Goal: Task Accomplishment & Management: Manage account settings

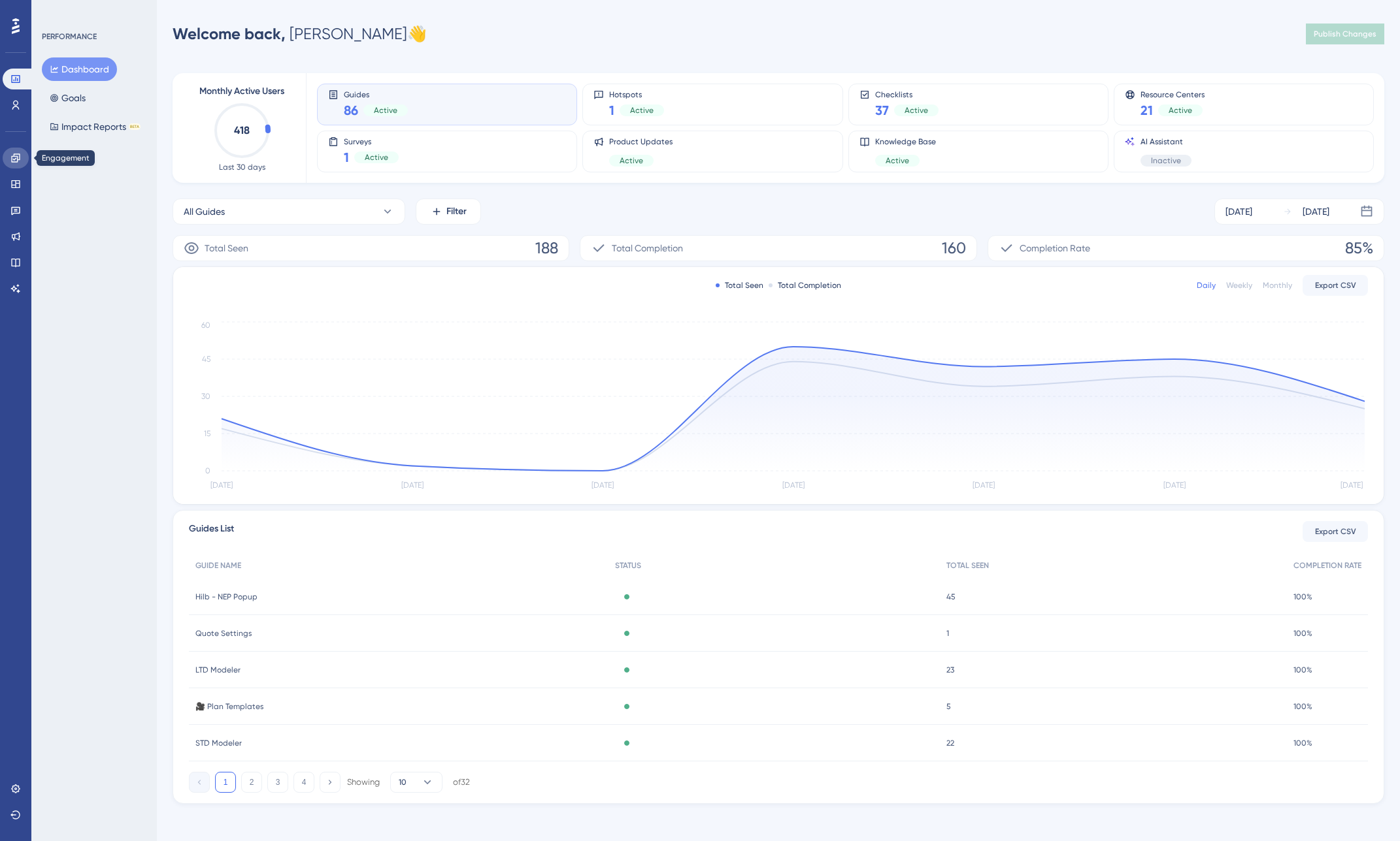
click at [18, 153] on icon at bounding box center [16, 158] width 10 height 10
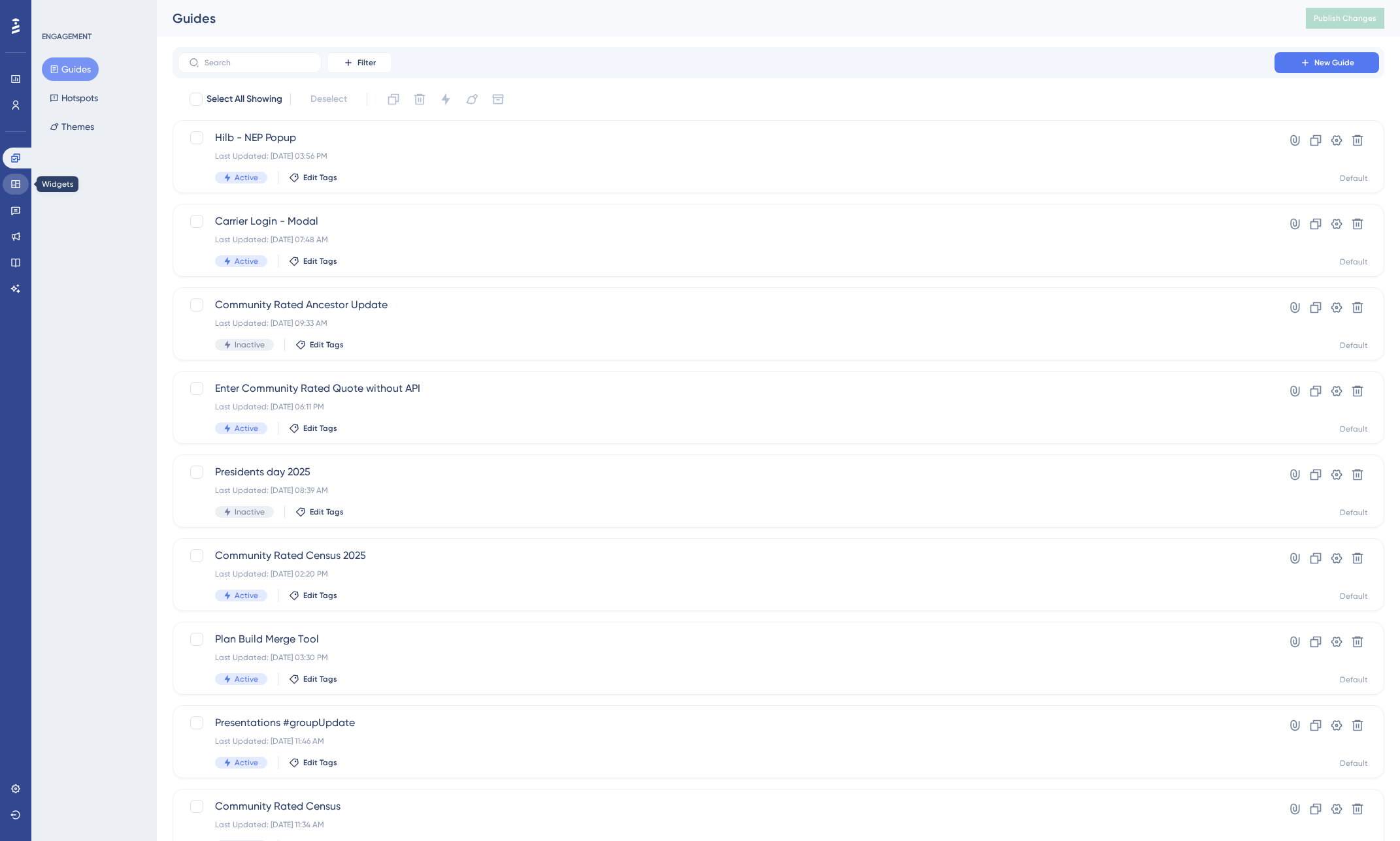
click at [17, 180] on icon at bounding box center [16, 184] width 9 height 8
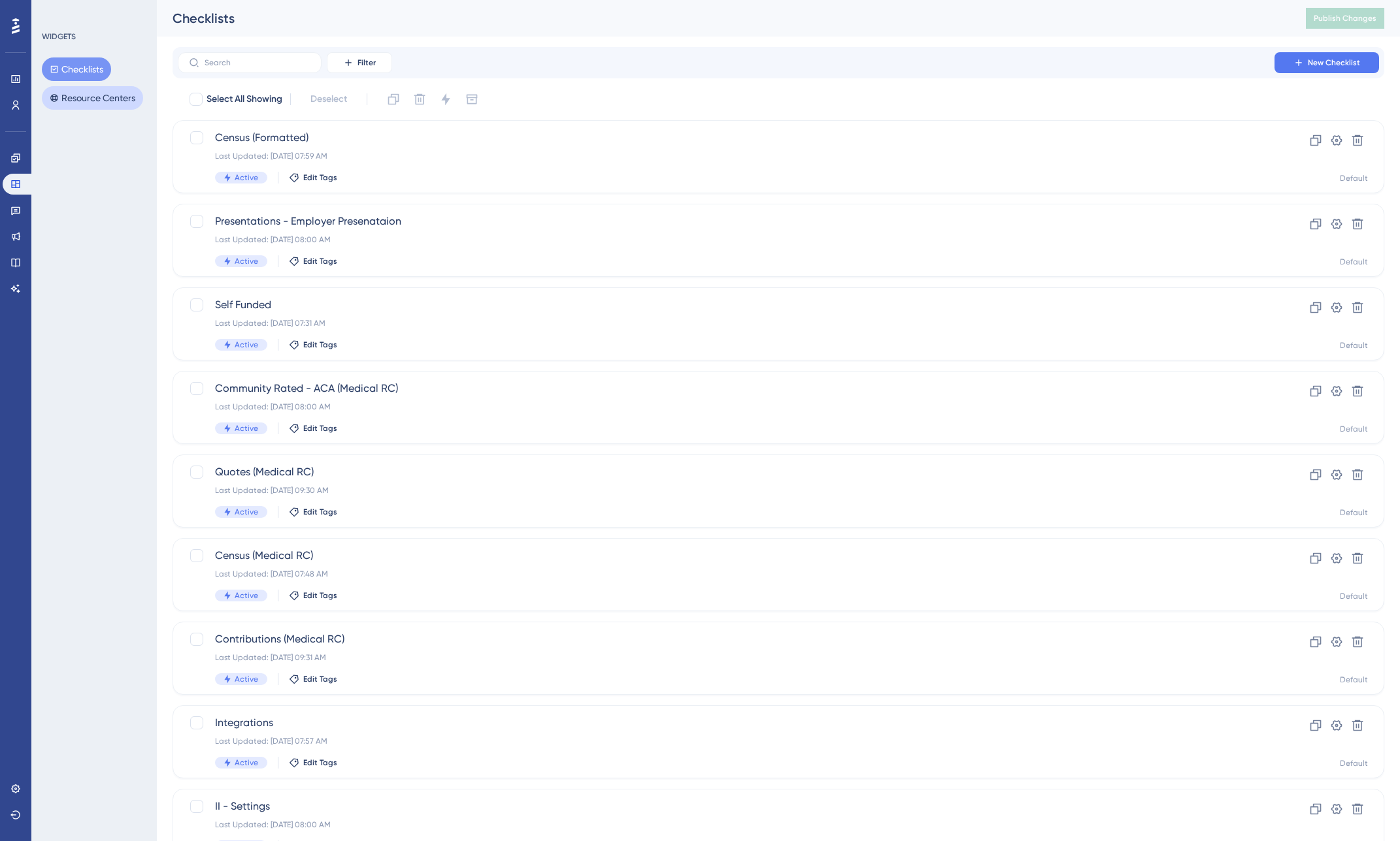
click at [90, 98] on button "Resource Centers" at bounding box center [92, 98] width 101 height 24
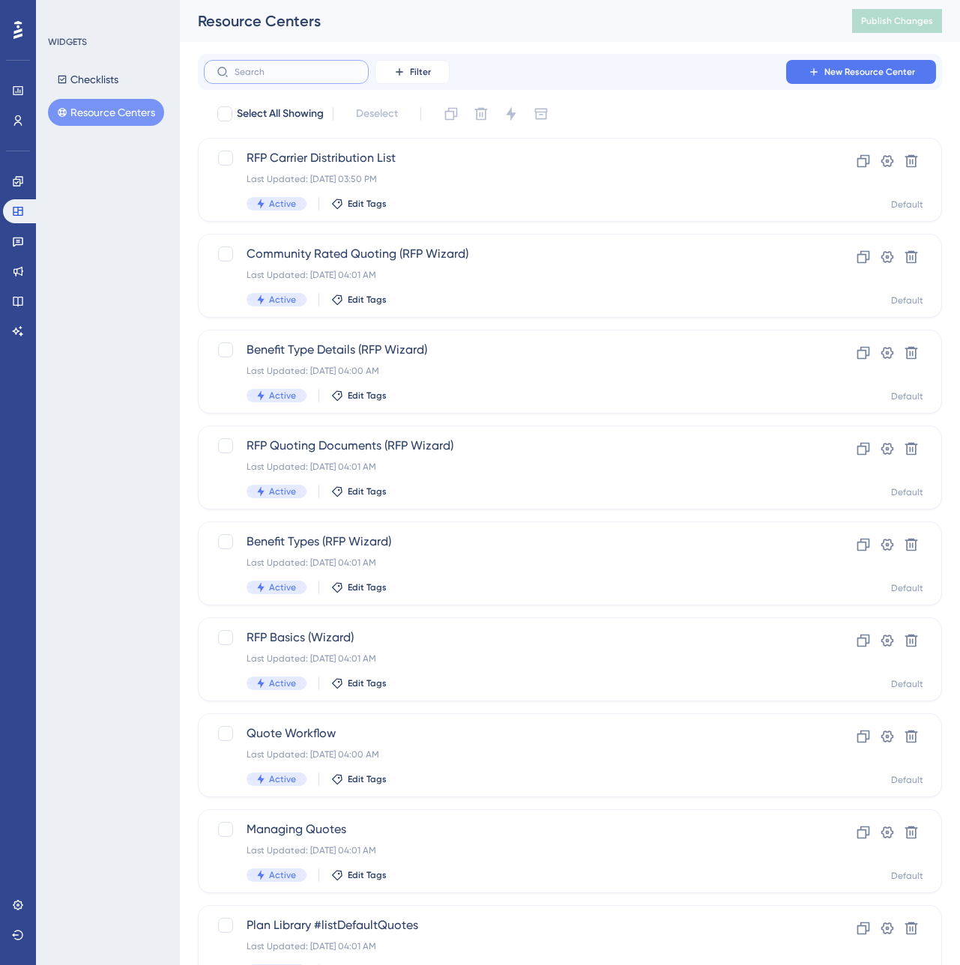
click at [298, 70] on input "text" at bounding box center [295, 72] width 121 height 10
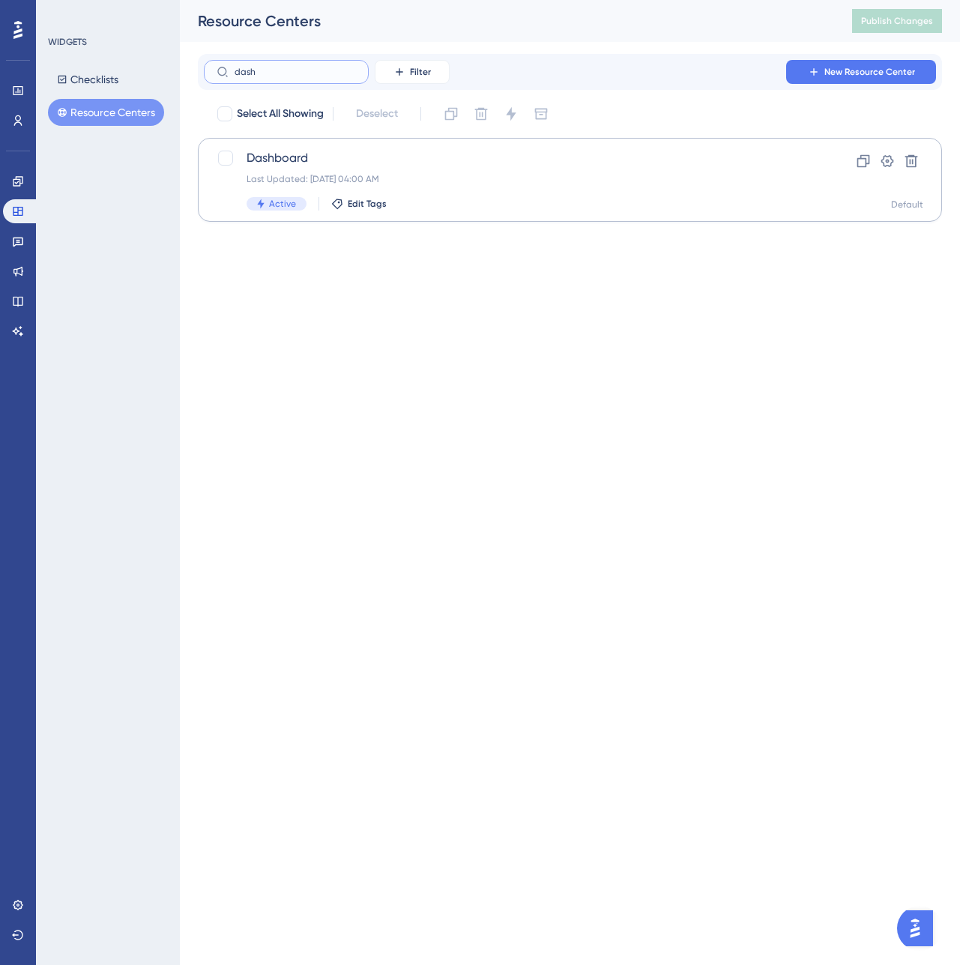
type input "dash"
click at [289, 165] on span "Dashboard" at bounding box center [510, 158] width 527 height 18
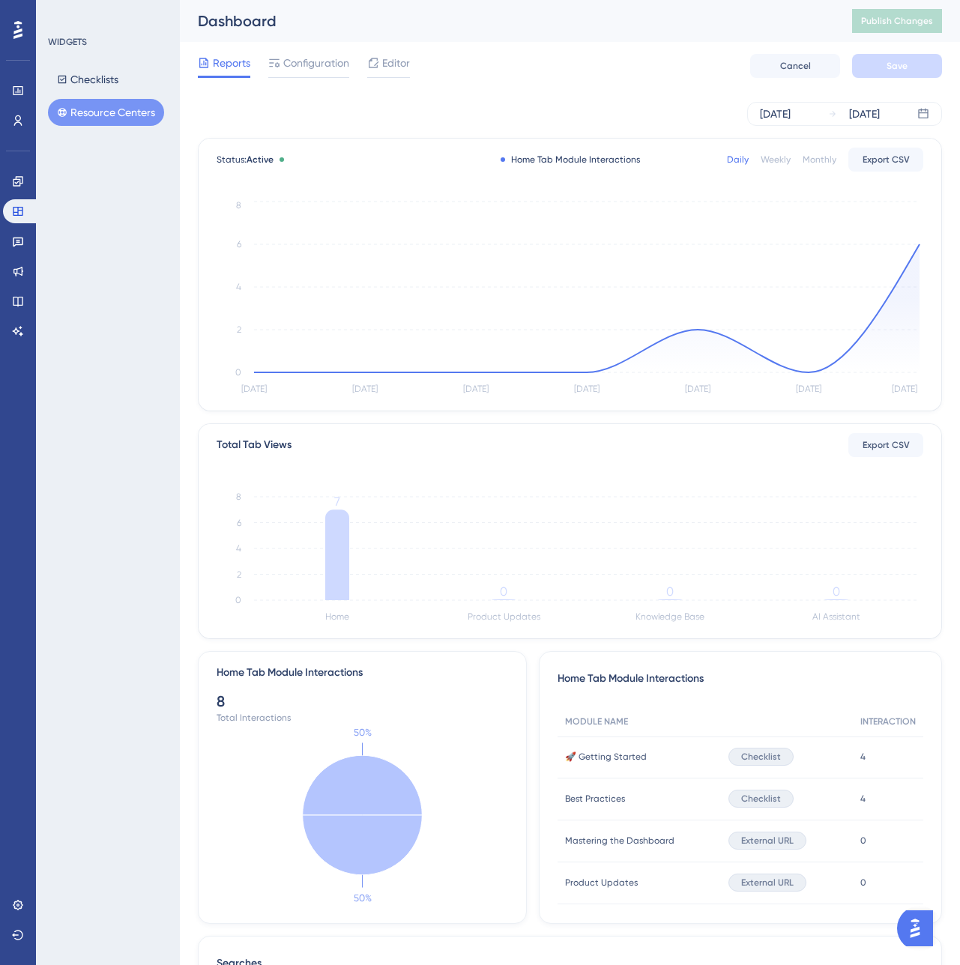
click at [105, 108] on button "Resource Centers" at bounding box center [106, 112] width 116 height 27
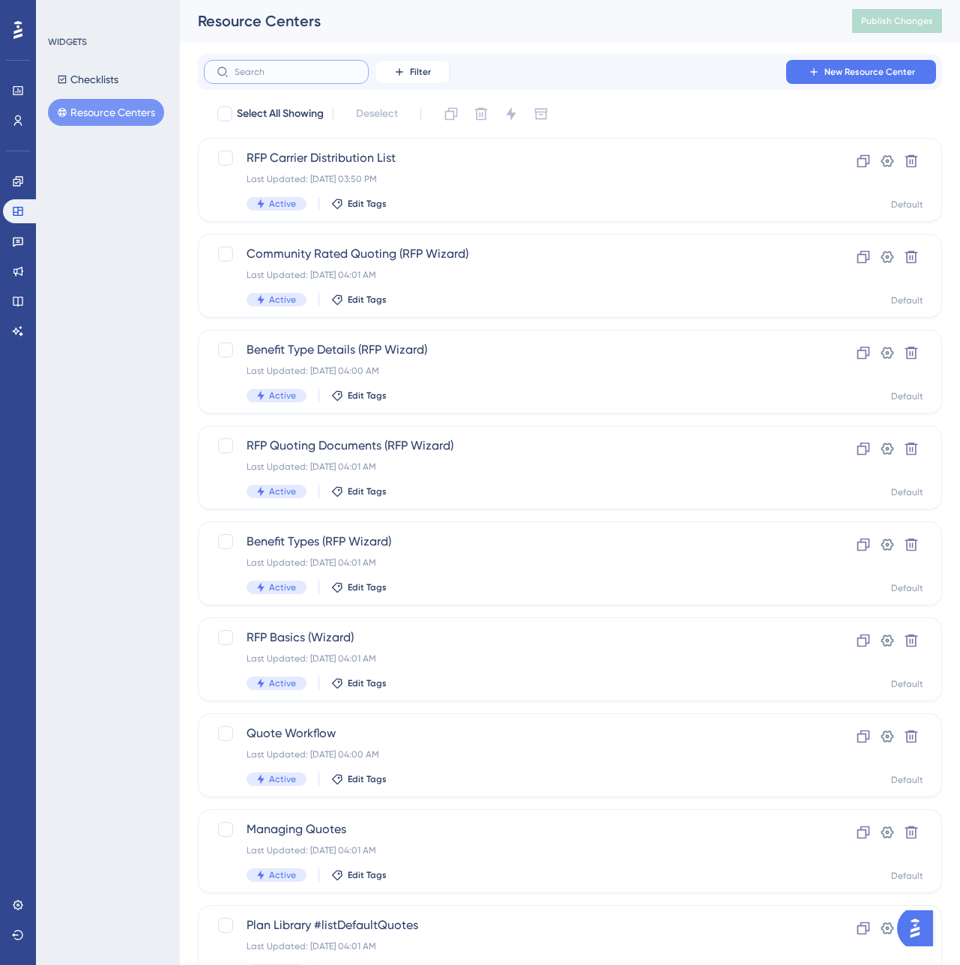
click at [283, 70] on input "text" at bounding box center [295, 72] width 121 height 10
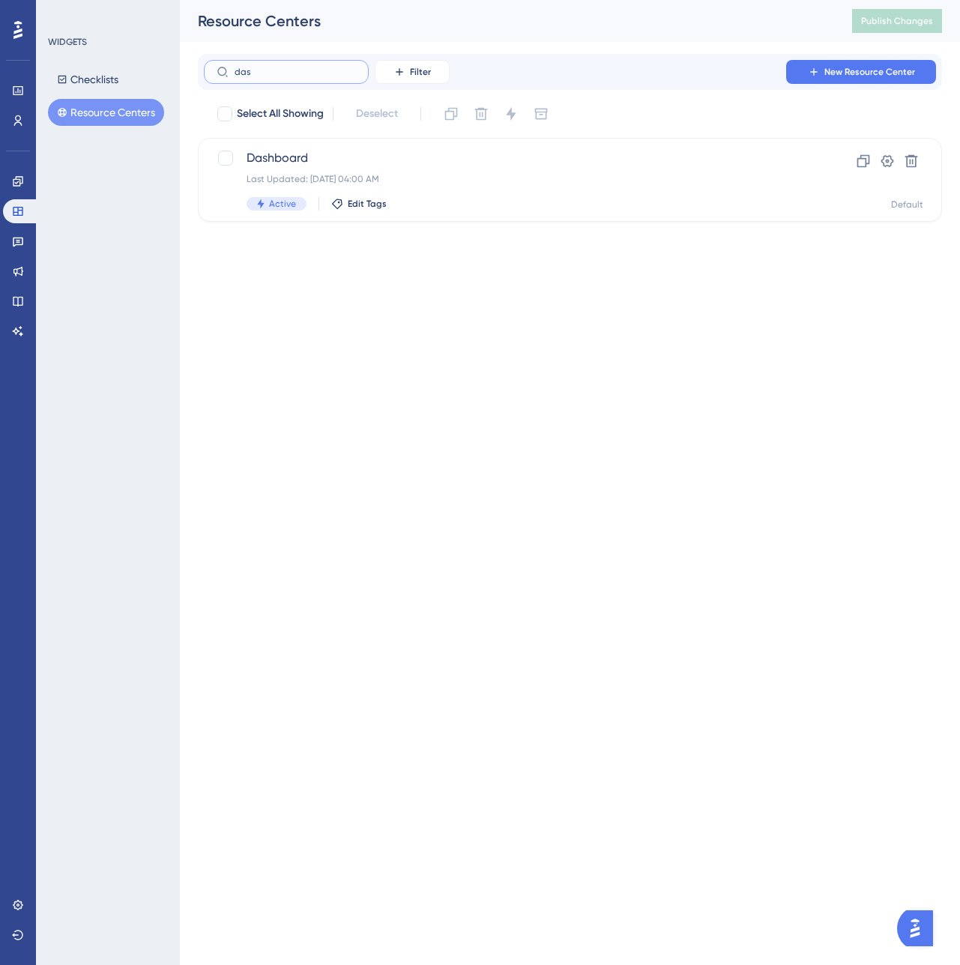
type input "dash"
click at [287, 155] on span "Dashboard" at bounding box center [510, 158] width 527 height 18
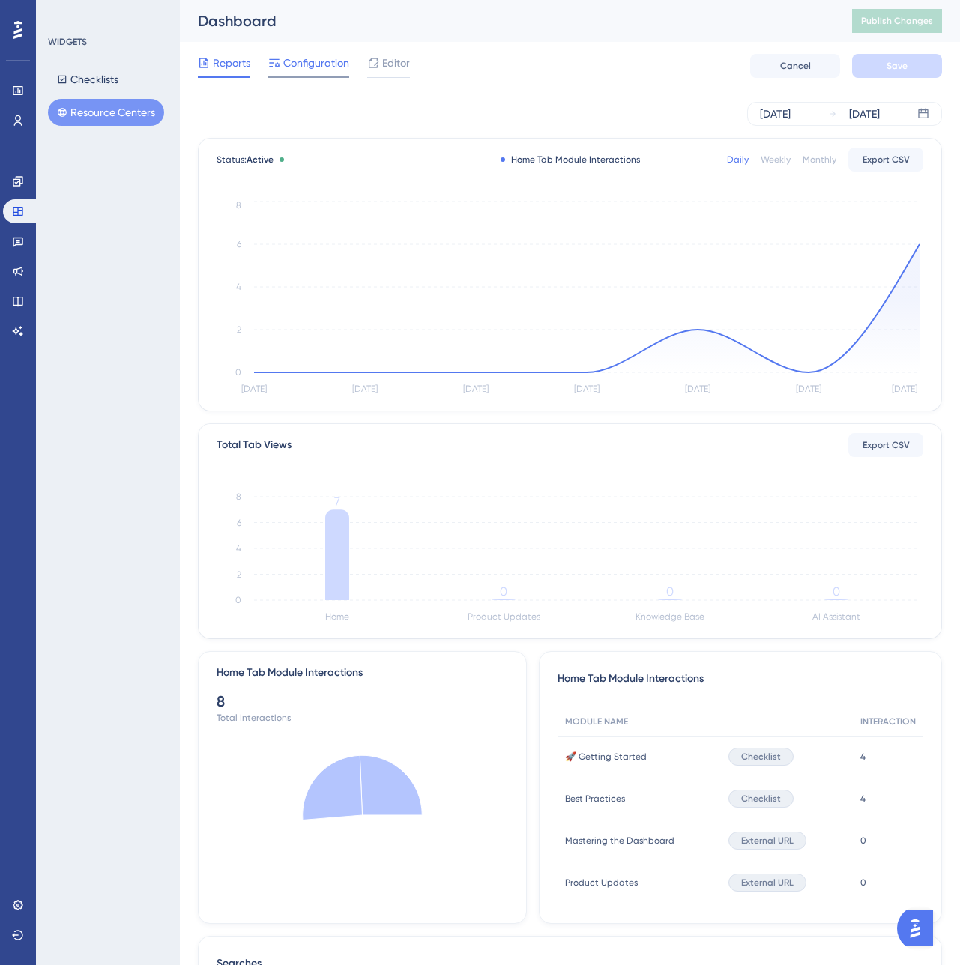
click at [316, 67] on span "Configuration" at bounding box center [316, 63] width 66 height 18
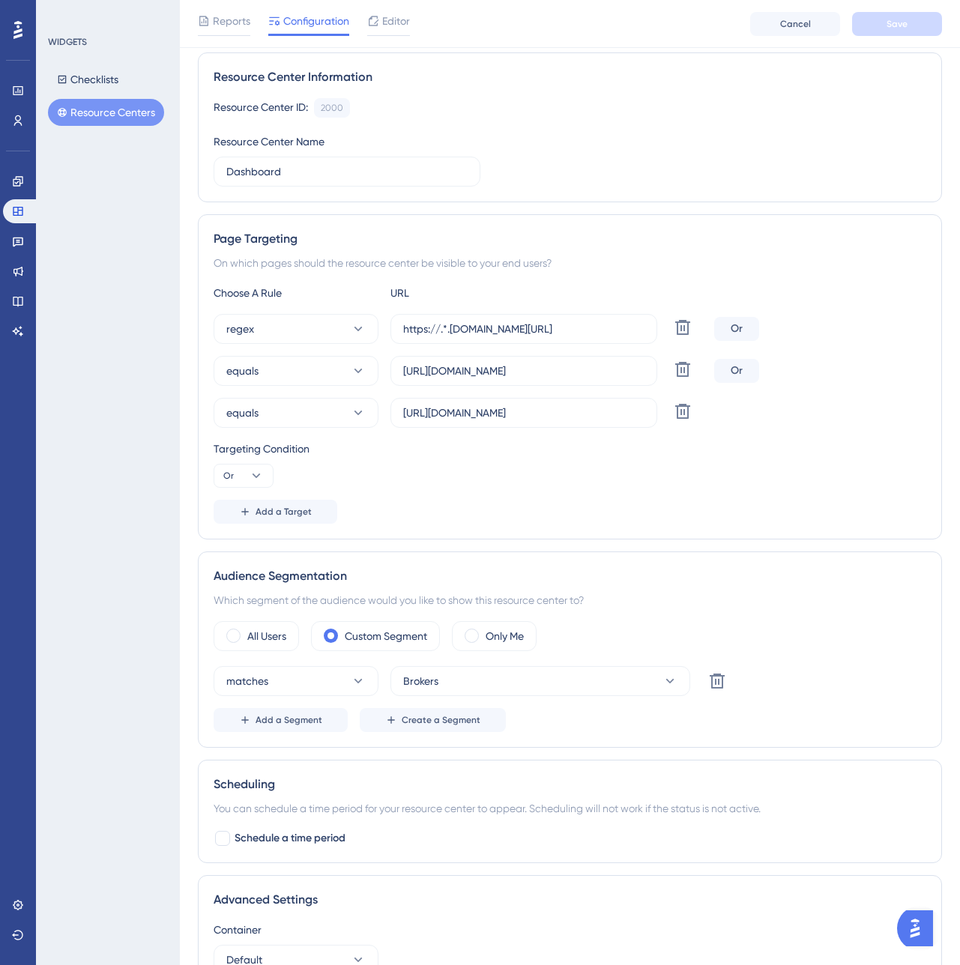
scroll to position [187, 0]
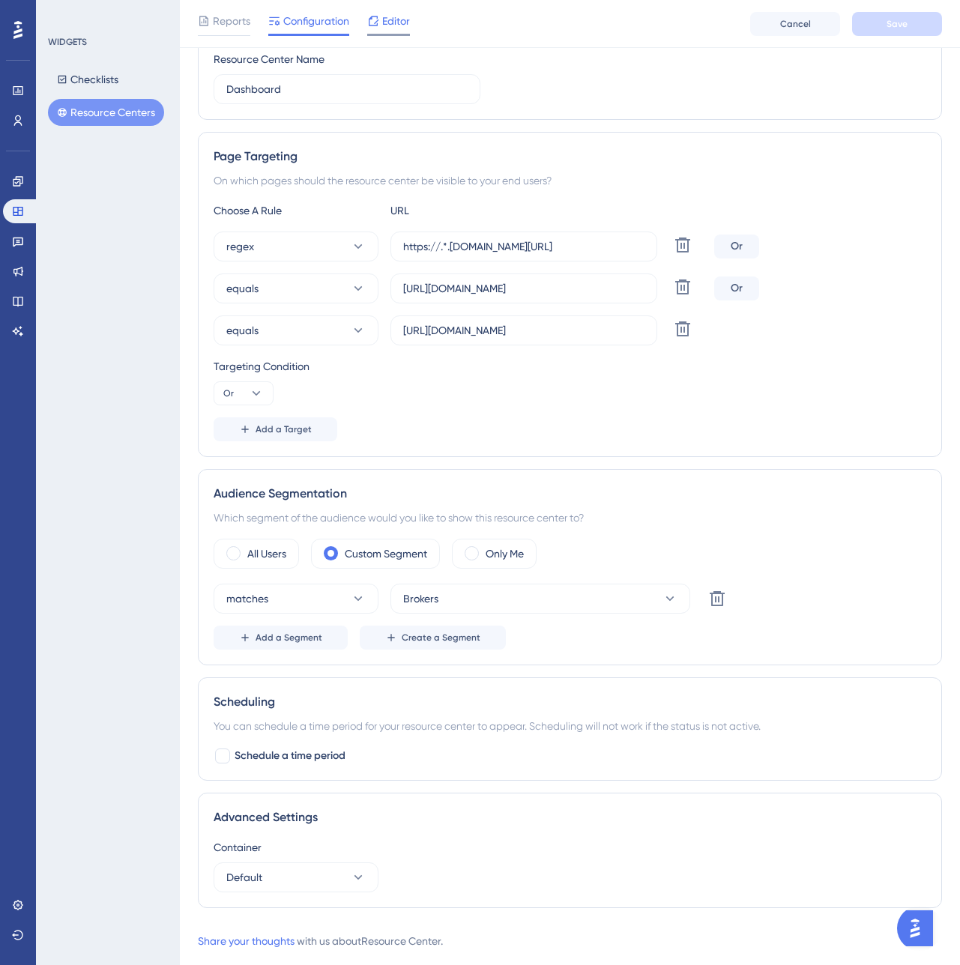
click at [398, 24] on span "Editor" at bounding box center [396, 21] width 28 height 18
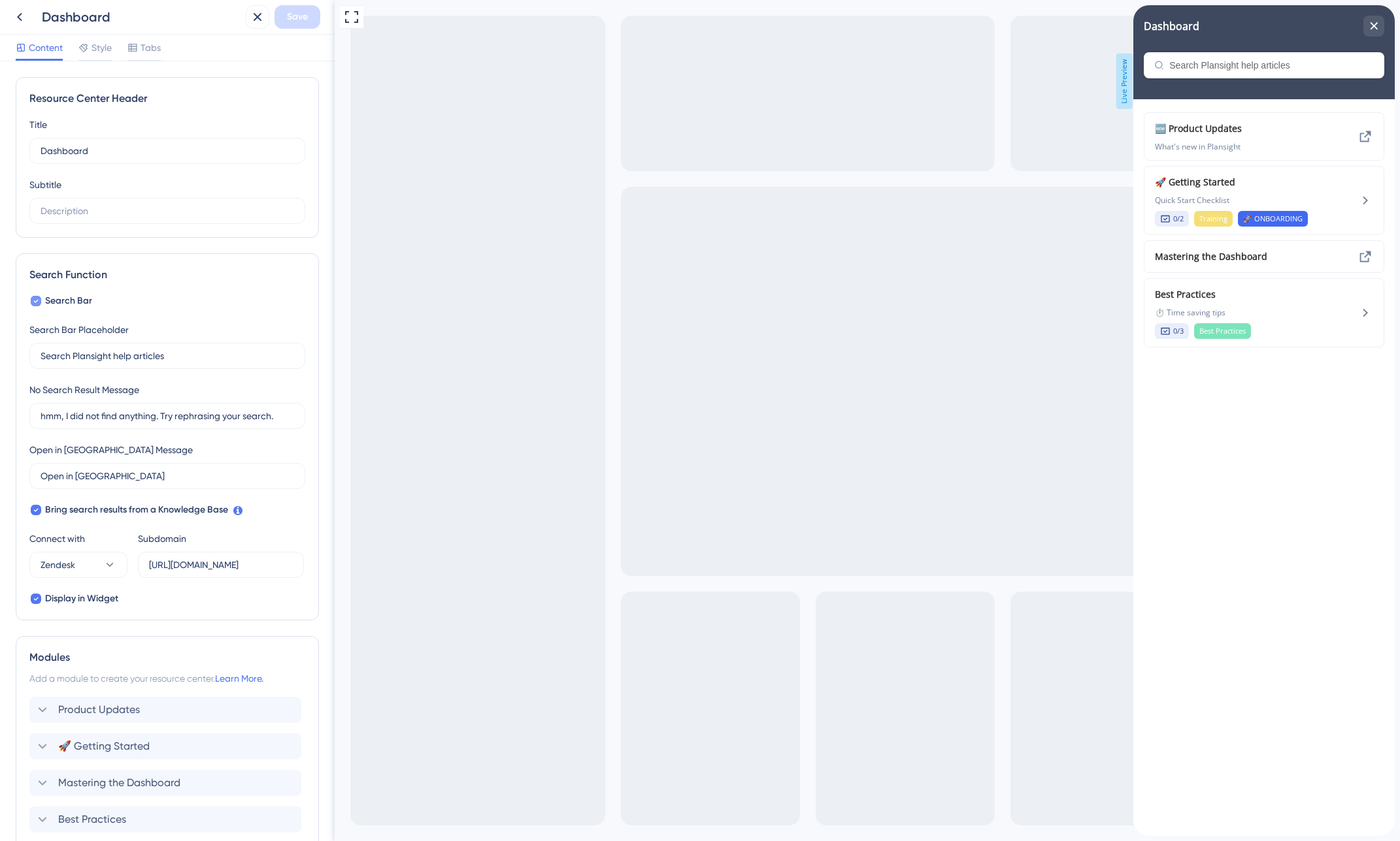
click at [35, 302] on icon at bounding box center [36, 302] width 5 height 10
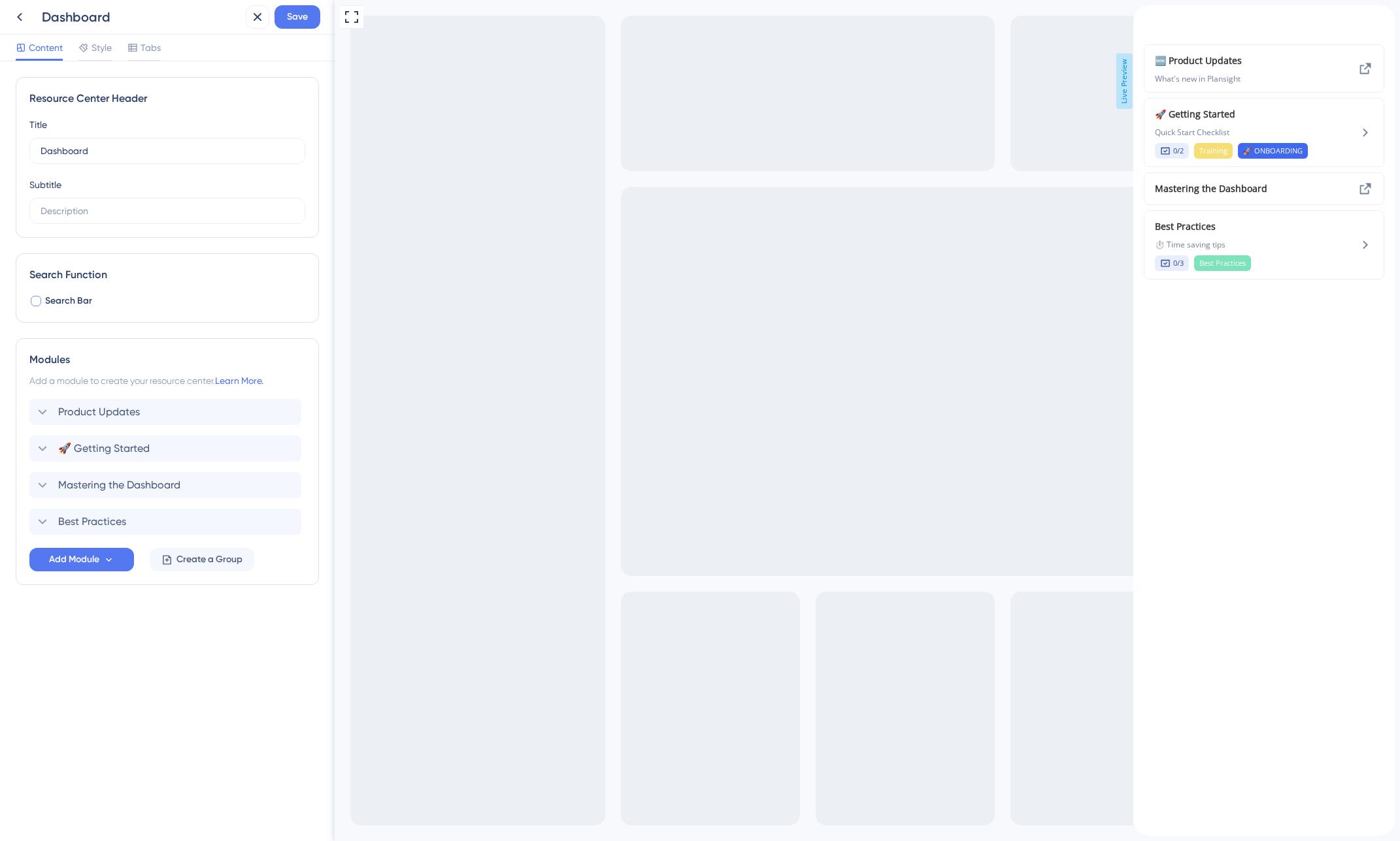
click at [35, 302] on div at bounding box center [36, 302] width 10 height 10
checkbox input "true"
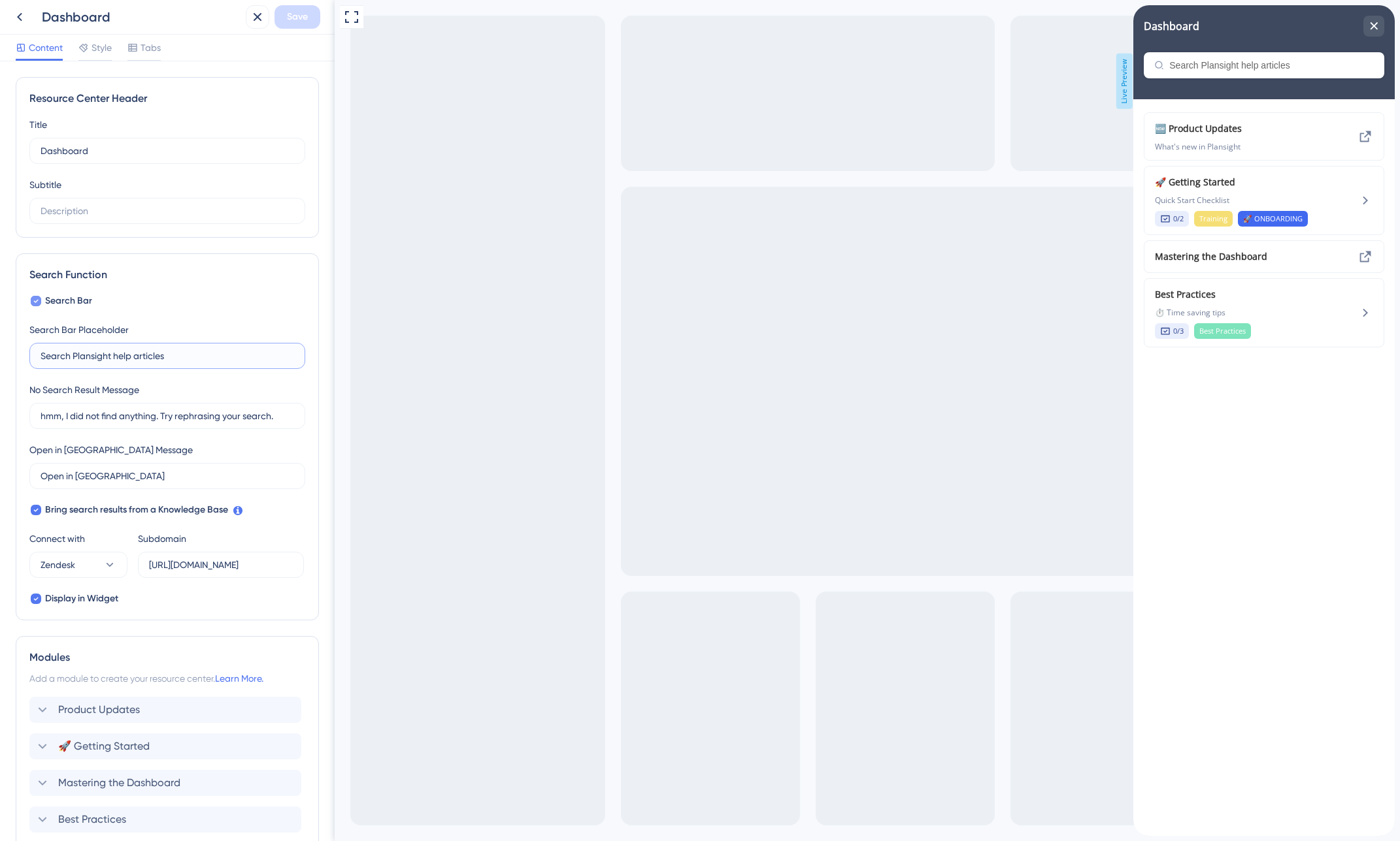
drag, startPoint x: 188, startPoint y: 358, endPoint x: 33, endPoint y: 346, distance: 155.5
click at [33, 346] on label "Search Plansight help articles" at bounding box center [167, 356] width 275 height 26
type input "pick your nows"
click at [24, 22] on icon at bounding box center [19, 17] width 16 height 16
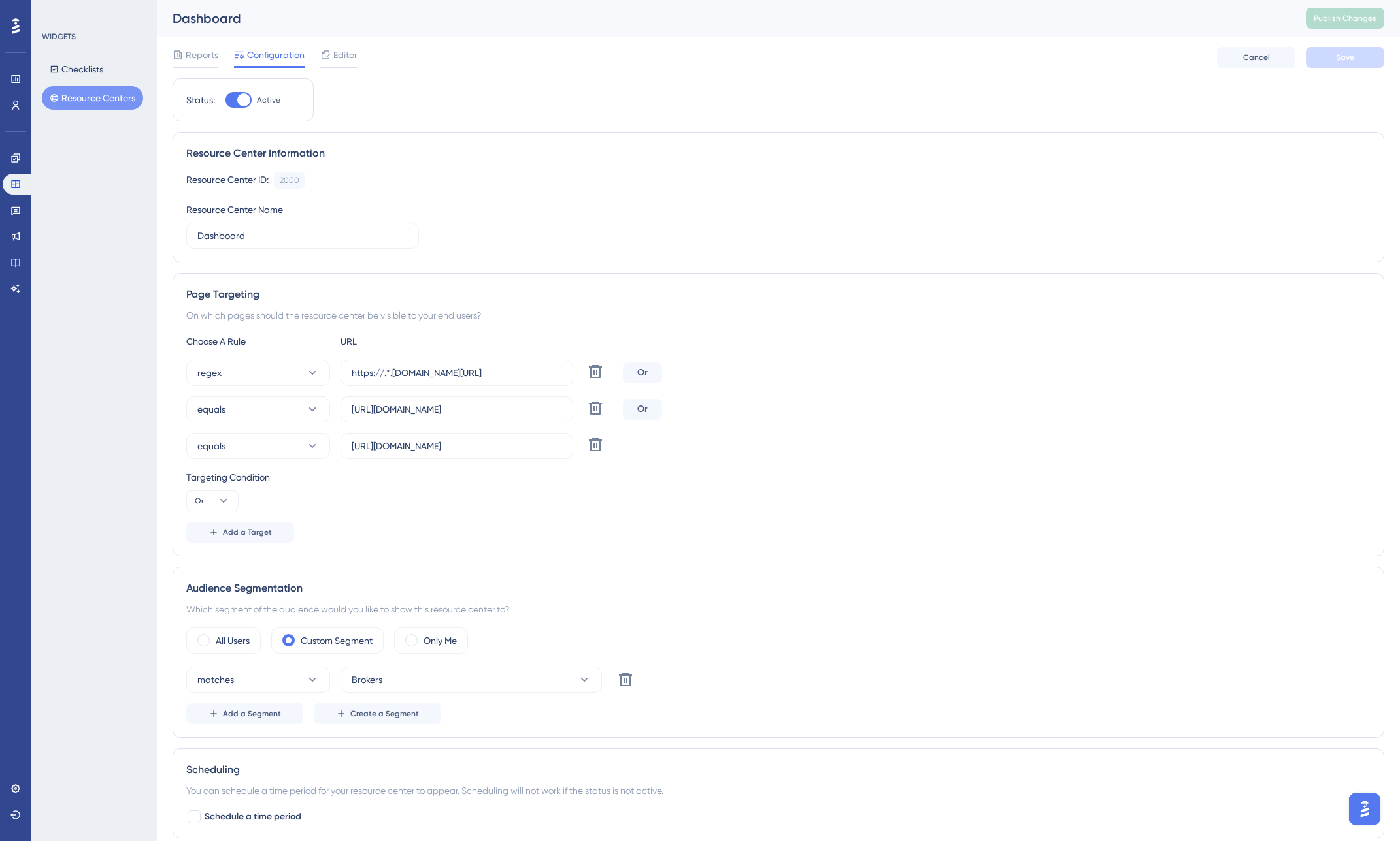
click at [101, 98] on button "Resource Centers" at bounding box center [92, 98] width 101 height 24
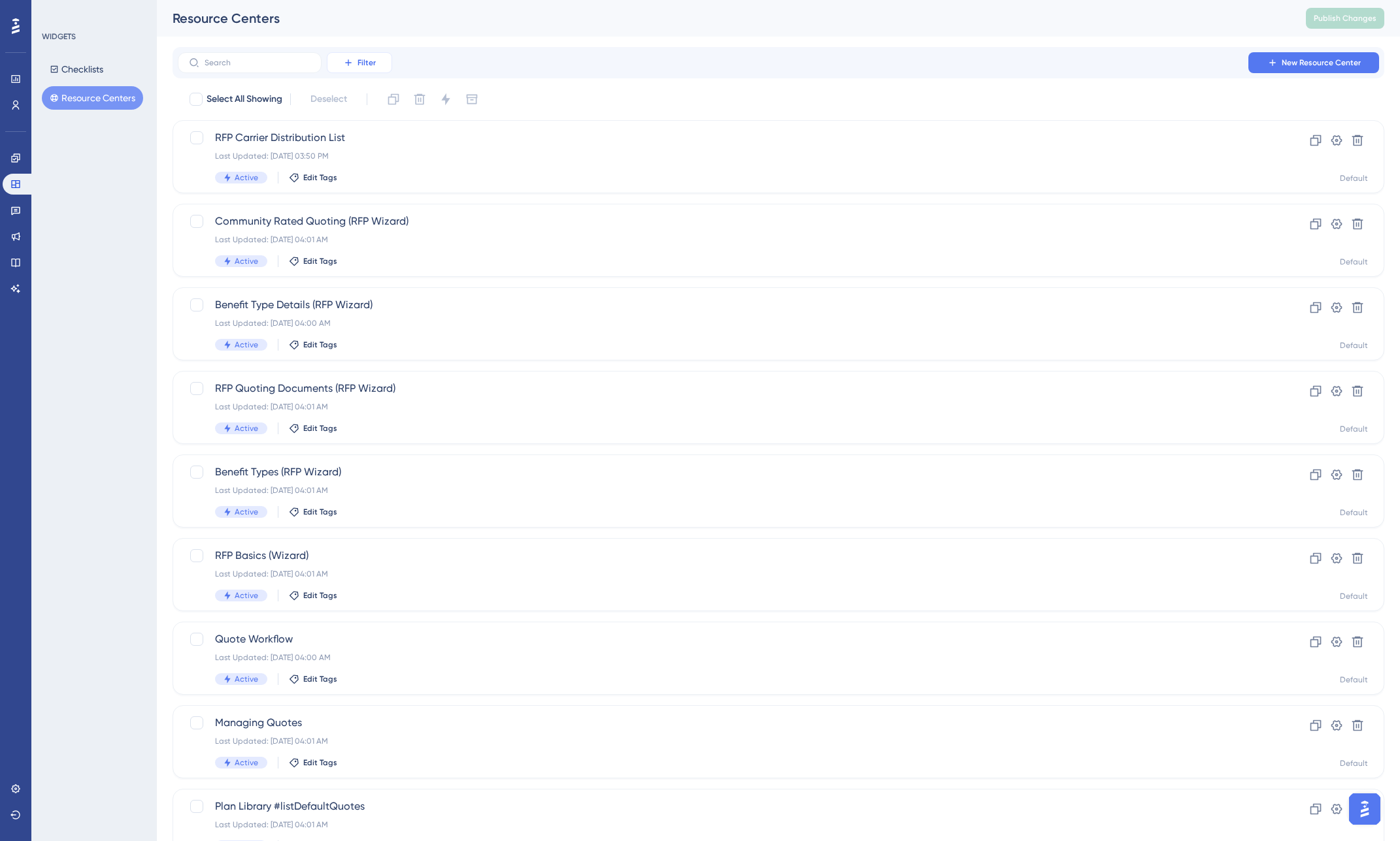
click at [377, 66] on button "Filter" at bounding box center [359, 63] width 65 height 21
click at [379, 175] on div "Status Status" at bounding box center [372, 179] width 53 height 26
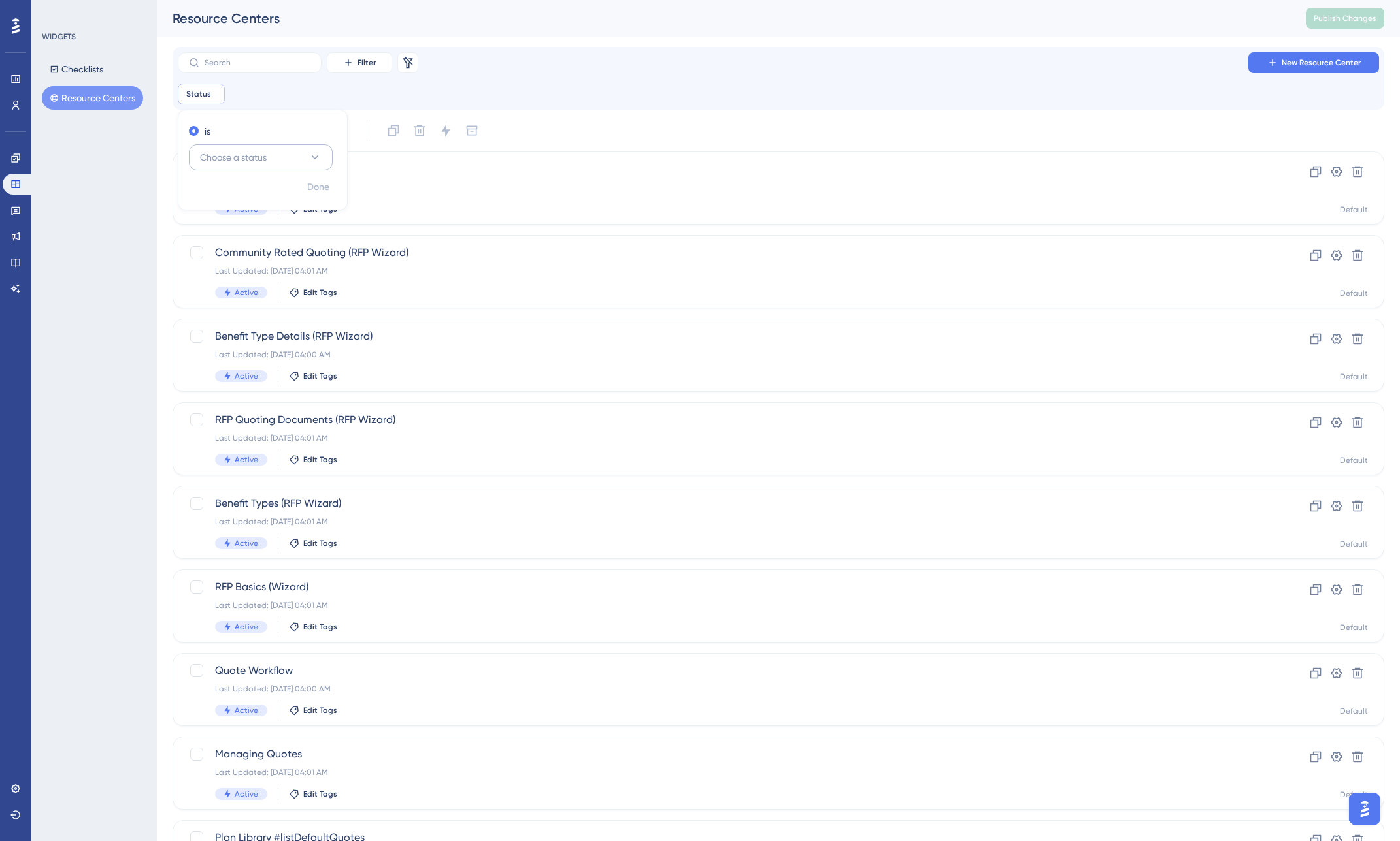
click at [241, 157] on span "Choose a status" at bounding box center [233, 158] width 66 height 16
click at [231, 192] on span "Active" at bounding box center [221, 197] width 26 height 16
click at [133, 333] on div "WIDGETS Checklists Resource Centers" at bounding box center [94, 420] width 126 height 841
click at [307, 182] on div "Last Updated: Jul 16 2025, 03:50 PM" at bounding box center [726, 187] width 1022 height 10
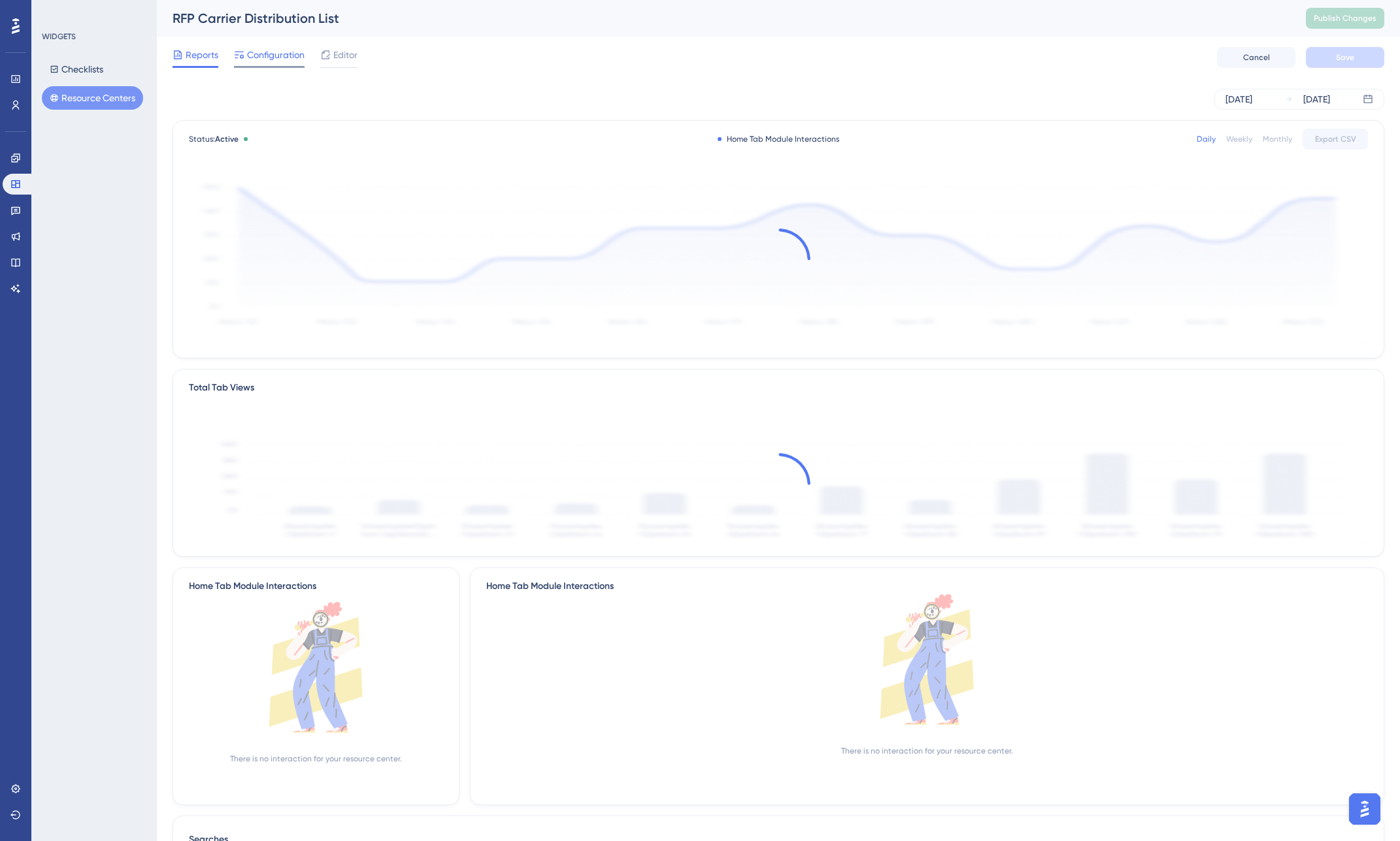
click at [272, 58] on span "Configuration" at bounding box center [275, 55] width 58 height 16
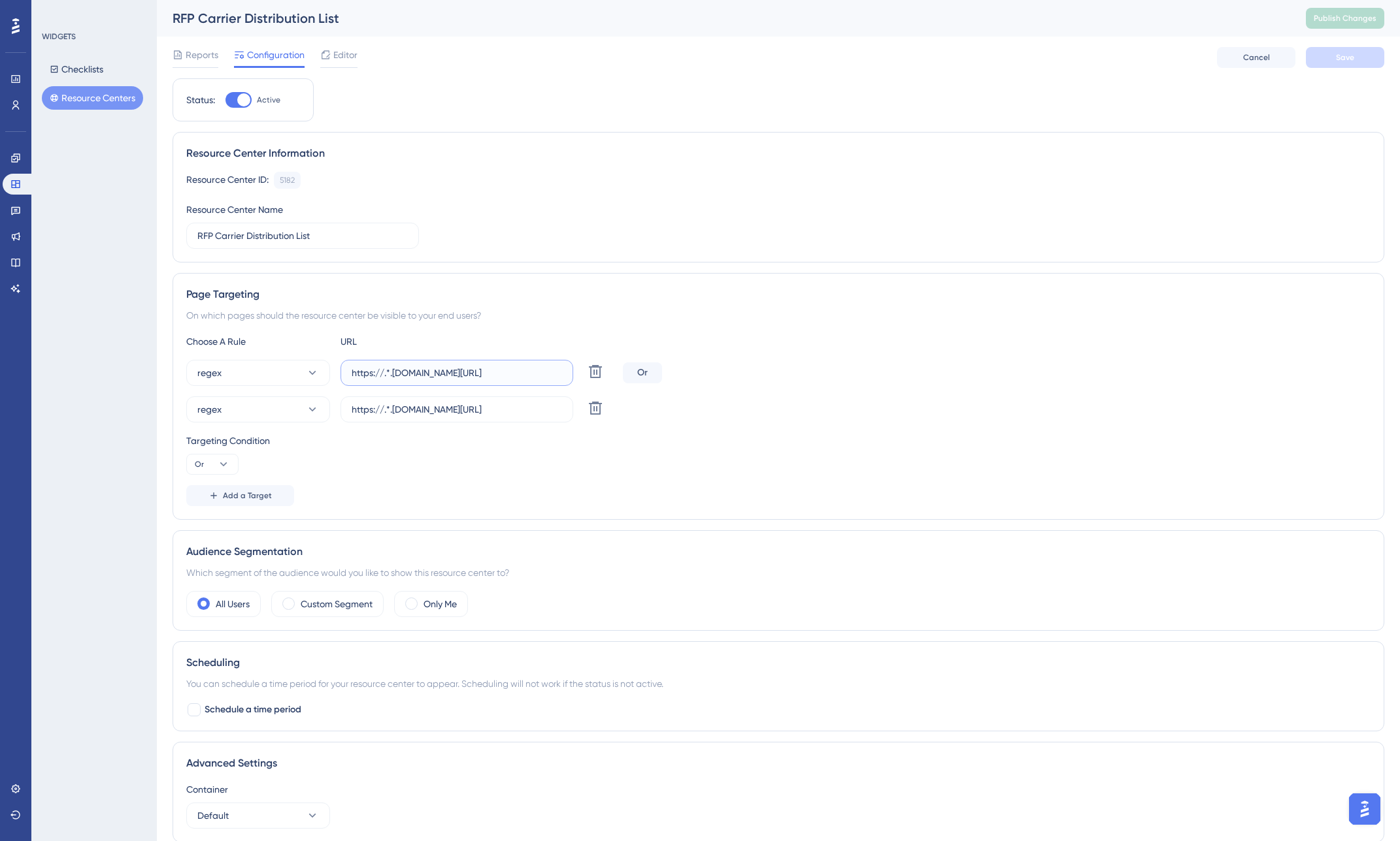
scroll to position [0, 17]
drag, startPoint x: 410, startPoint y: 375, endPoint x: 590, endPoint y: 375, distance: 180.0
click at [590, 375] on div "regex https://.*.plansight.com/.*.#rfpBuilderDistributionList.* Delete" at bounding box center [402, 373] width 432 height 26
drag, startPoint x: 466, startPoint y: 411, endPoint x: 578, endPoint y: 411, distance: 112.0
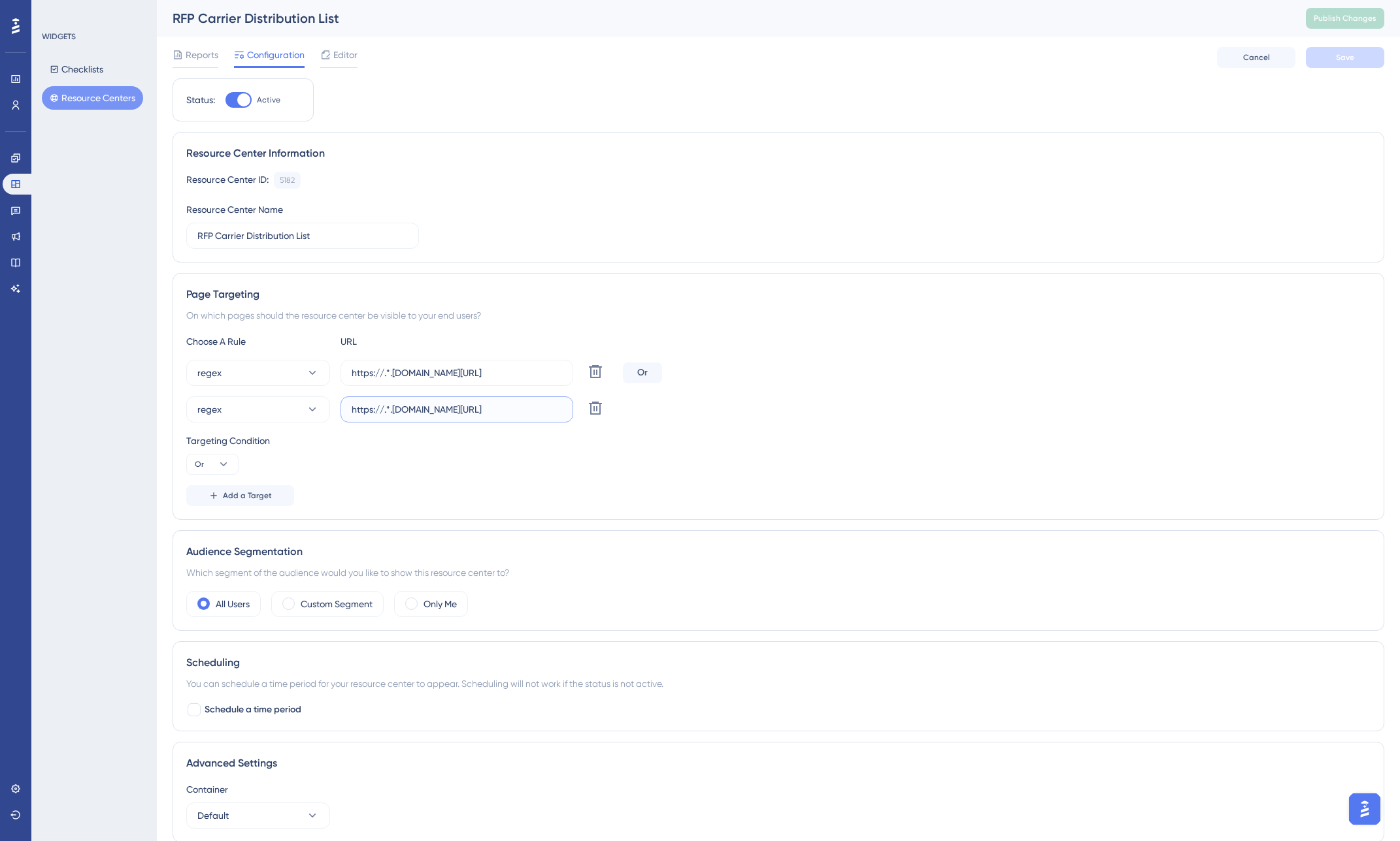
click at [578, 411] on div "regex https://.*.plansight.com/.*.#rfpBuilderReviewAndSend.* Delete" at bounding box center [402, 410] width 432 height 26
drag, startPoint x: 471, startPoint y: 372, endPoint x: 573, endPoint y: 379, distance: 102.2
click at [573, 379] on div "regex https://.*.plansight.com/.*.#rfpBuilderDistributionList.* Delete" at bounding box center [402, 373] width 432 height 26
click at [476, 382] on label "https://.*.plansight.com/.*.#rfpBuilderDistributionList.*" at bounding box center [457, 373] width 233 height 26
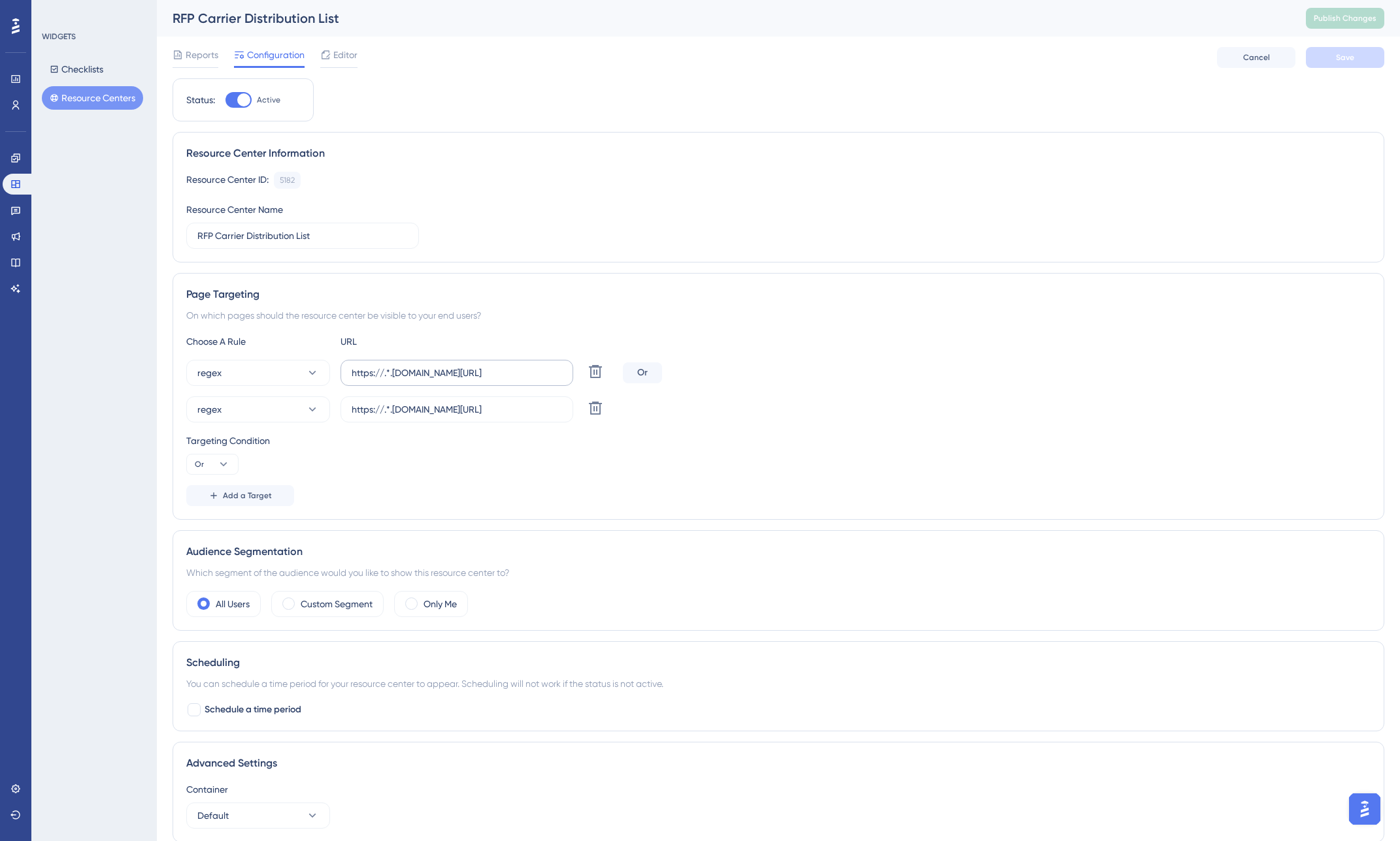
click at [476, 380] on input "https://.*.plansight.com/.*.#rfpBuilderDistributionList.*" at bounding box center [456, 373] width 210 height 14
click at [477, 372] on input "https://.*.plansight.com/.*.#rfpBuilderDistributionList.*" at bounding box center [456, 373] width 210 height 14
drag, startPoint x: 472, startPoint y: 374, endPoint x: 578, endPoint y: 374, distance: 106.0
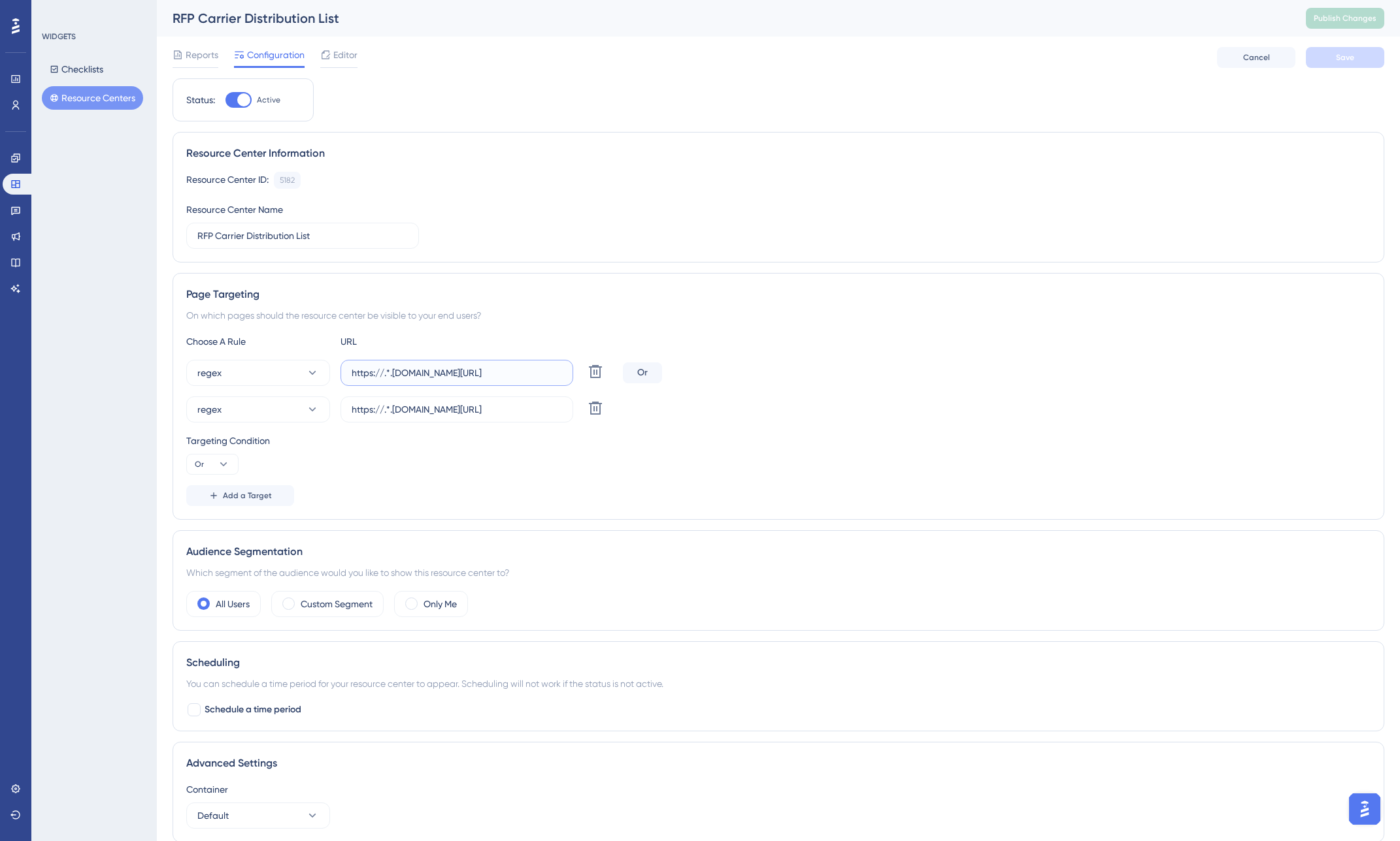
click at [578, 374] on div "regex https://.*.plansight.com/.*.#rfpBuilderDistributionList.* Delete" at bounding box center [402, 373] width 432 height 26
click at [97, 97] on button "Resource Centers" at bounding box center [92, 98] width 101 height 24
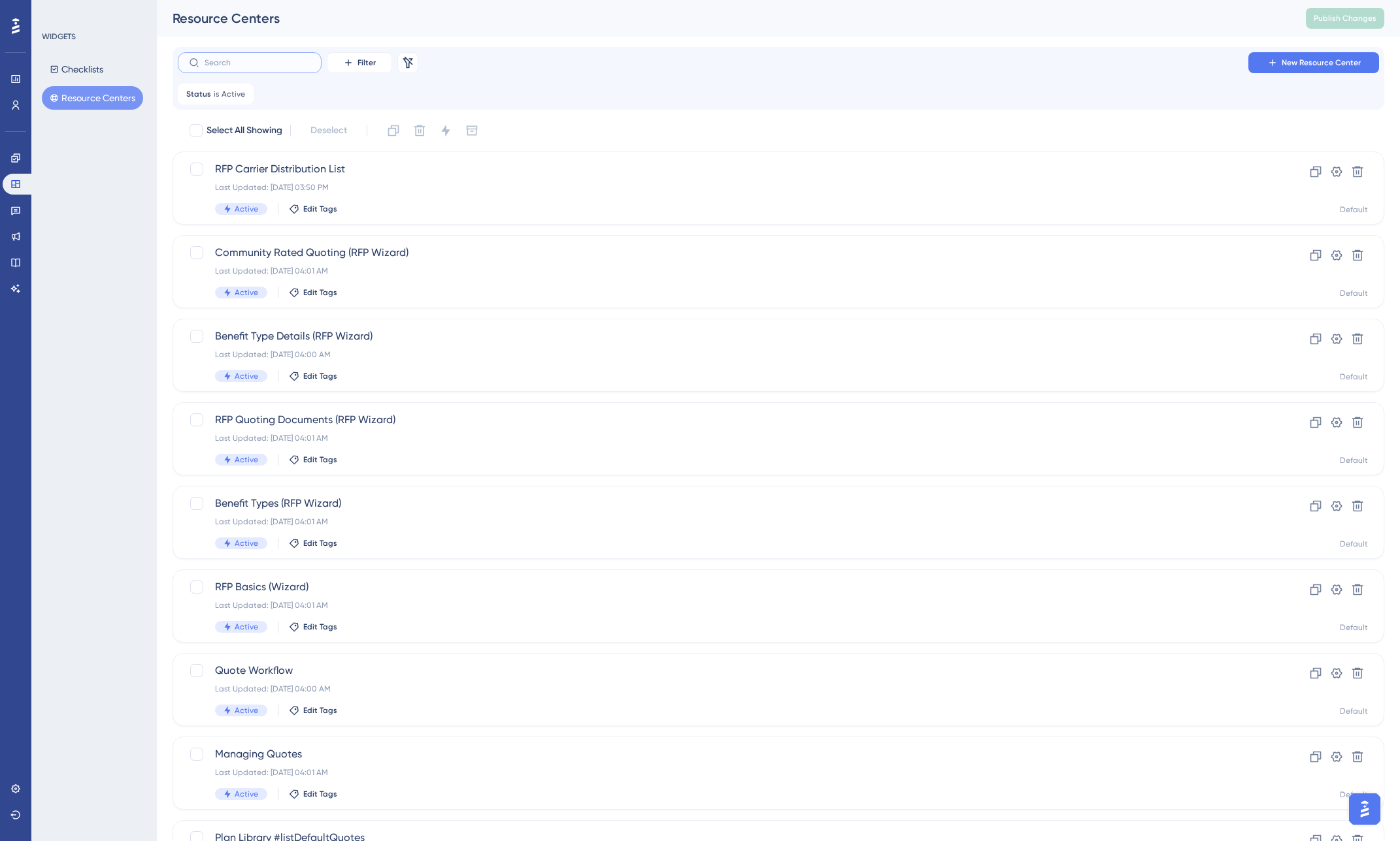
click at [272, 64] on input "text" at bounding box center [257, 63] width 105 height 9
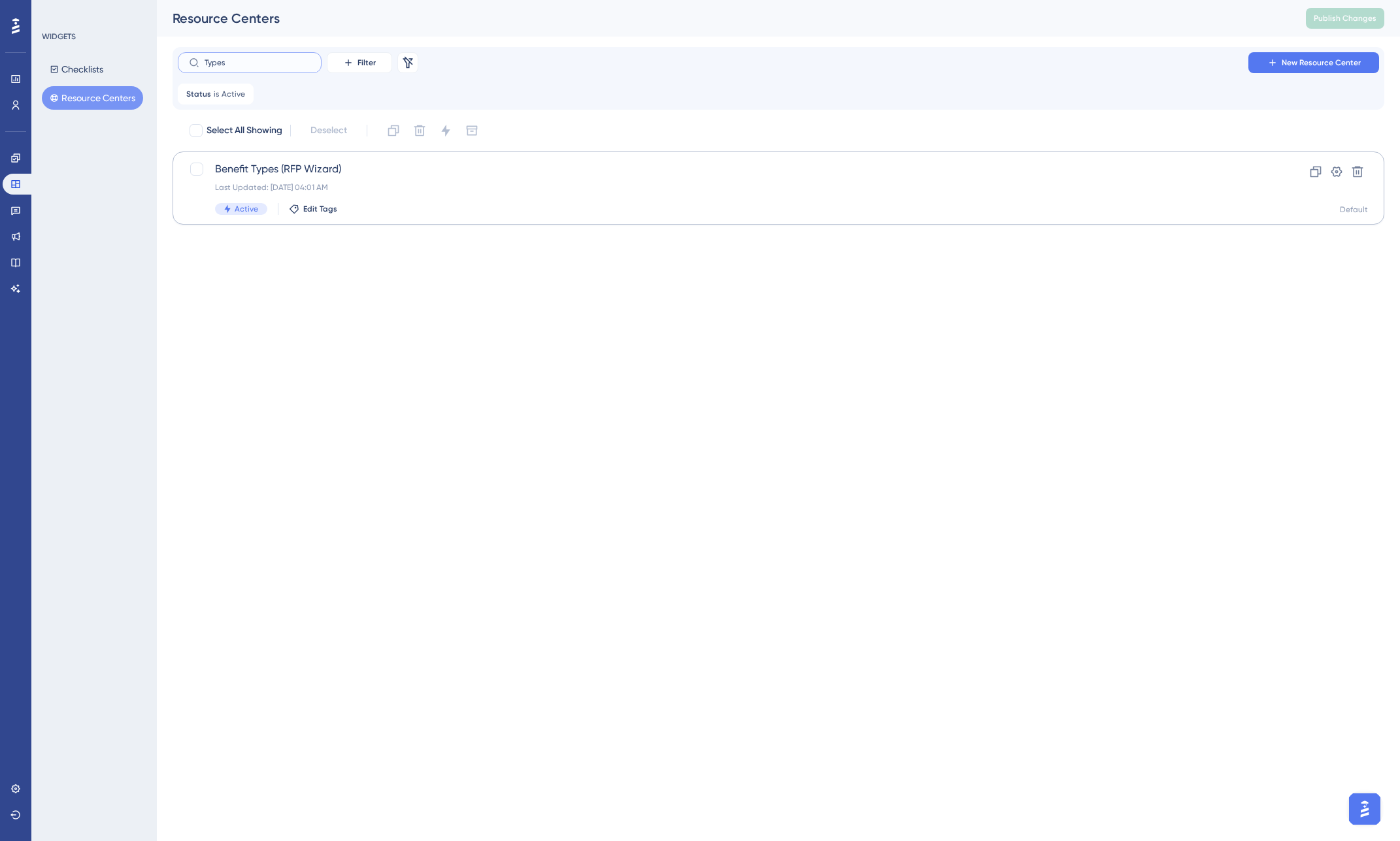
type input "Types"
click at [343, 183] on div "Last Updated: Jul 22 2025, 04:01 AM" at bounding box center [726, 187] width 1022 height 10
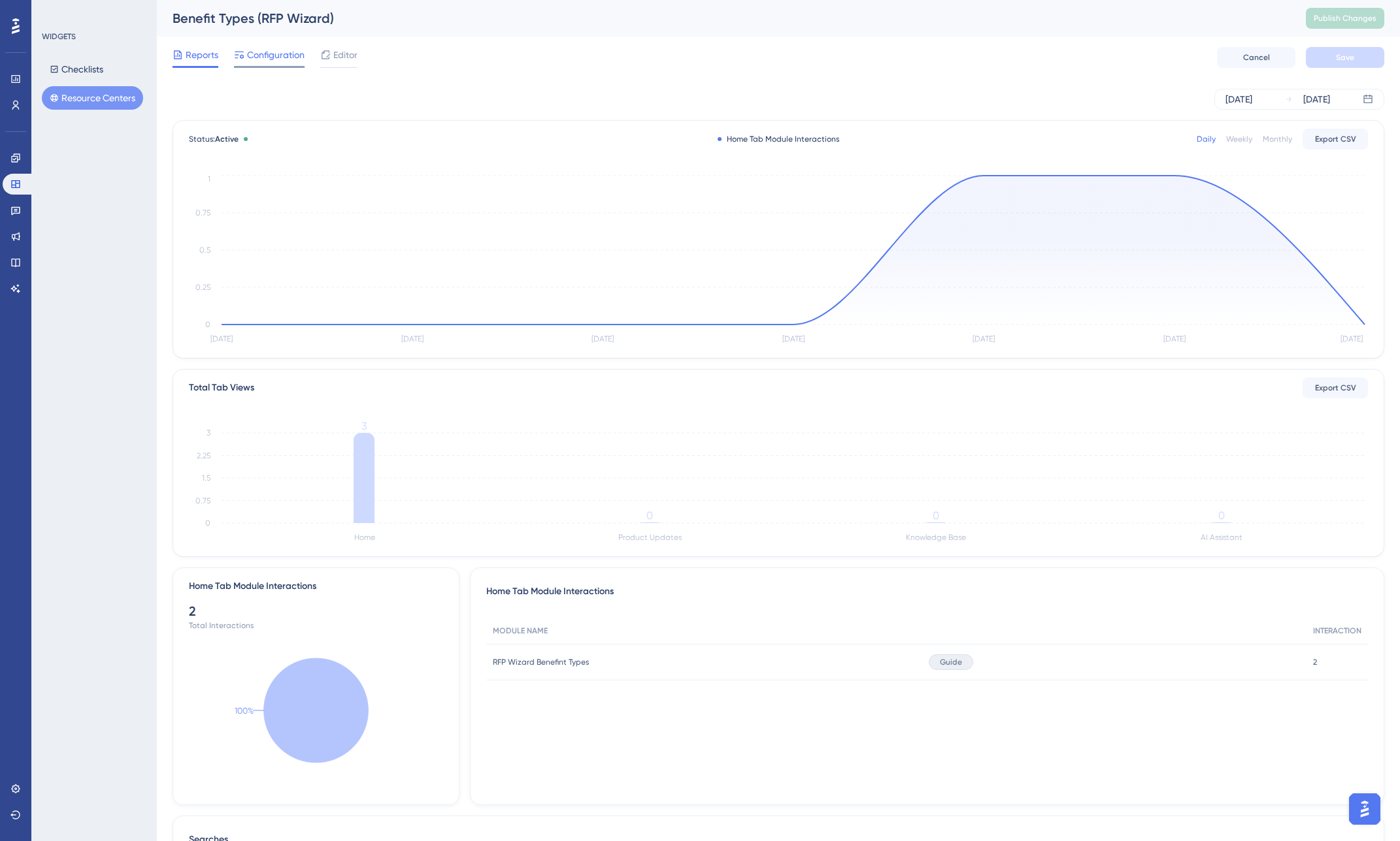
click at [289, 57] on span "Configuration" at bounding box center [275, 55] width 58 height 16
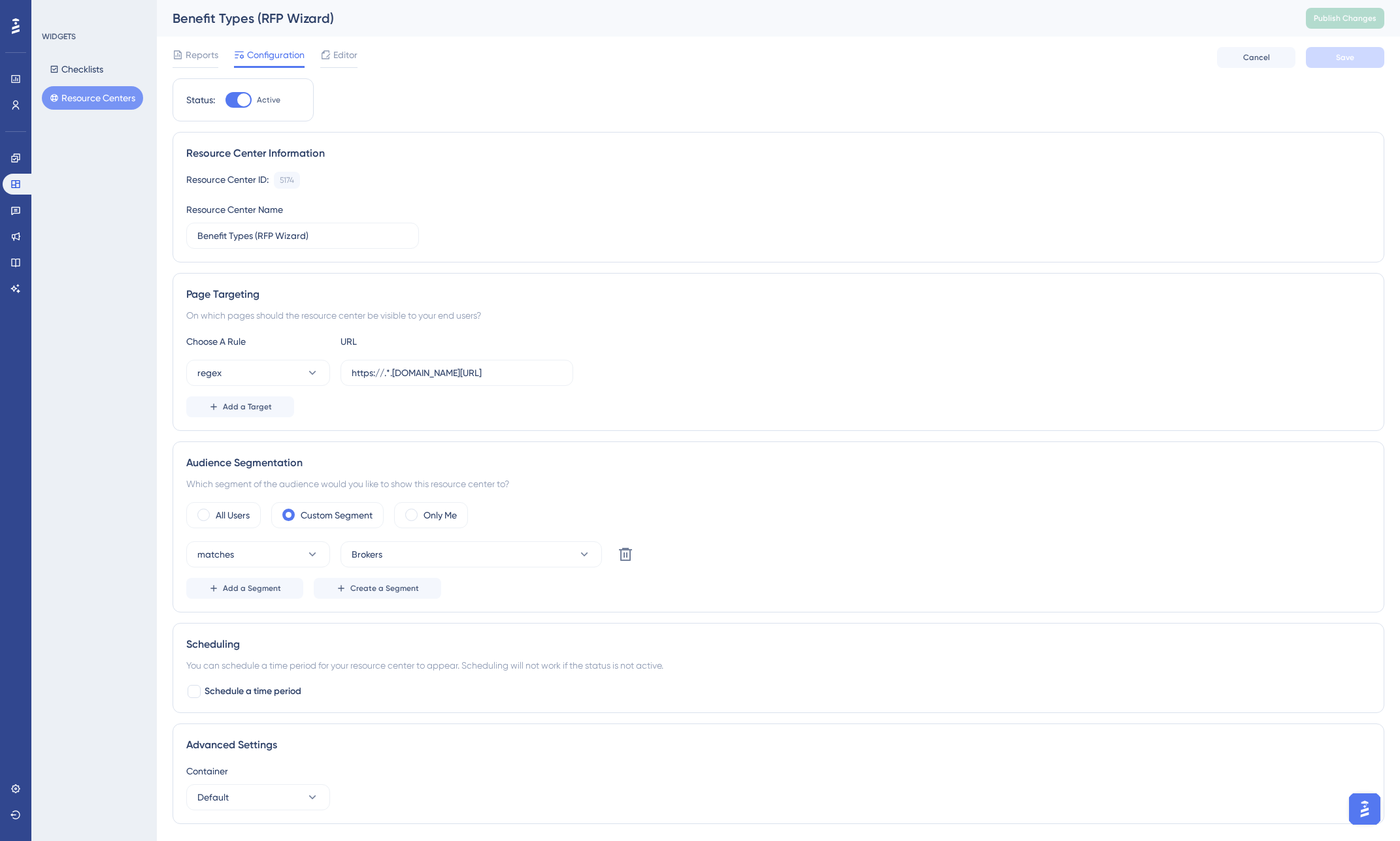
scroll to position [17, 0]
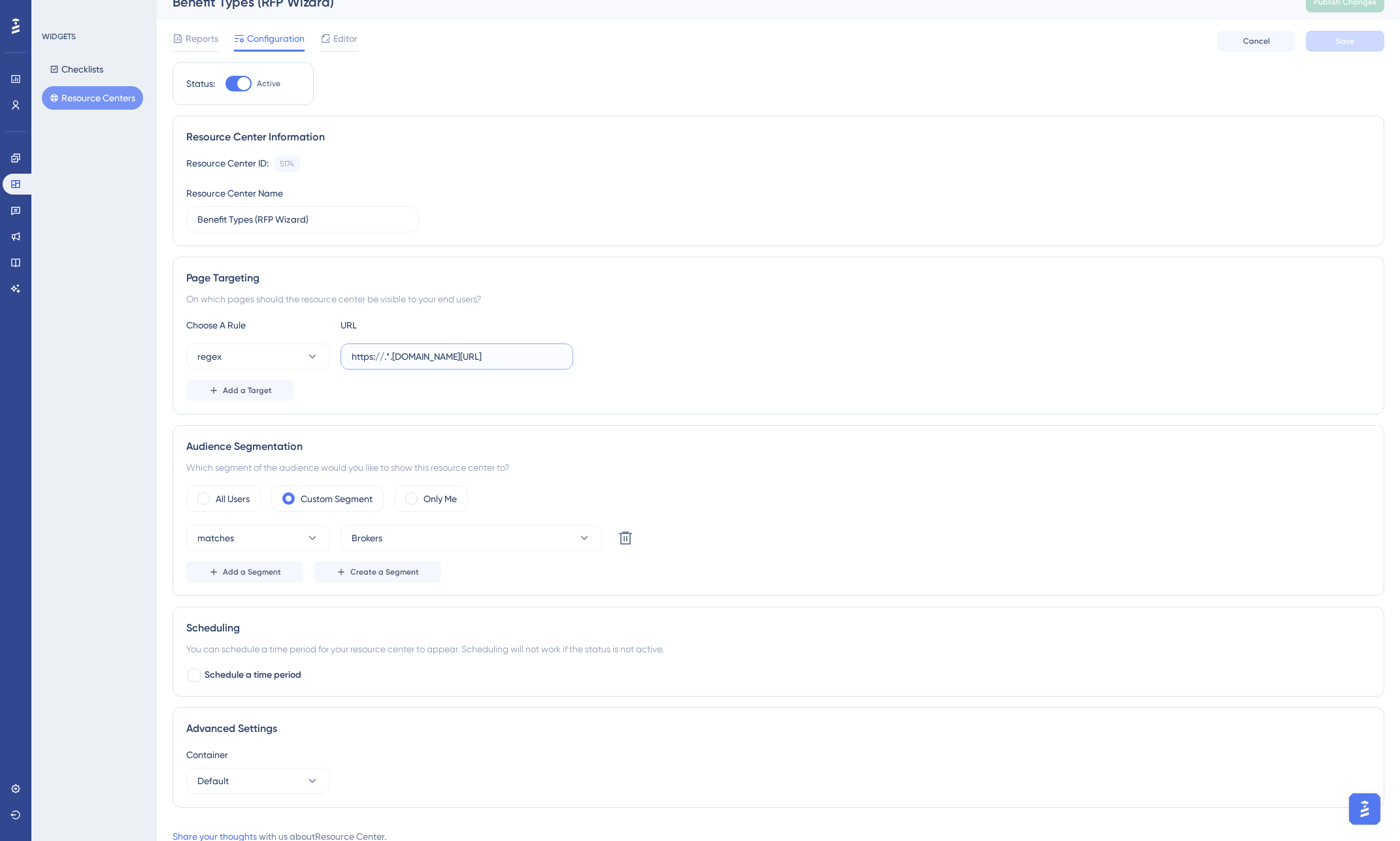
drag, startPoint x: 384, startPoint y: 358, endPoint x: 398, endPoint y: 357, distance: 14.0
click at [398, 357] on input "https://.*.plansight.com/.*.#rfpBuilderPlanTypes" at bounding box center [456, 356] width 210 height 14
click at [459, 356] on input "https://.*.plansight.com/.*.#rfpBuilderPlanTypes" at bounding box center [456, 356] width 210 height 14
click at [404, 358] on input "https://.*.plansight.com/.*.#rfpBuilderPlanTypes" at bounding box center [456, 356] width 210 height 14
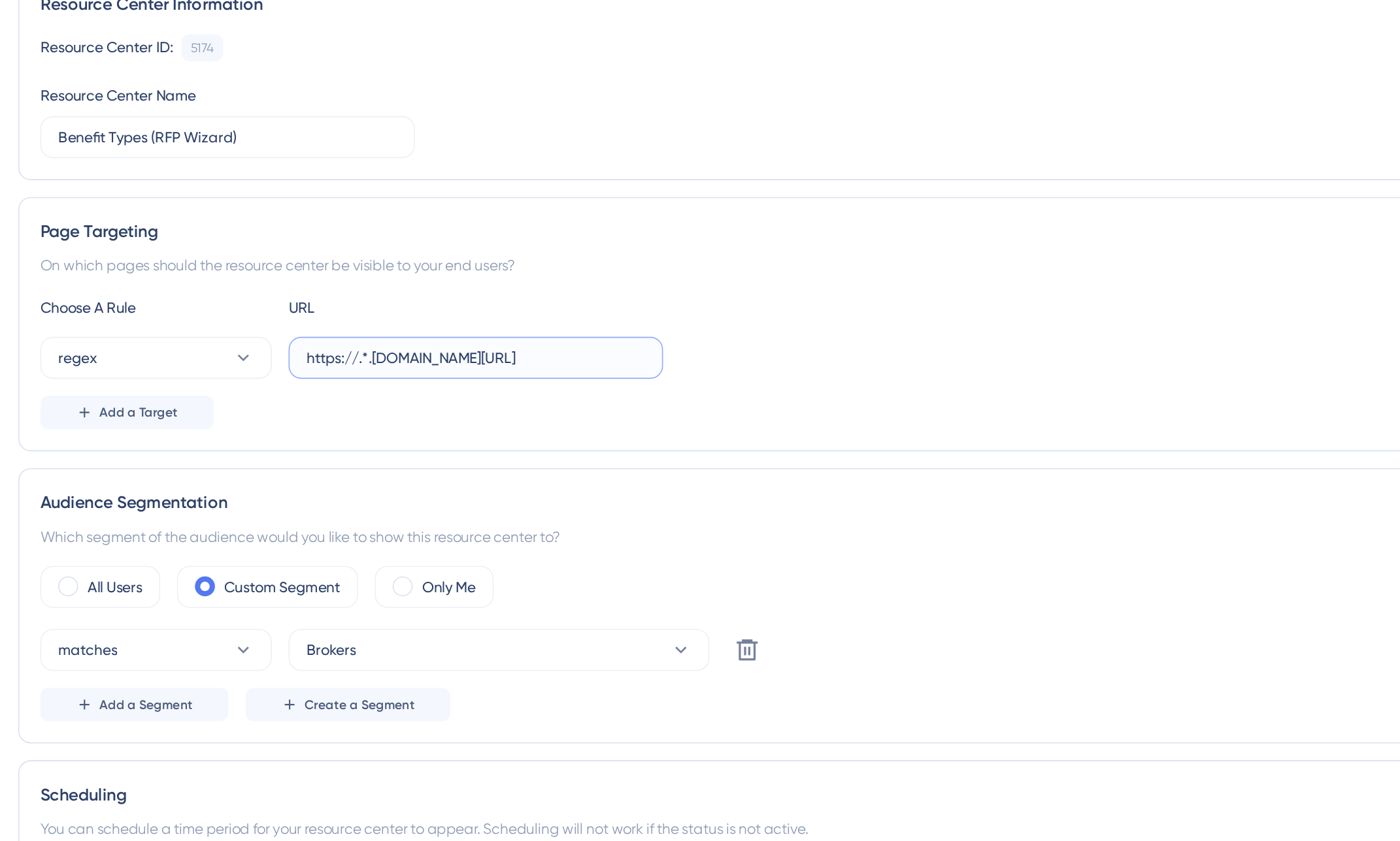
drag, startPoint x: 392, startPoint y: 356, endPoint x: 384, endPoint y: 357, distance: 8.1
click at [384, 357] on input "https://.*.plansight.com/.*.#rfpBuilderPlanTypes" at bounding box center [456, 356] width 210 height 14
click at [391, 358] on input "https://.*.plansight.com/.*.#rfpBuilderPlanTypes" at bounding box center [456, 356] width 210 height 14
click at [387, 357] on input "https://.*.plansight.com/.*.#rfpBuilderPlanTypes" at bounding box center [456, 356] width 210 height 14
drag, startPoint x: 465, startPoint y: 356, endPoint x: 457, endPoint y: 356, distance: 8.0
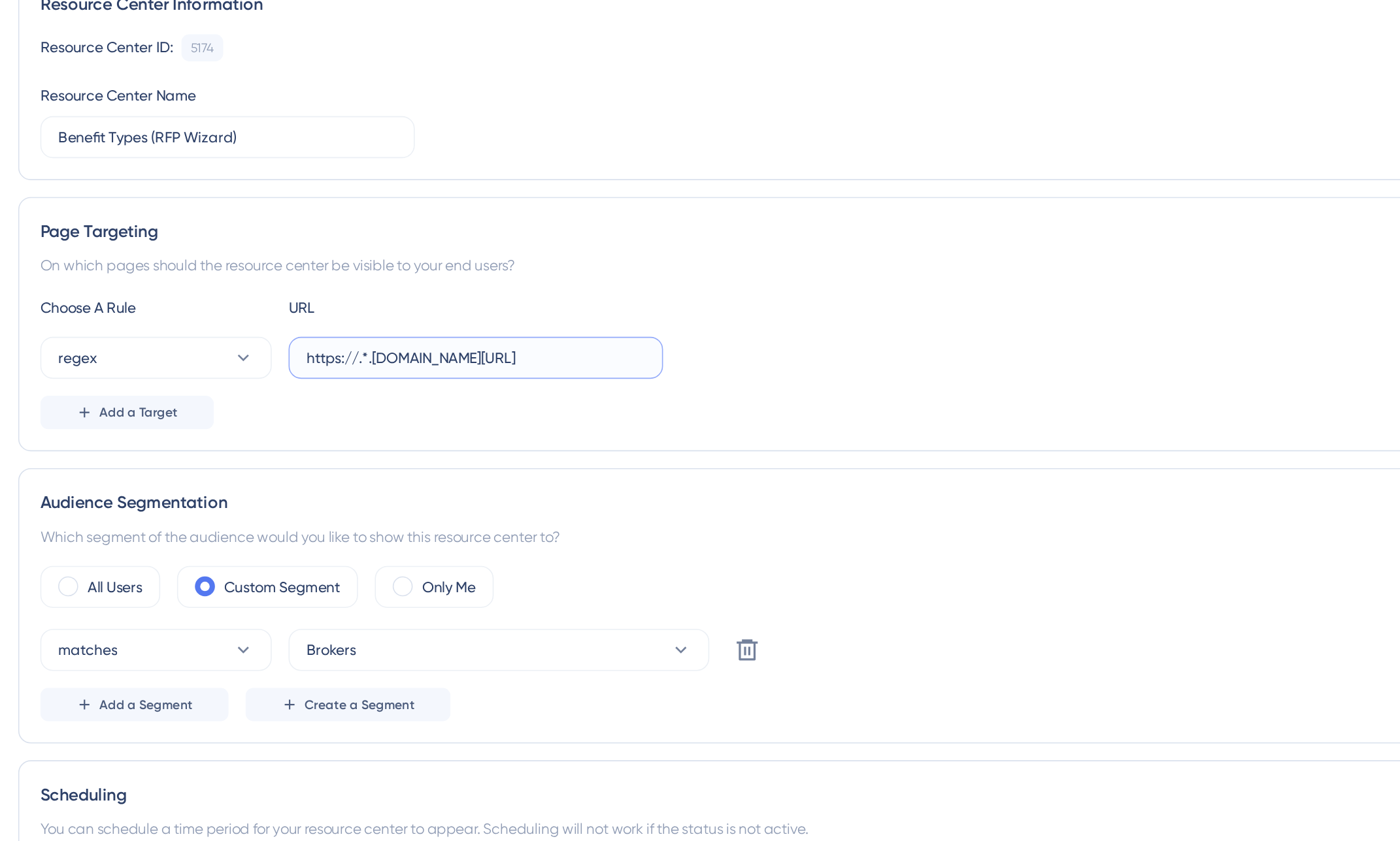
click at [457, 356] on input "https://.*.plansight.com/.*.#rfpBuilderPlanTypes" at bounding box center [456, 356] width 210 height 14
click at [464, 370] on div "Choose A Rule URL regex https://.*.plansight.com/.*.#rfpBuilderPlanTypes Add a …" at bounding box center [778, 359] width 1184 height 84
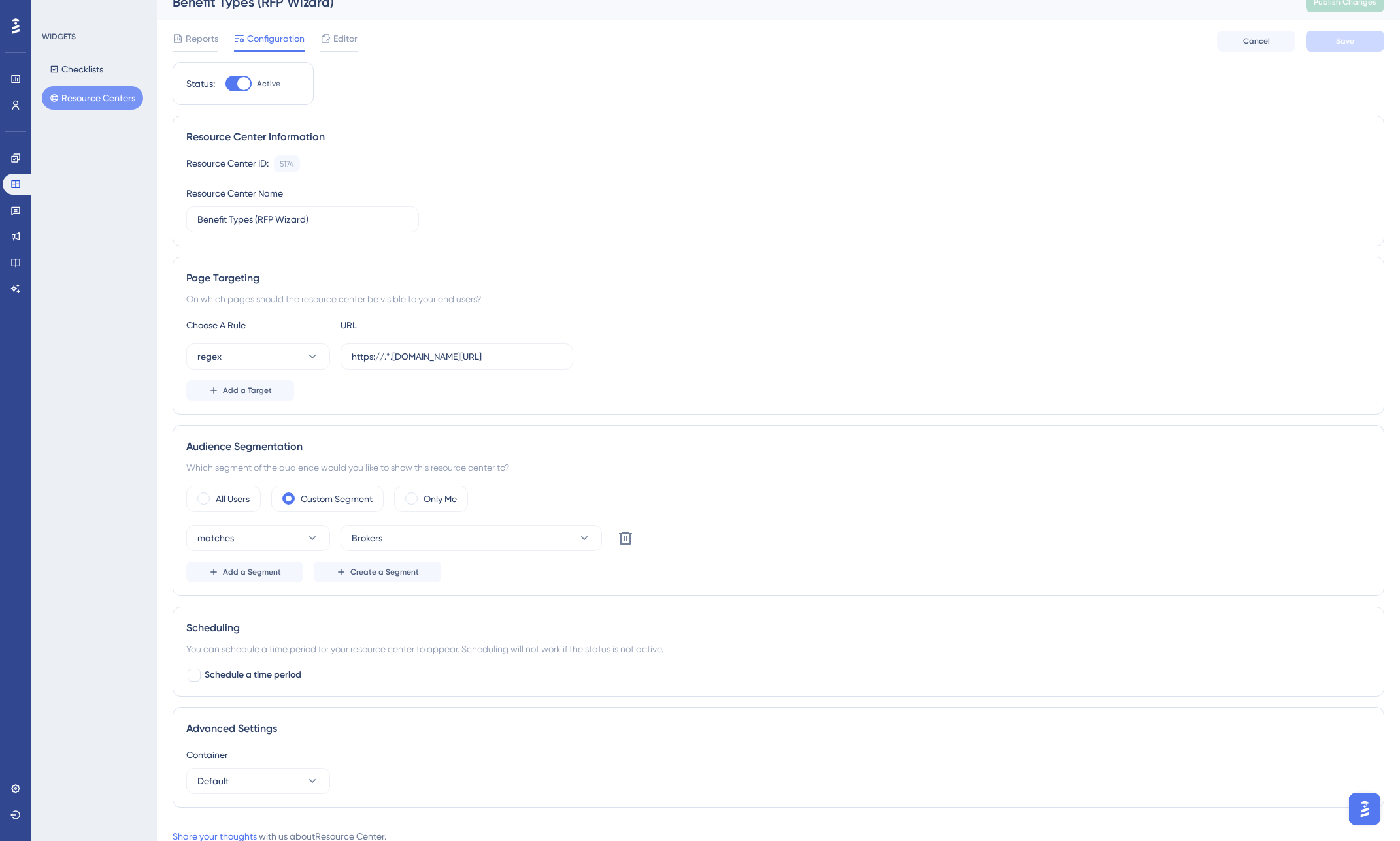
scroll to position [0, 0]
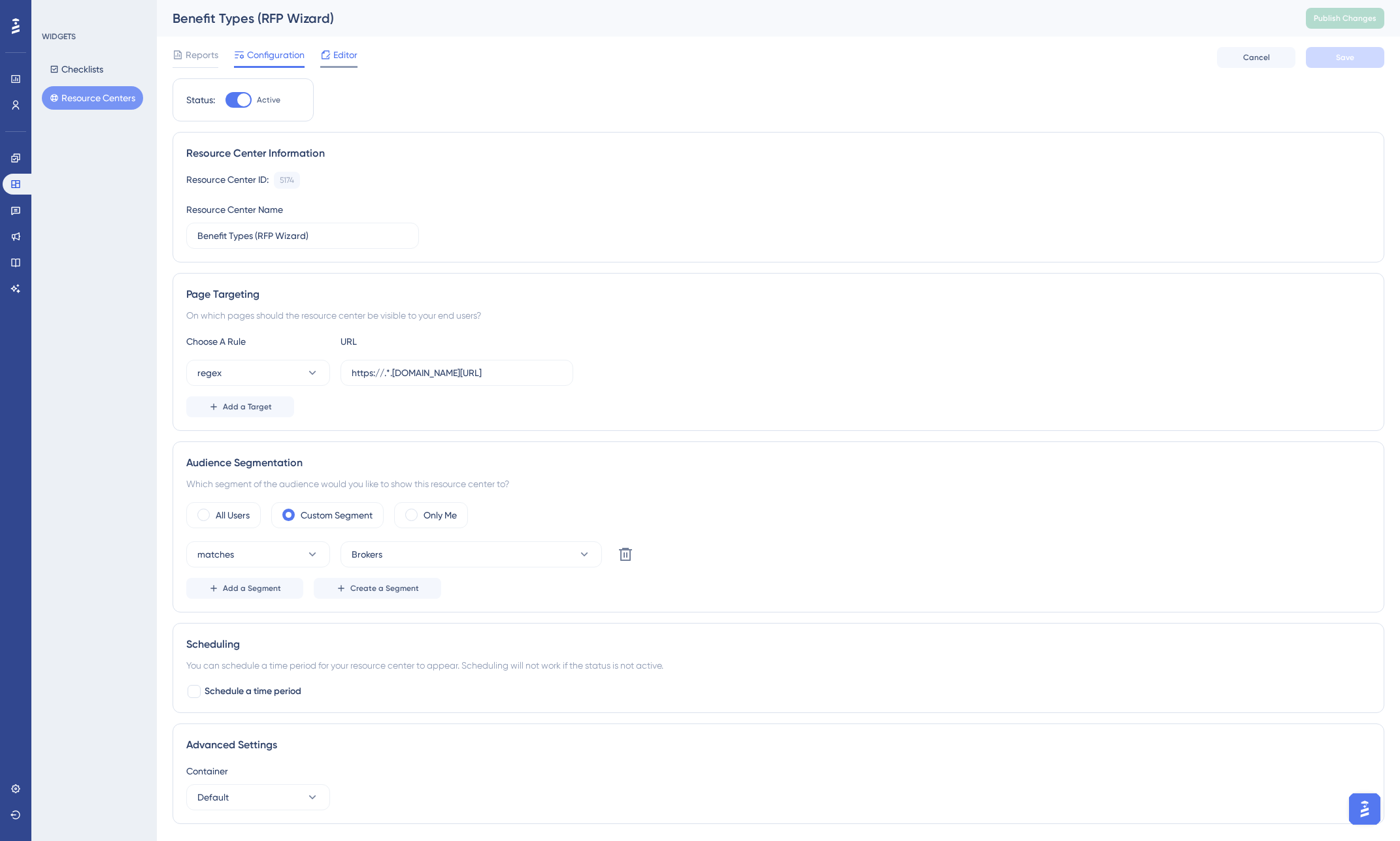
click at [335, 57] on span "Editor" at bounding box center [345, 55] width 24 height 16
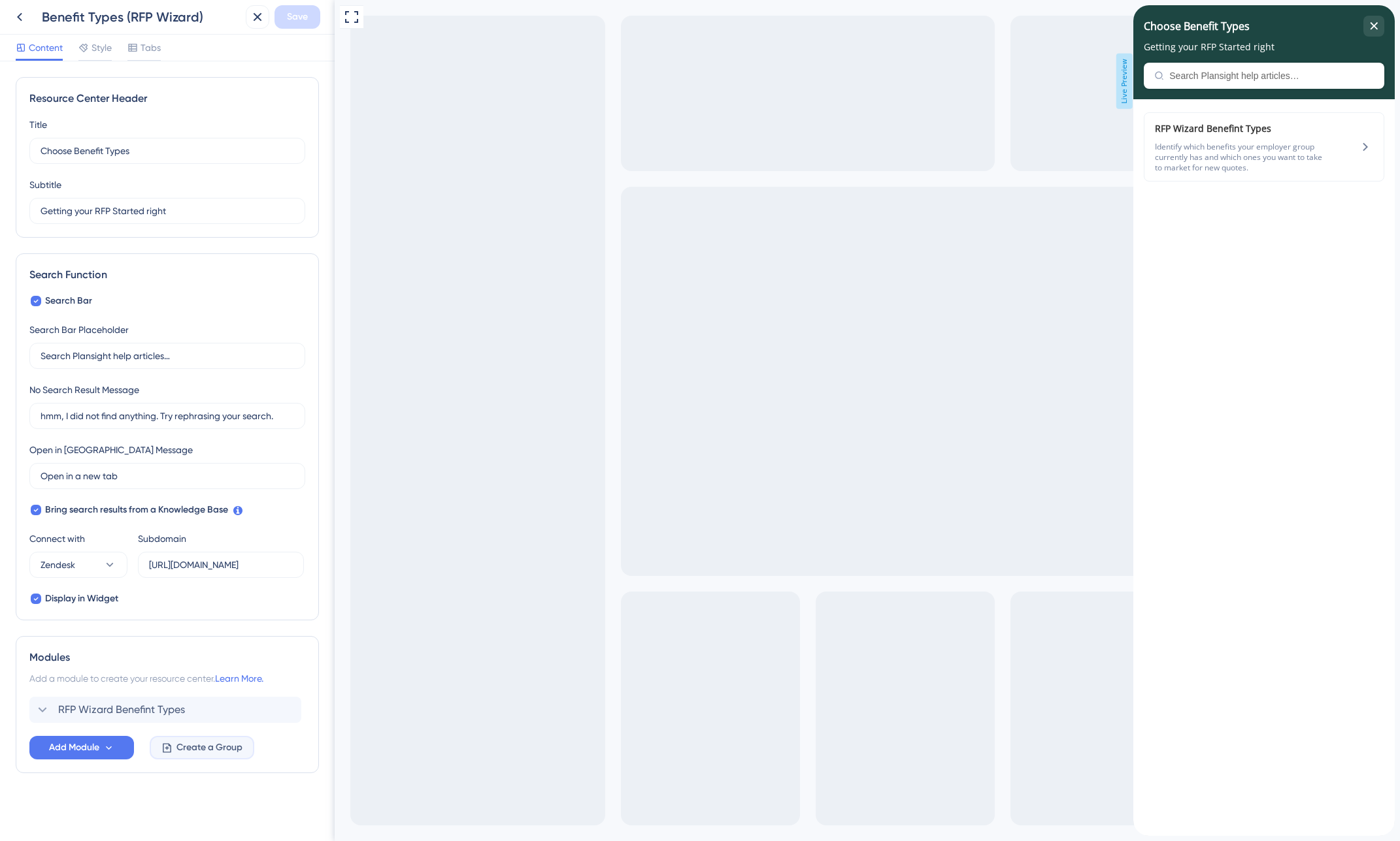
click at [215, 749] on span "Create a Group" at bounding box center [209, 748] width 66 height 16
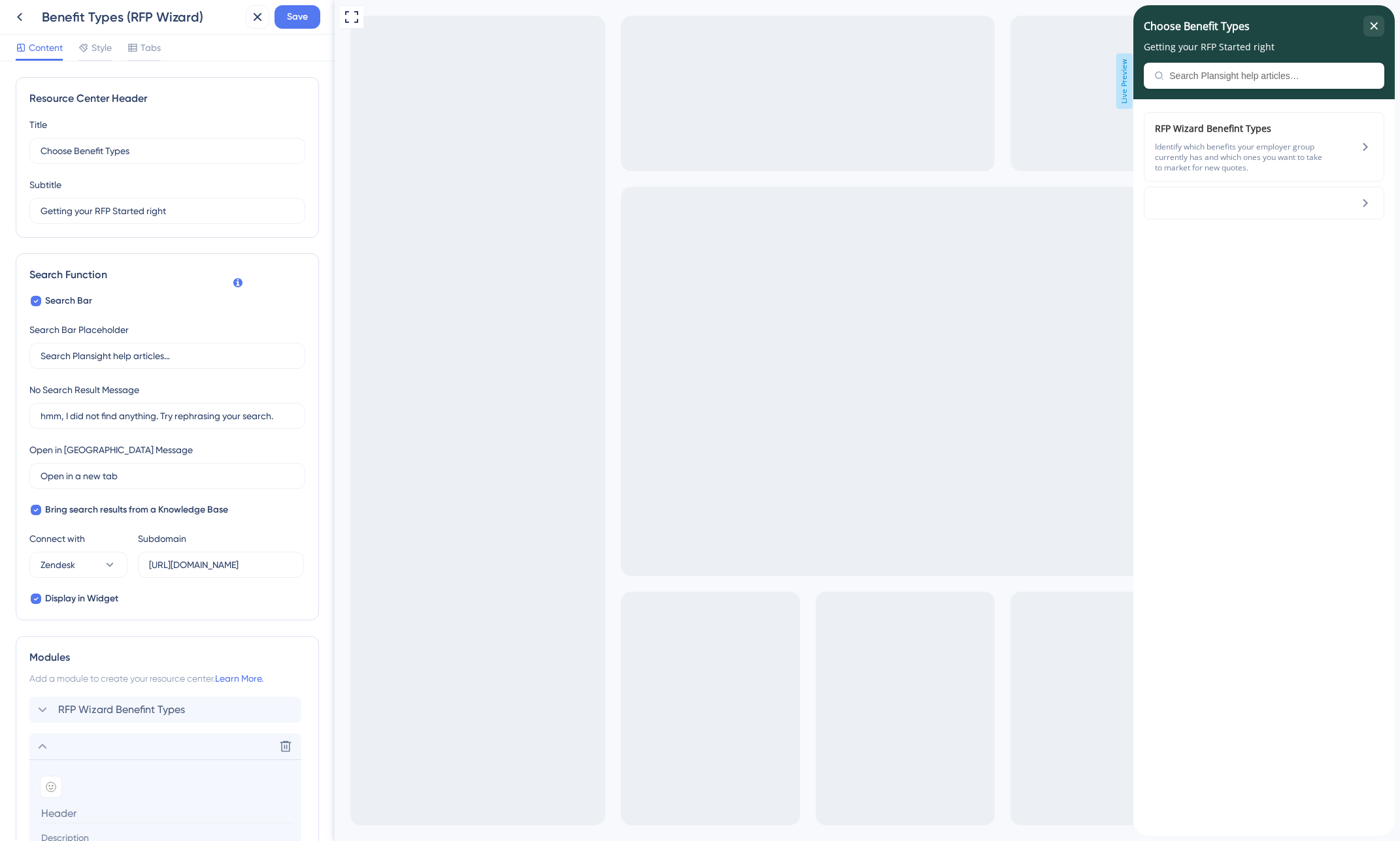
scroll to position [228, 0]
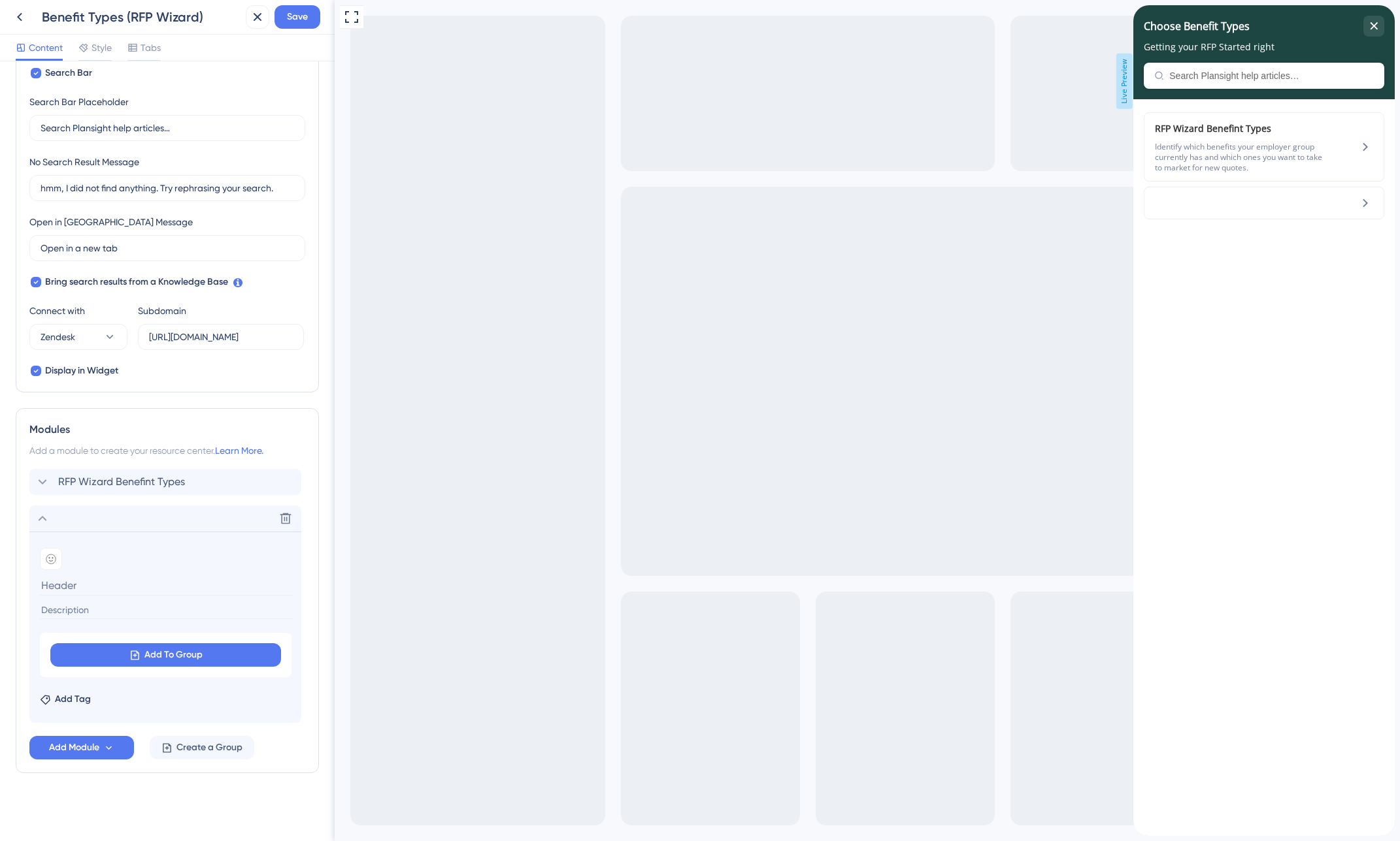
click at [105, 587] on input at bounding box center [167, 585] width 254 height 20
type input "What is group"
click at [147, 654] on span "Add To Group" at bounding box center [173, 655] width 58 height 16
click at [141, 692] on input at bounding box center [146, 693] width 152 height 10
click at [170, 695] on input at bounding box center [146, 693] width 152 height 10
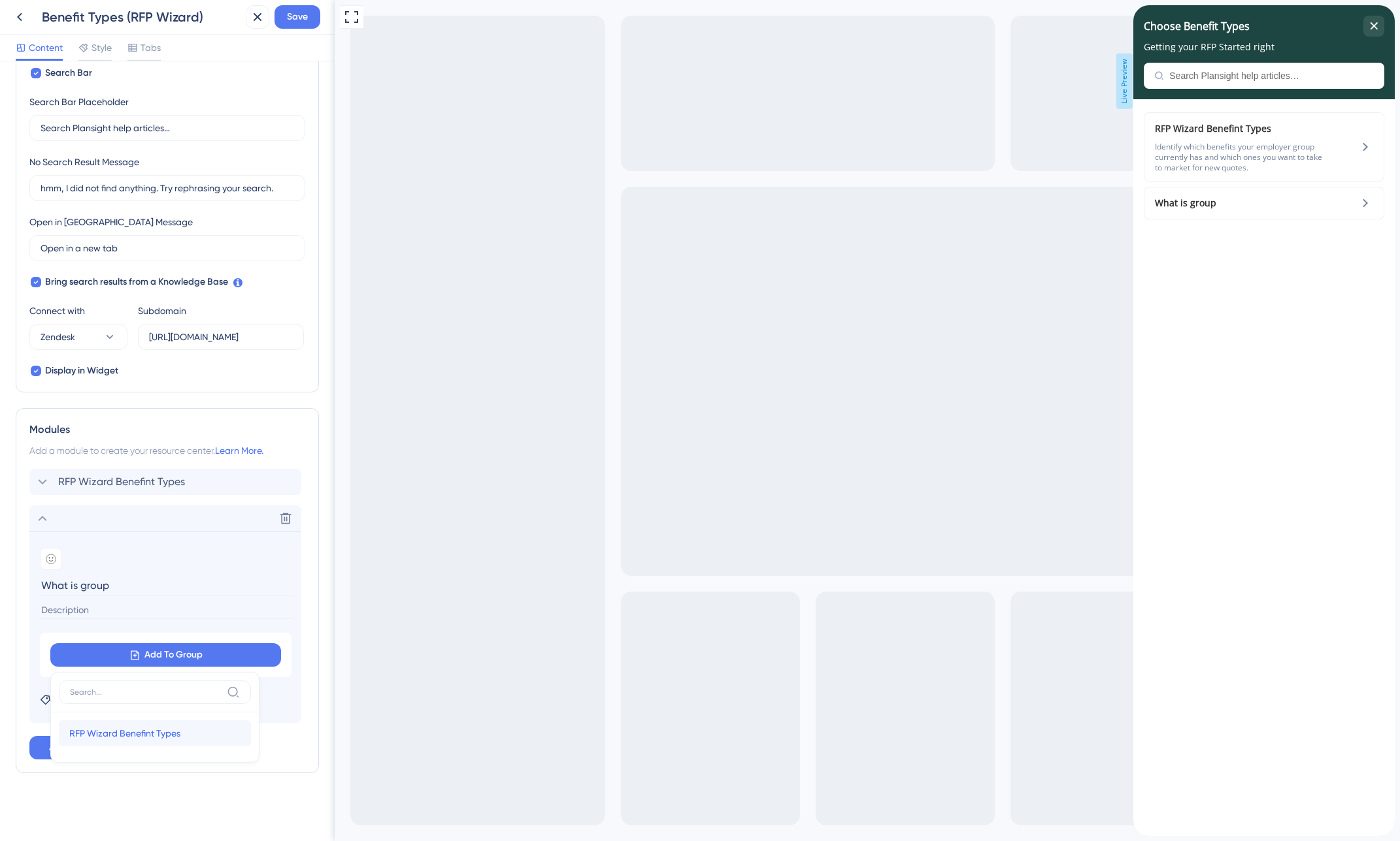
click at [163, 734] on span "RFP Wizard Benefint Types" at bounding box center [124, 734] width 111 height 16
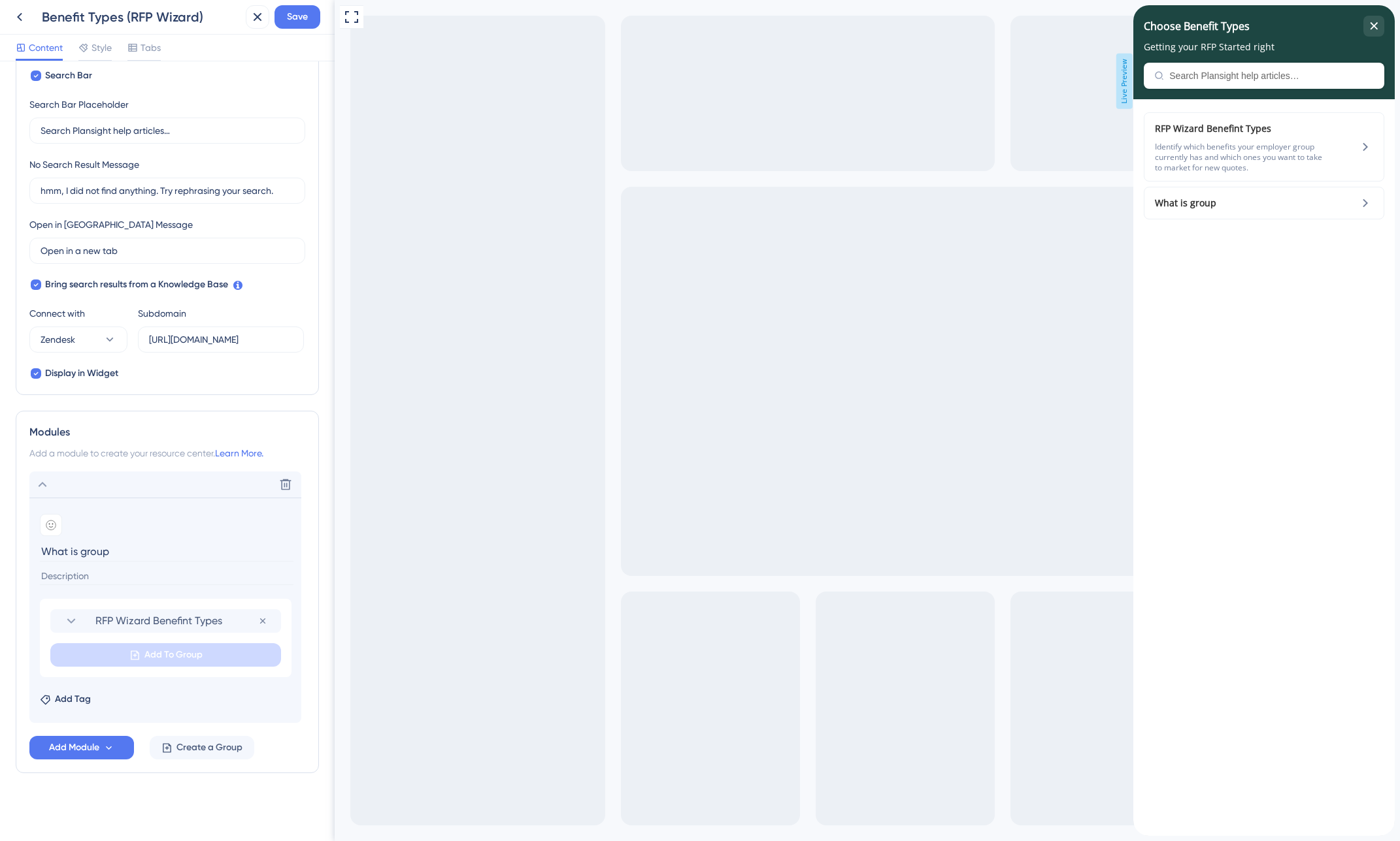
scroll to position [226, 0]
drag, startPoint x: 1227, startPoint y: 179, endPoint x: 1222, endPoint y: 130, distance: 49.3
click at [1227, 177] on div "What is group" at bounding box center [1264, 467] width 262 height 736
click at [1216, 130] on span "What is group" at bounding box center [1185, 129] width 61 height 16
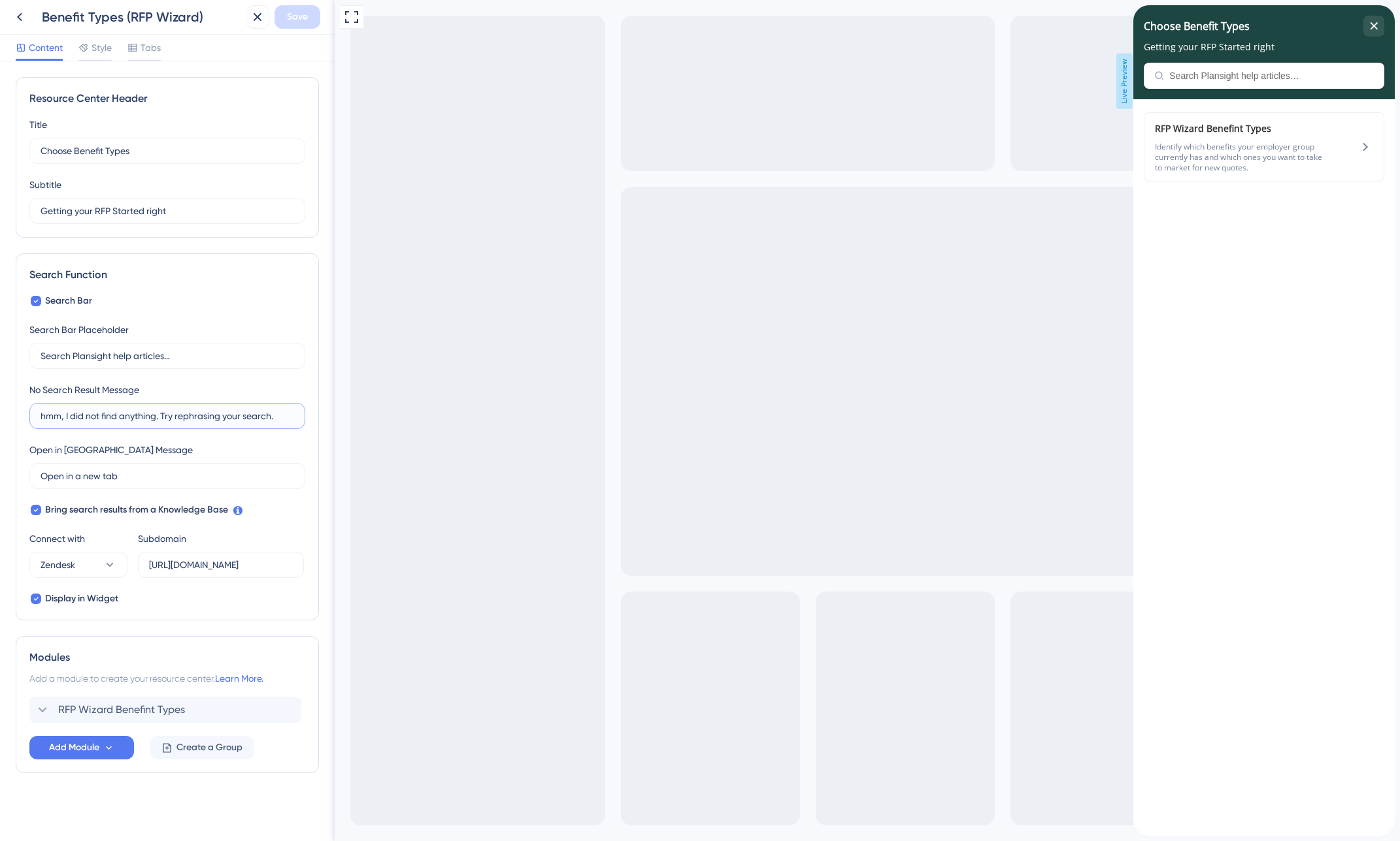
drag, startPoint x: 156, startPoint y: 419, endPoint x: 330, endPoint y: 415, distance: 174.0
click at [330, 415] on div "Resource Center Header Title Choose Benefit Types 8 Choose Benefit Types Subtit…" at bounding box center [167, 451] width 335 height 780
click at [219, 418] on input "hmm, I did not find anything. Try rephrasing your search." at bounding box center [167, 416] width 254 height 14
click at [192, 212] on input "Getting your RFP Started right" at bounding box center [162, 211] width 244 height 14
drag, startPoint x: 200, startPoint y: 212, endPoint x: 168, endPoint y: 213, distance: 32.0
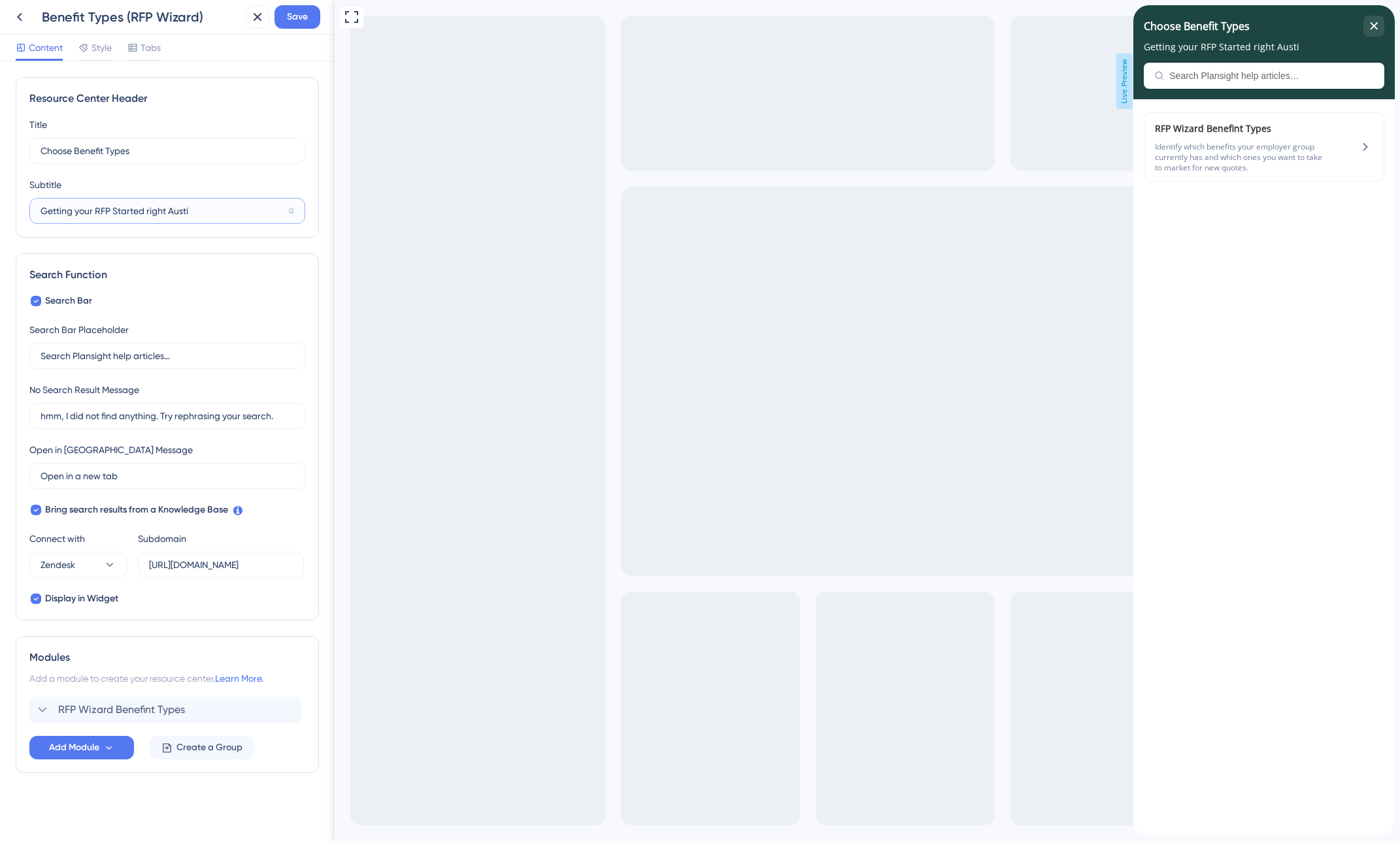
click at [168, 213] on input "Getting your RFP Started right Austi" at bounding box center [161, 211] width 243 height 14
paste input "❤️"
type input "Getting your RFP Started right ❤️"
click at [309, 19] on button "Save" at bounding box center [297, 17] width 45 height 24
click at [1372, 27] on icon "close resource center" at bounding box center [1373, 25] width 8 height 8
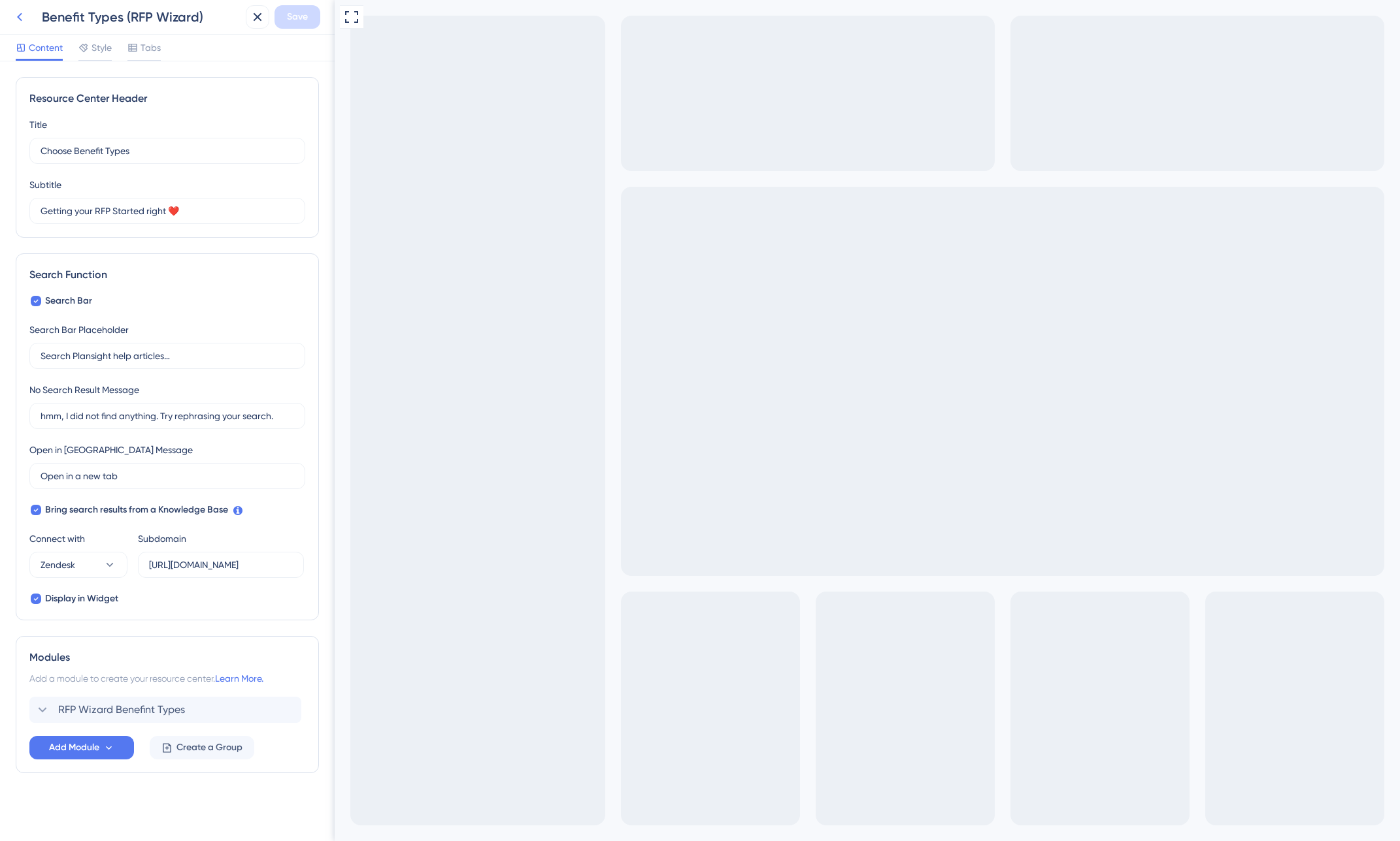
click at [22, 19] on icon at bounding box center [19, 17] width 16 height 16
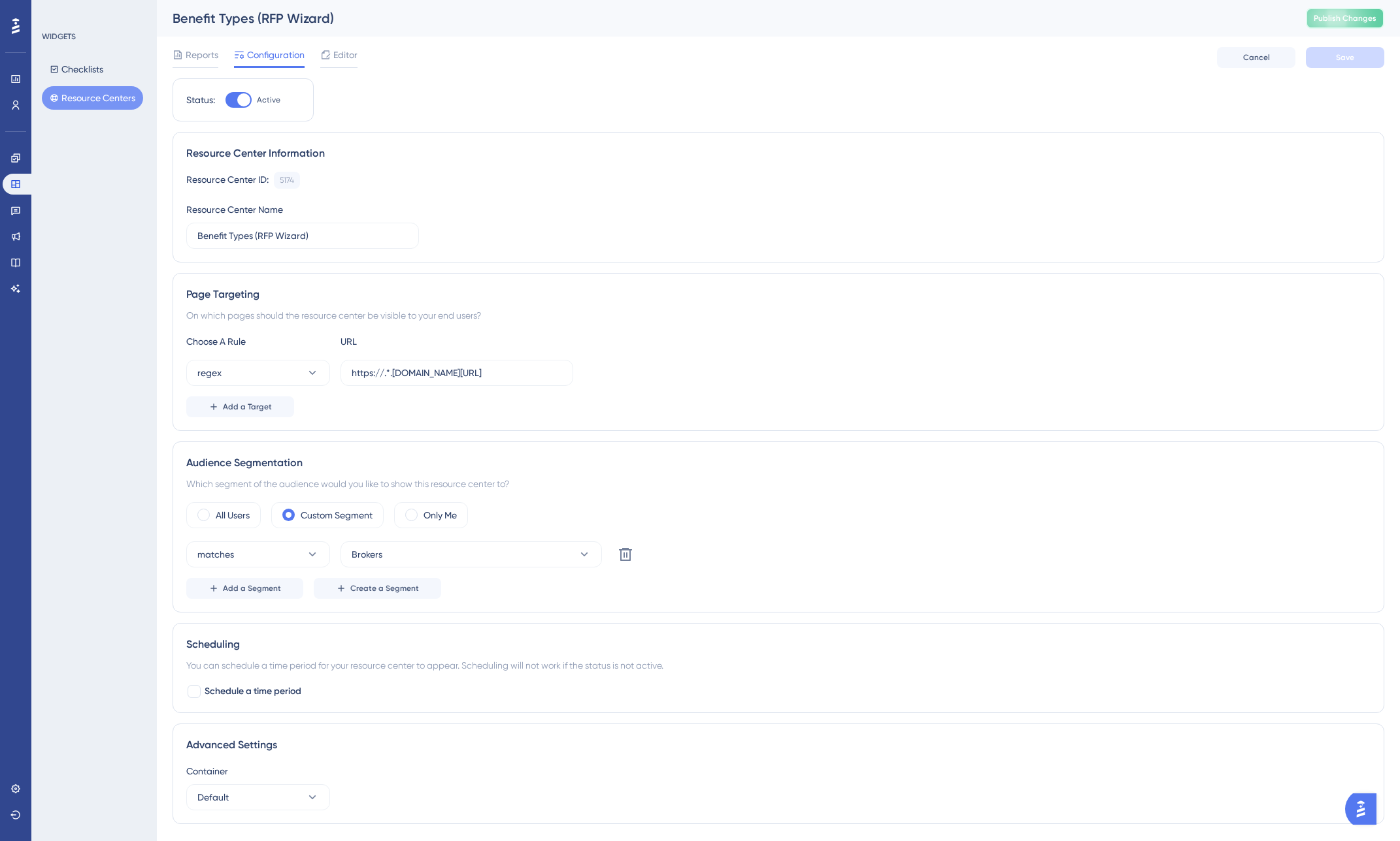
click at [1351, 13] on span "Publish Changes" at bounding box center [1345, 18] width 63 height 10
click at [93, 95] on button "Resource Centers" at bounding box center [92, 98] width 101 height 24
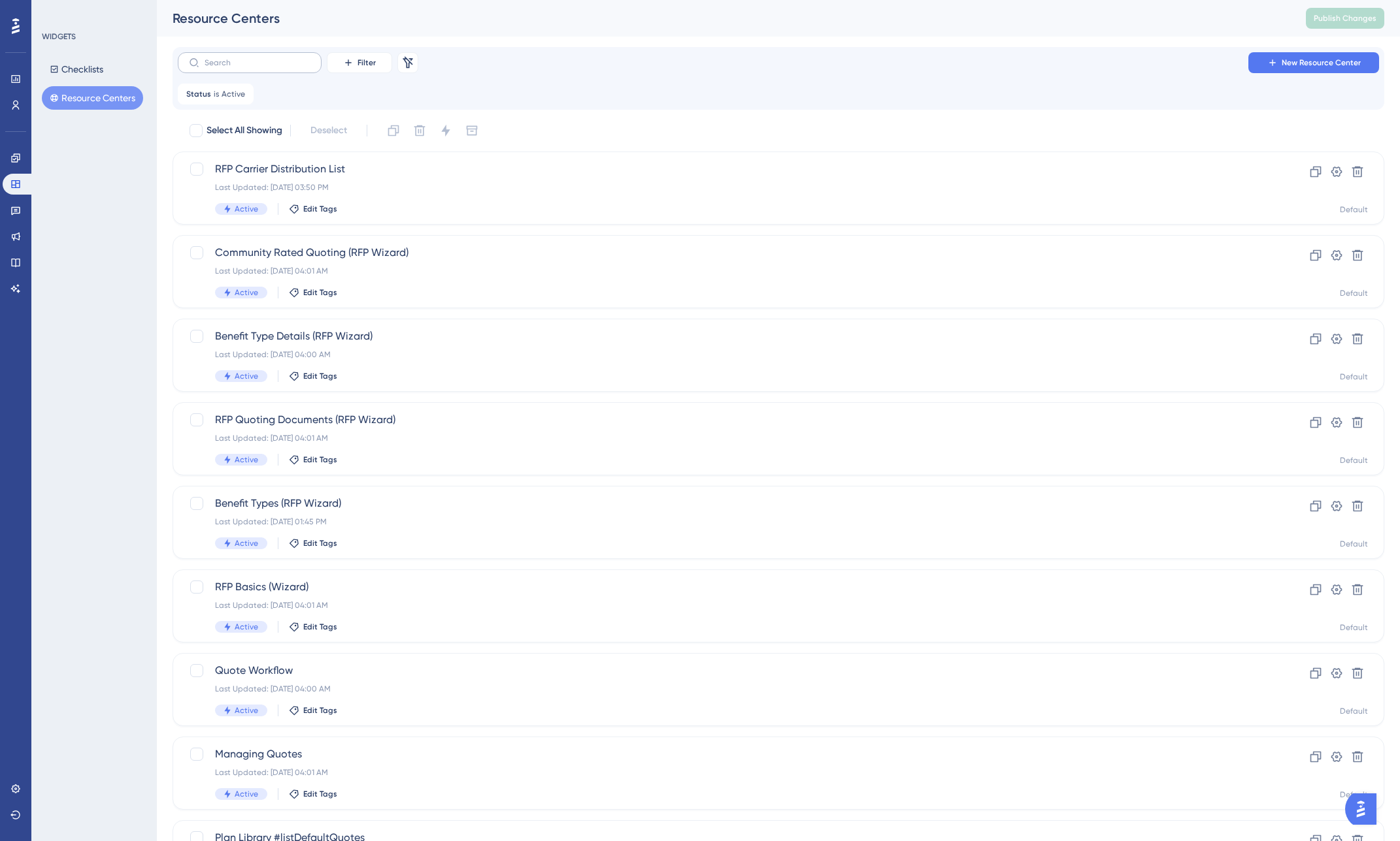
click at [247, 68] on label at bounding box center [249, 63] width 144 height 21
click at [247, 67] on input "text" at bounding box center [257, 63] width 105 height 9
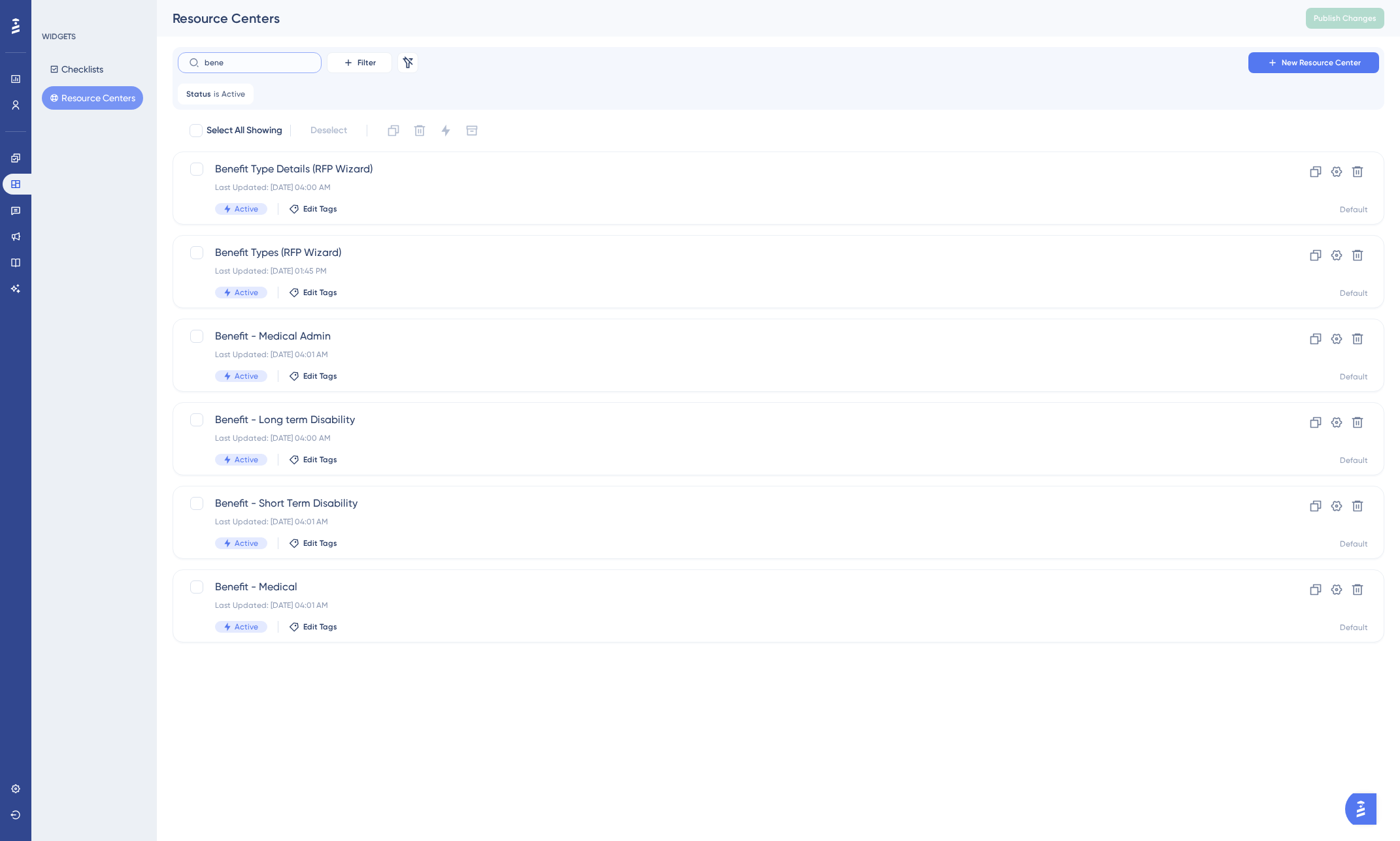
type input "benei"
checkbox input "true"
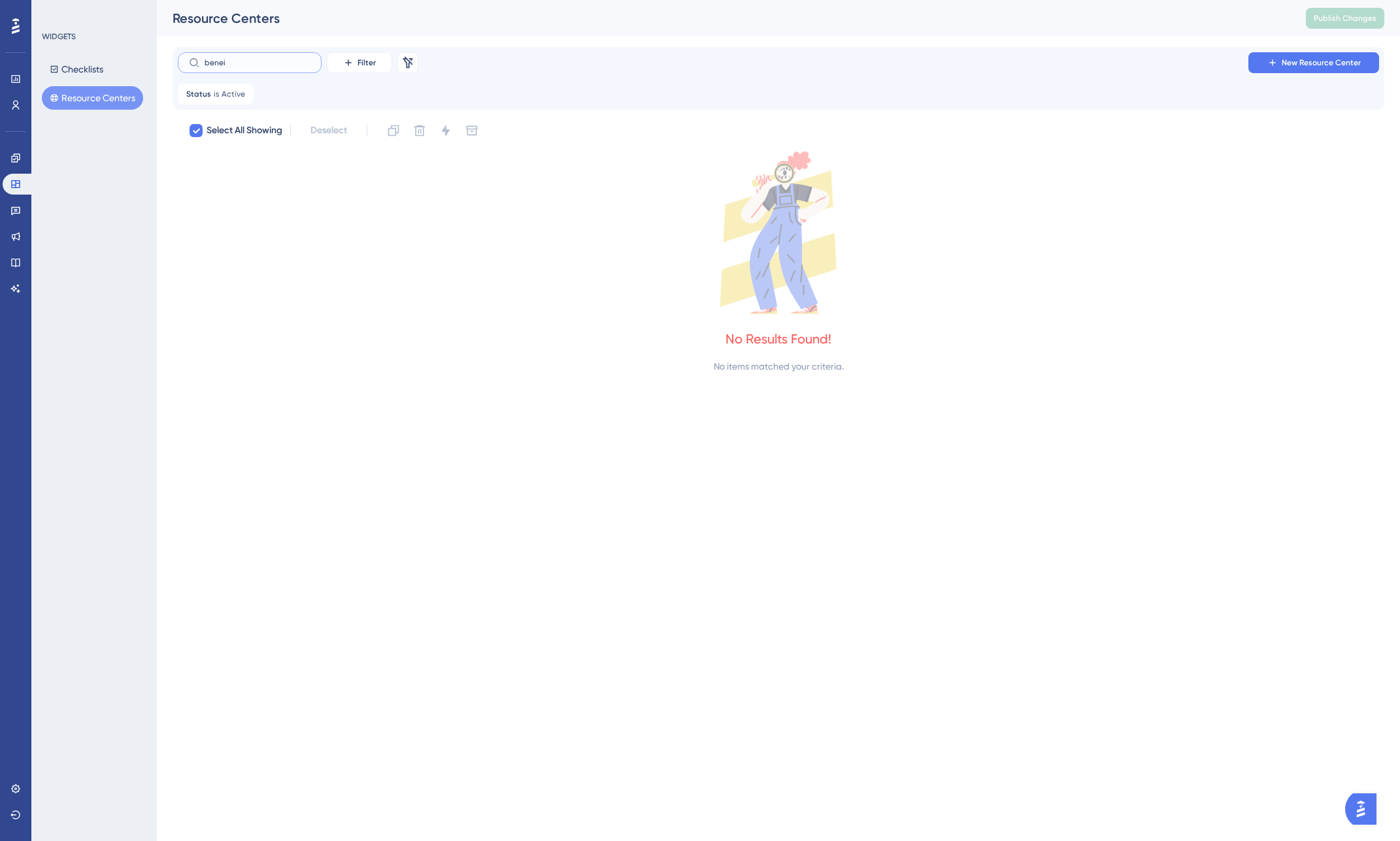
type input "bene"
checkbox input "false"
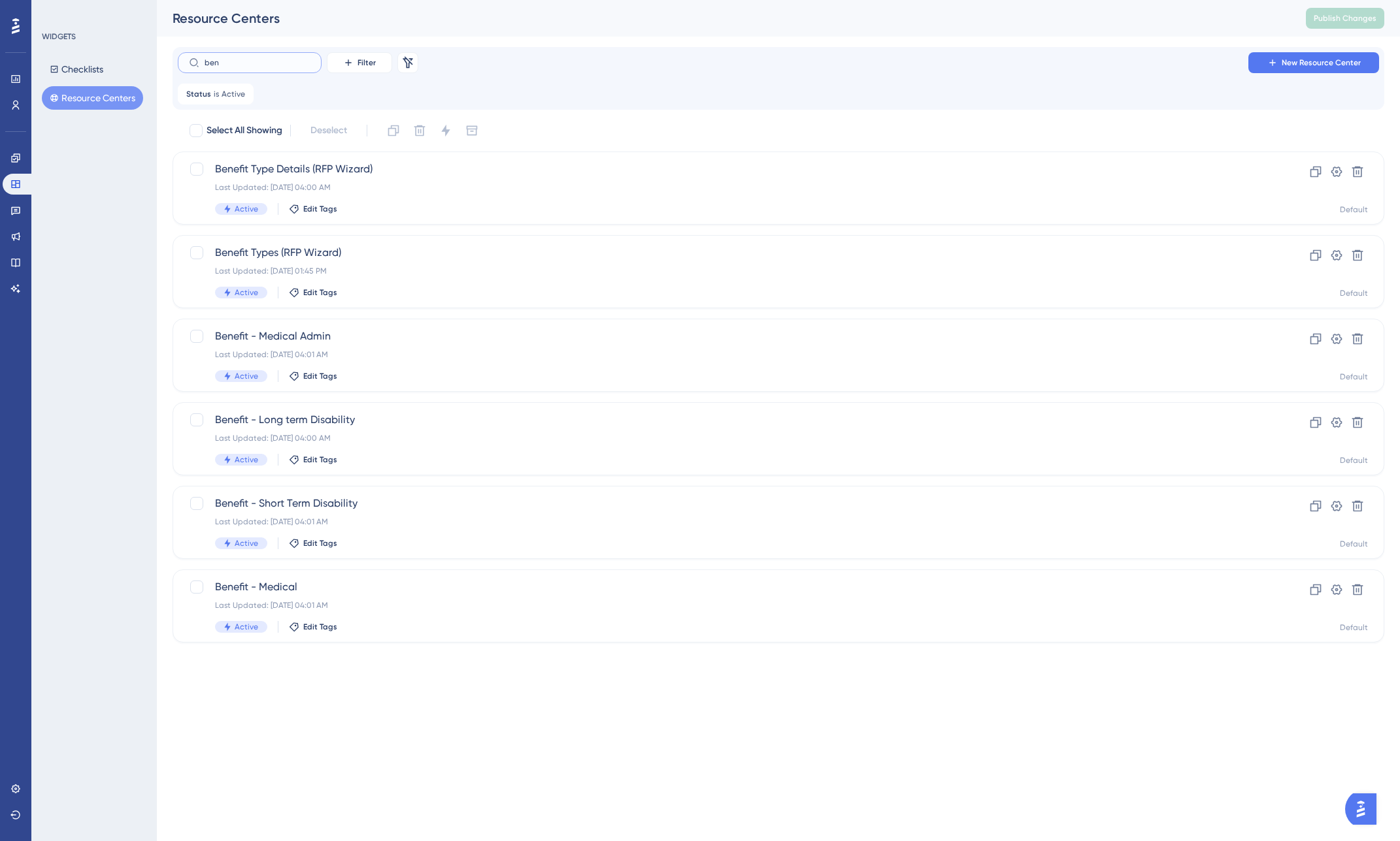
type input "beni"
checkbox input "true"
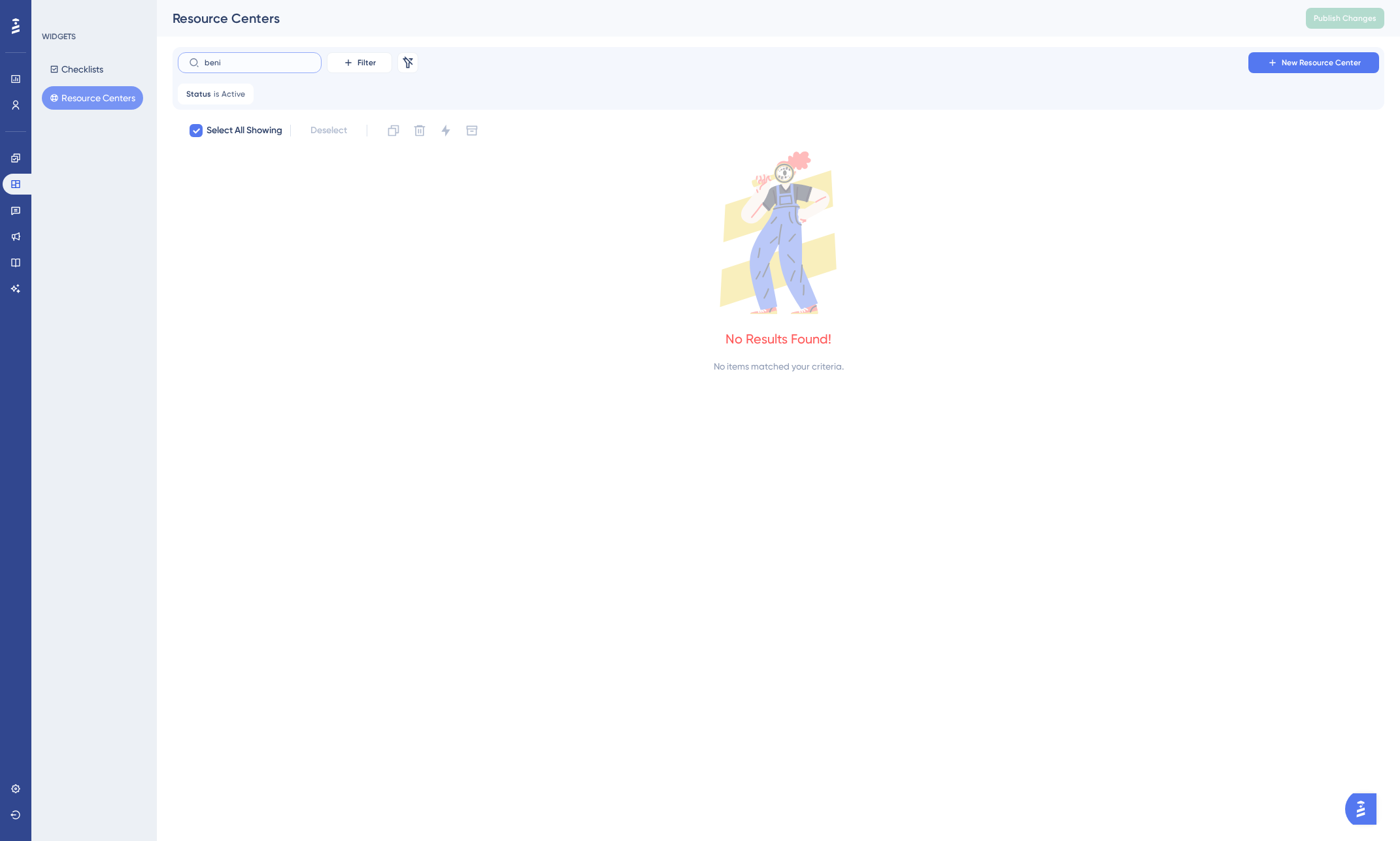
type input "ben"
checkbox input "false"
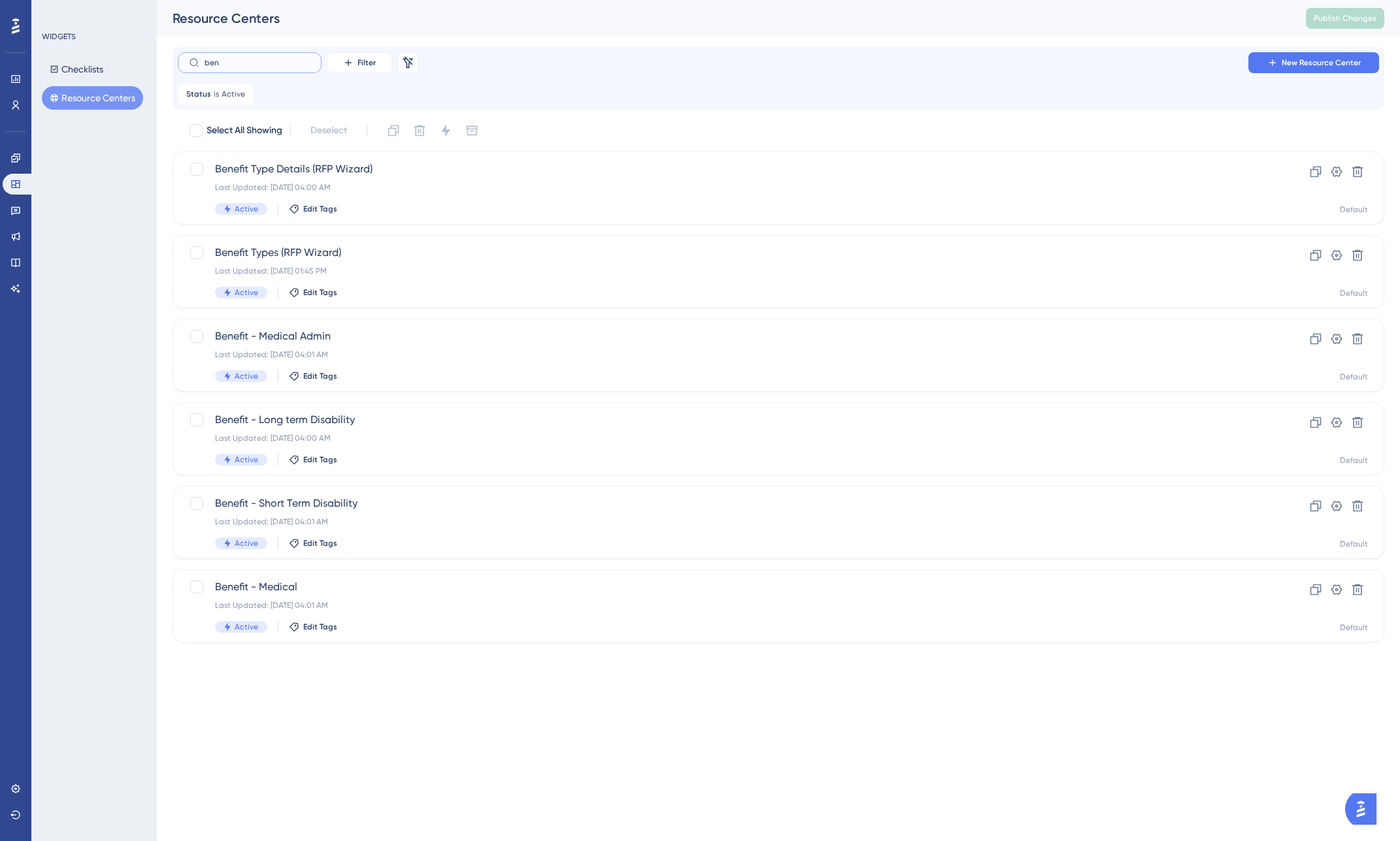
type input "benf"
checkbox input "true"
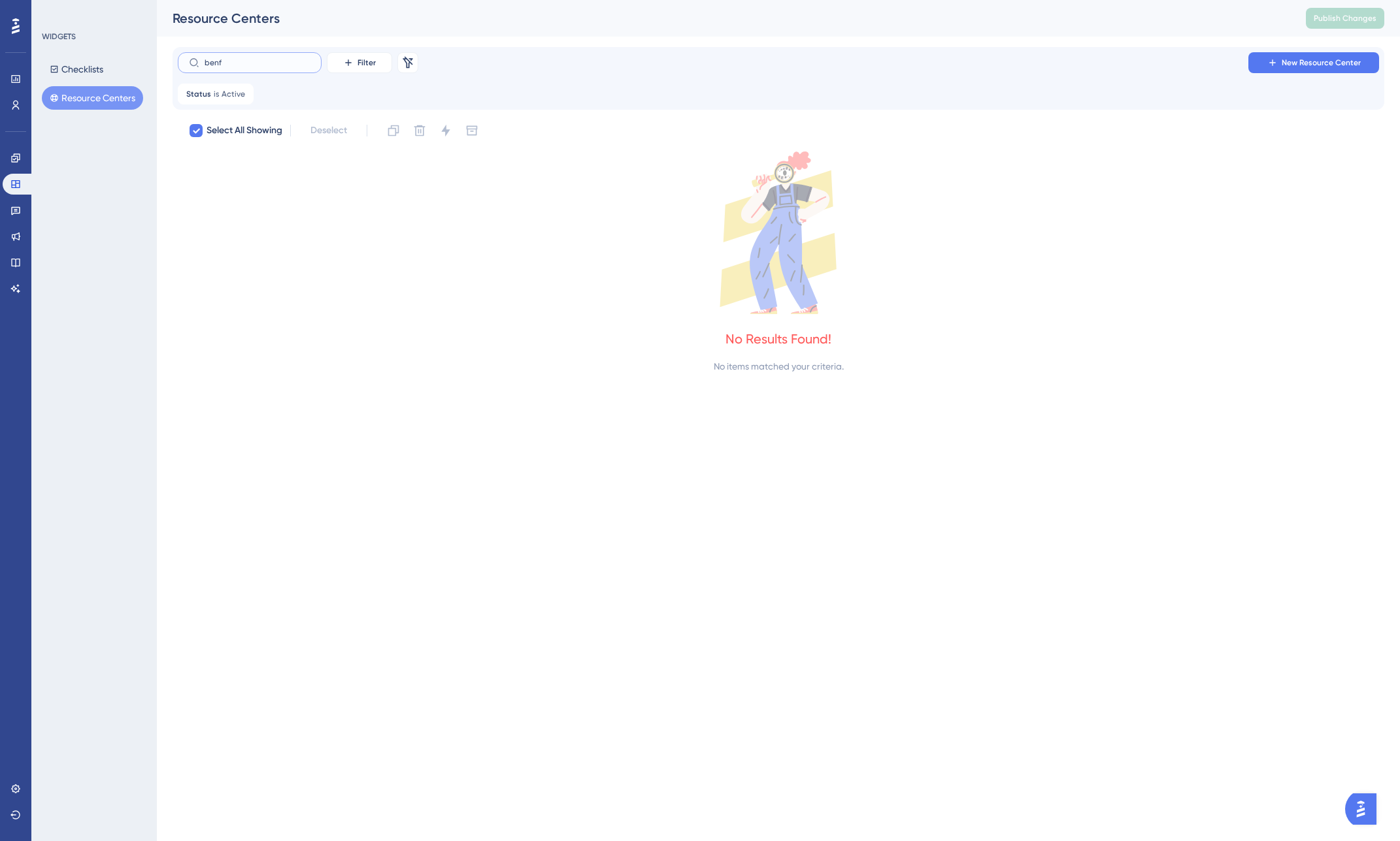
type input "ben"
checkbox input "false"
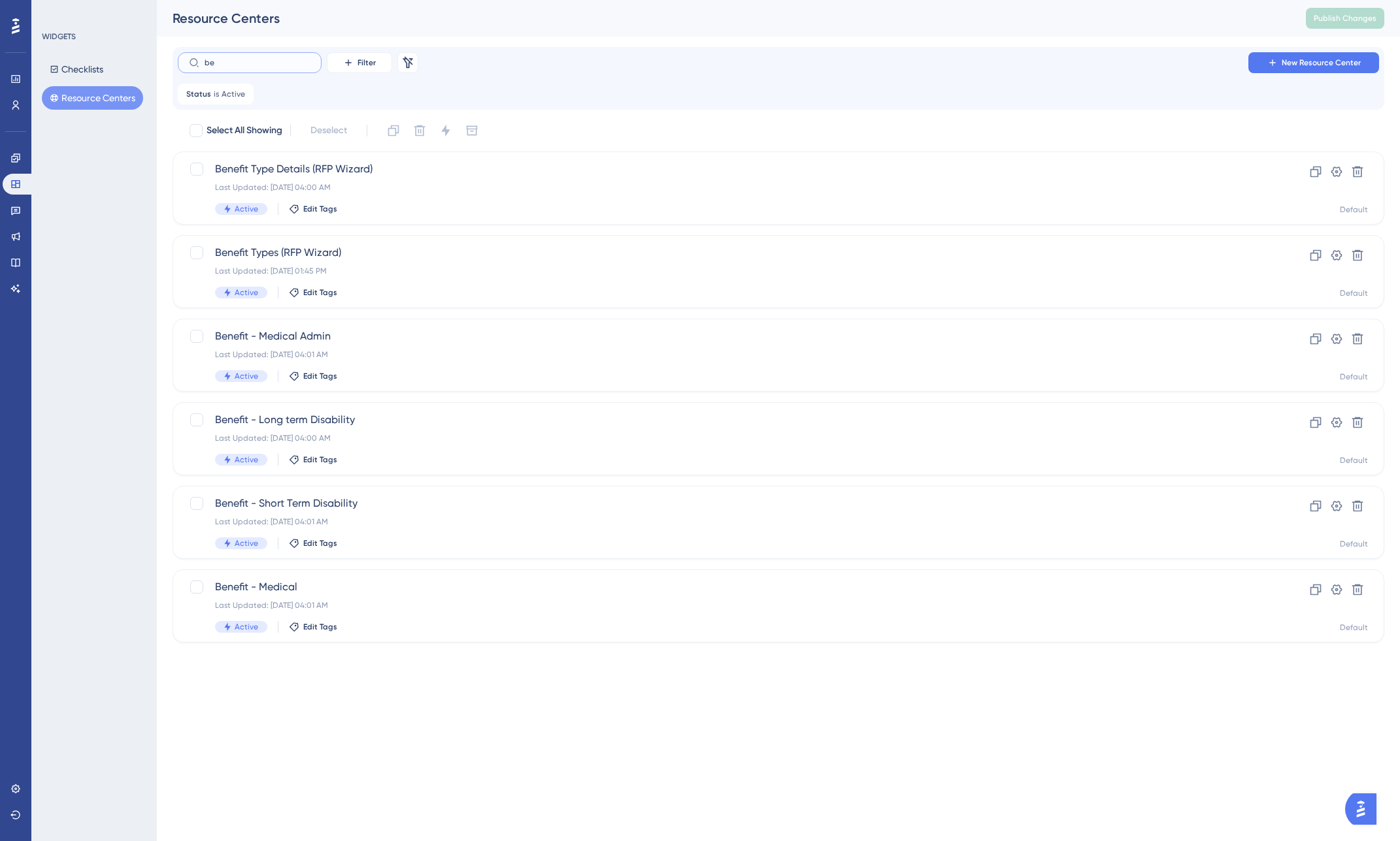
type input "b"
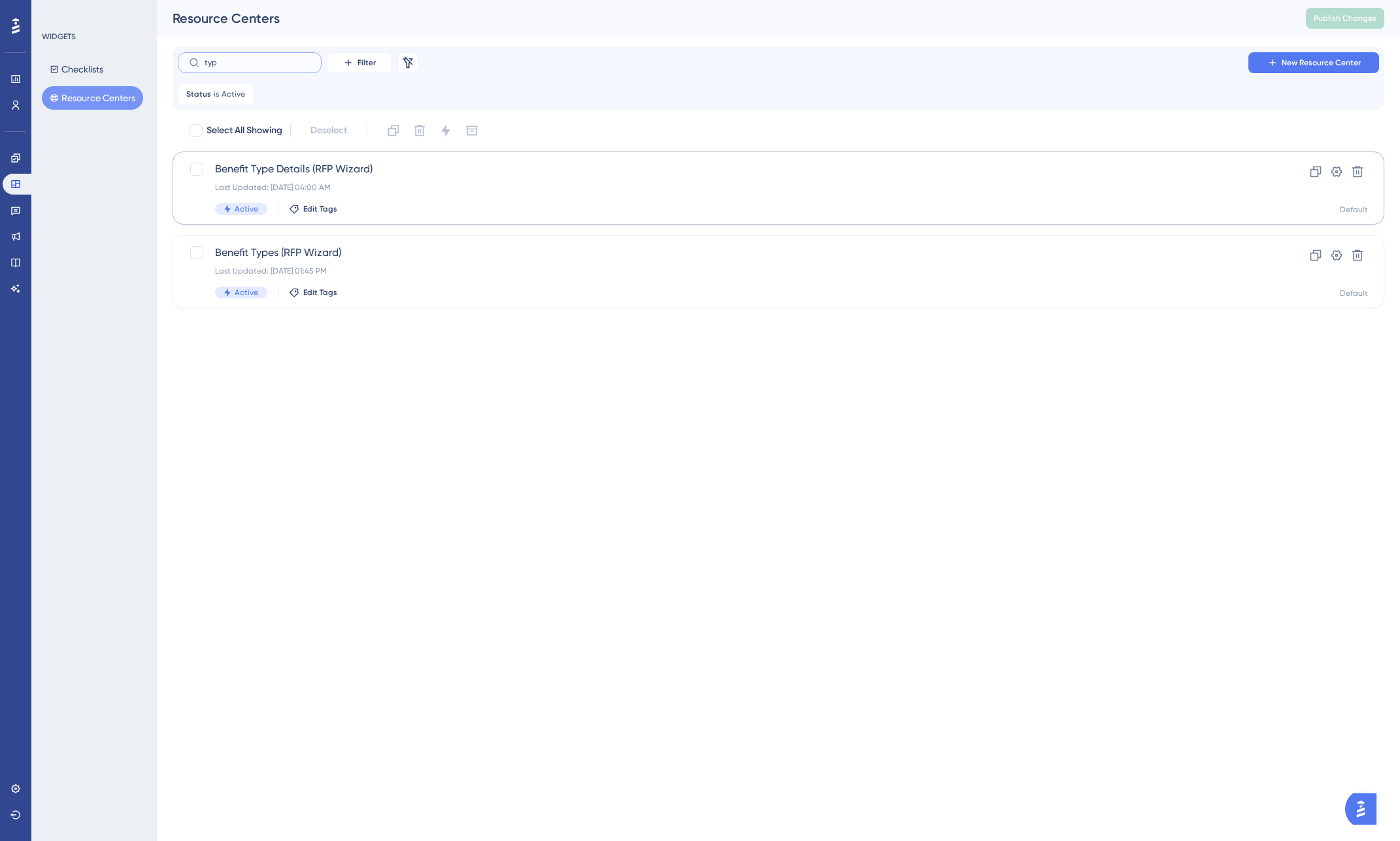
type input "typ"
click at [285, 176] on span "Benefit Type Details (RFP Wizard)" at bounding box center [726, 169] width 1022 height 16
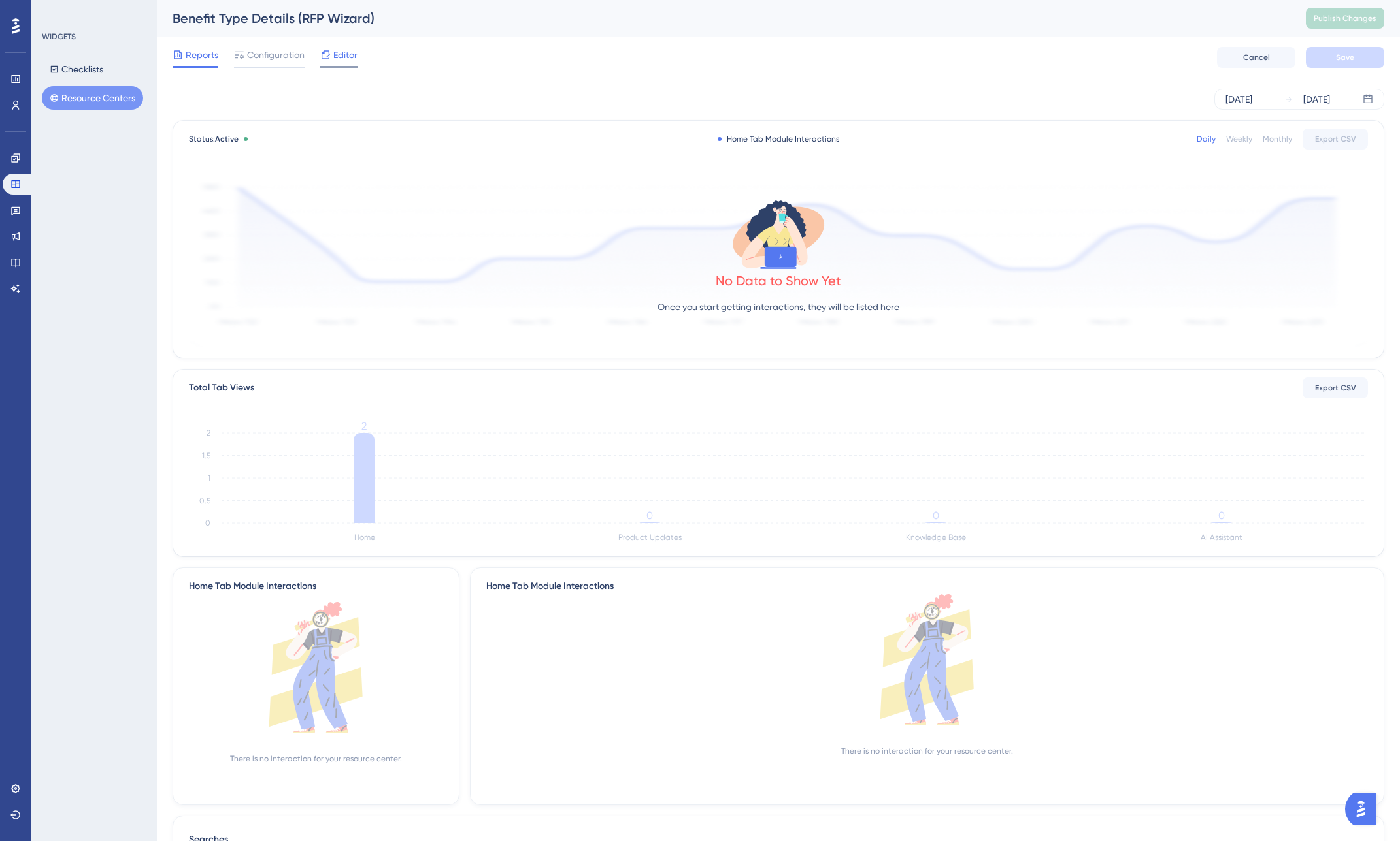
click at [349, 58] on span "Editor" at bounding box center [345, 55] width 24 height 16
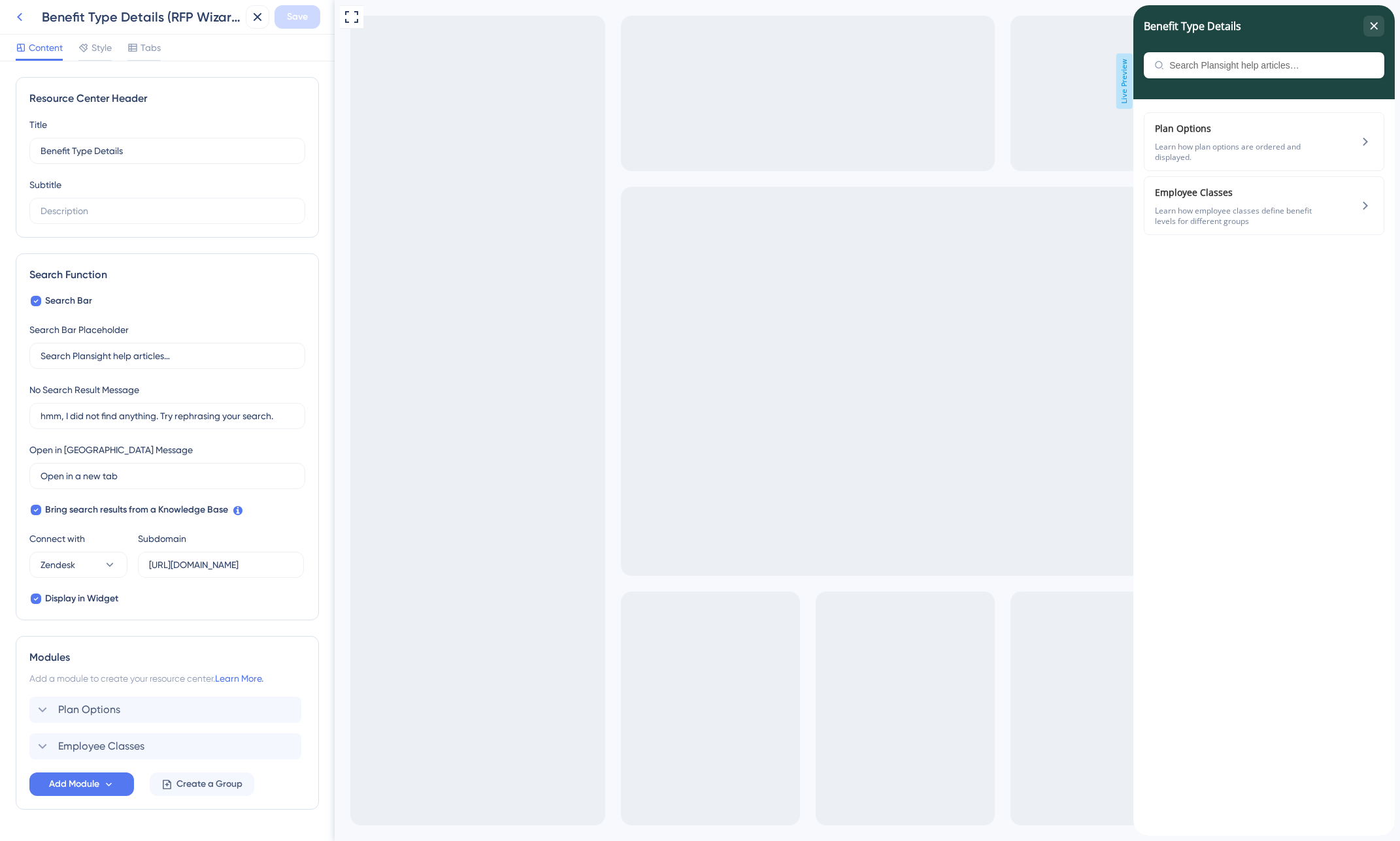
click at [22, 19] on icon at bounding box center [19, 17] width 16 height 16
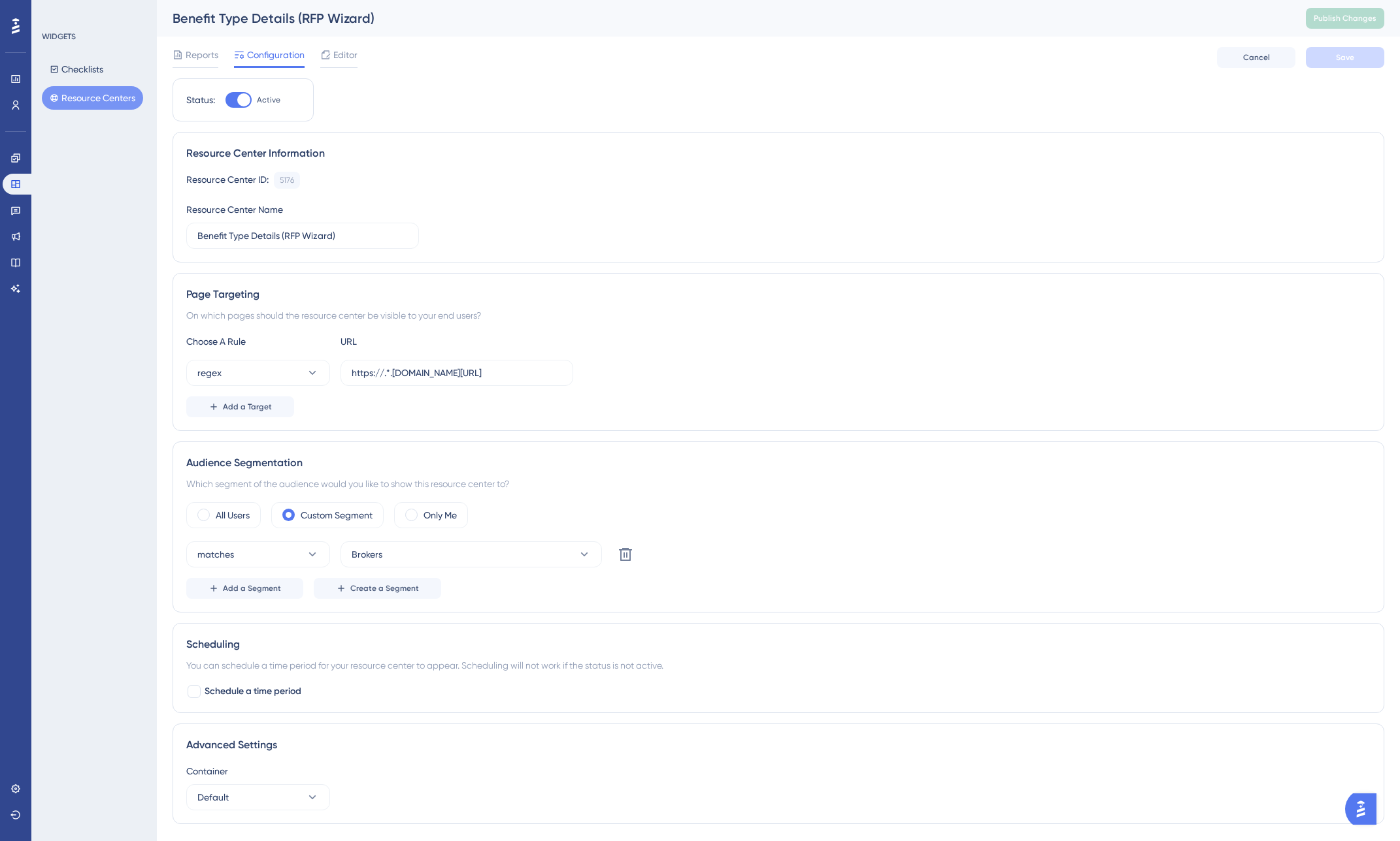
click at [77, 102] on button "Resource Centers" at bounding box center [92, 98] width 101 height 24
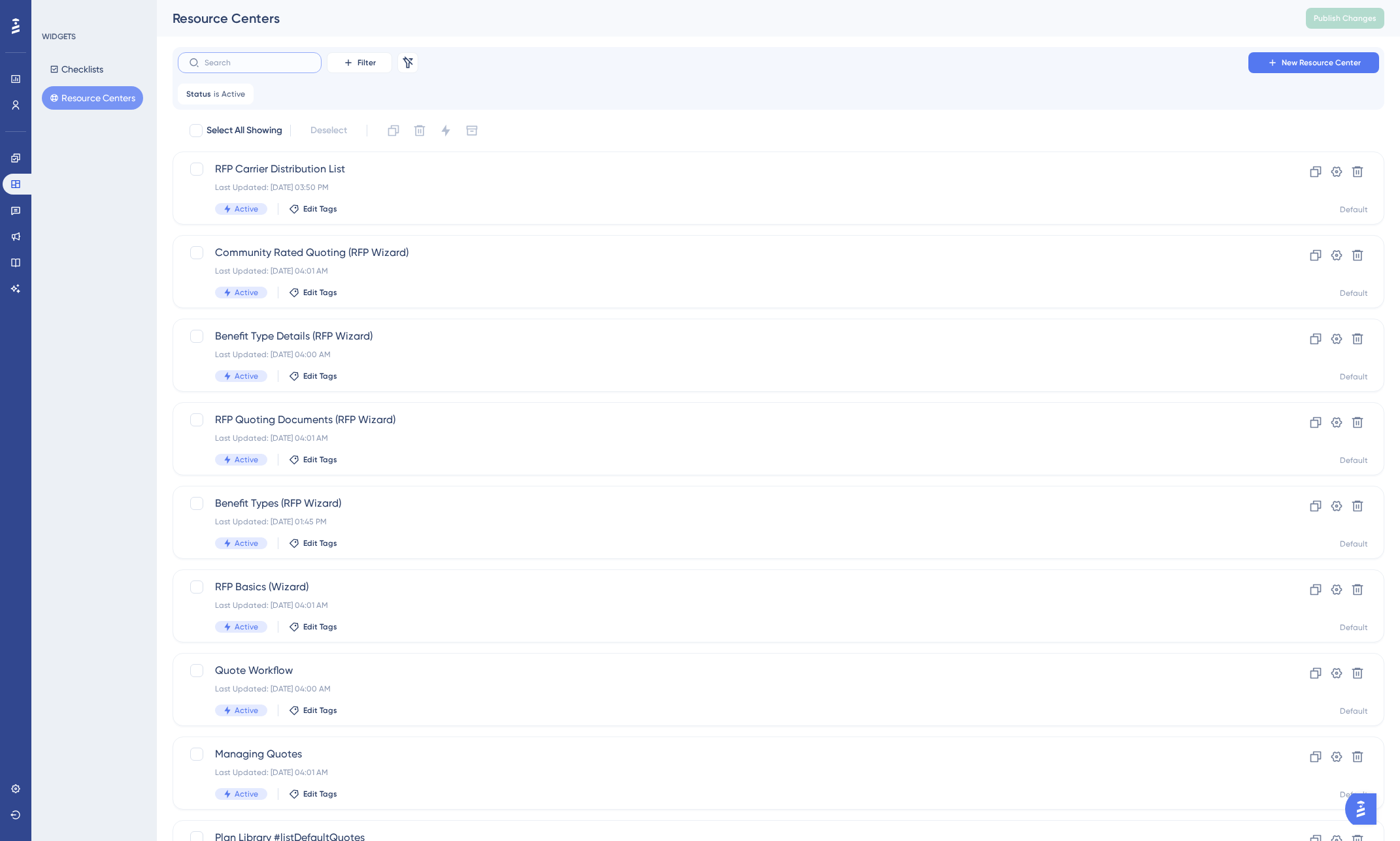
click at [265, 66] on input "text" at bounding box center [257, 63] width 105 height 9
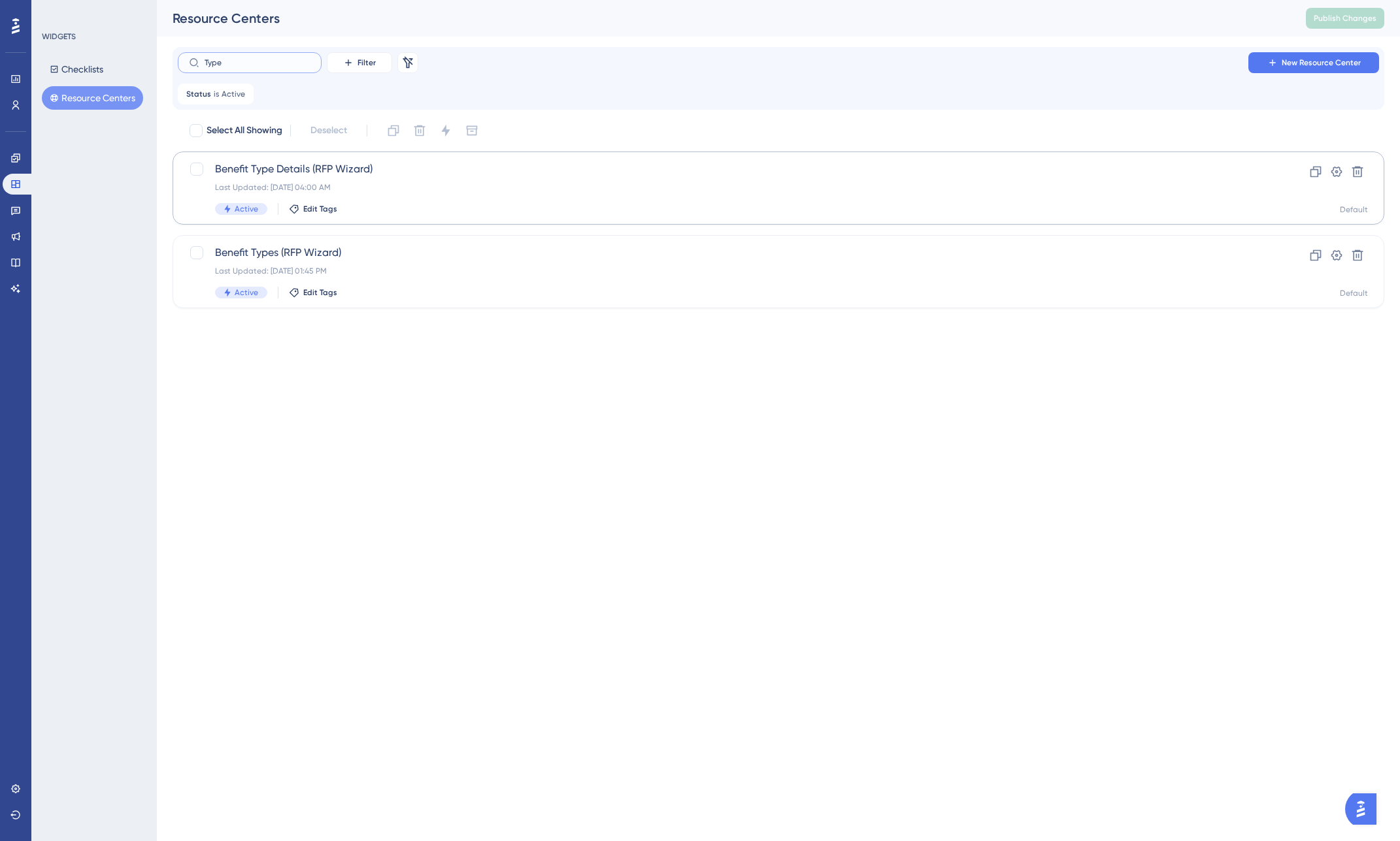
type input "Type"
click at [330, 181] on div "Benefit Type Details (RFP Wizard) Last Updated: Jul 22 2025, 04:00 AM Active Ed…" at bounding box center [726, 187] width 1022 height 53
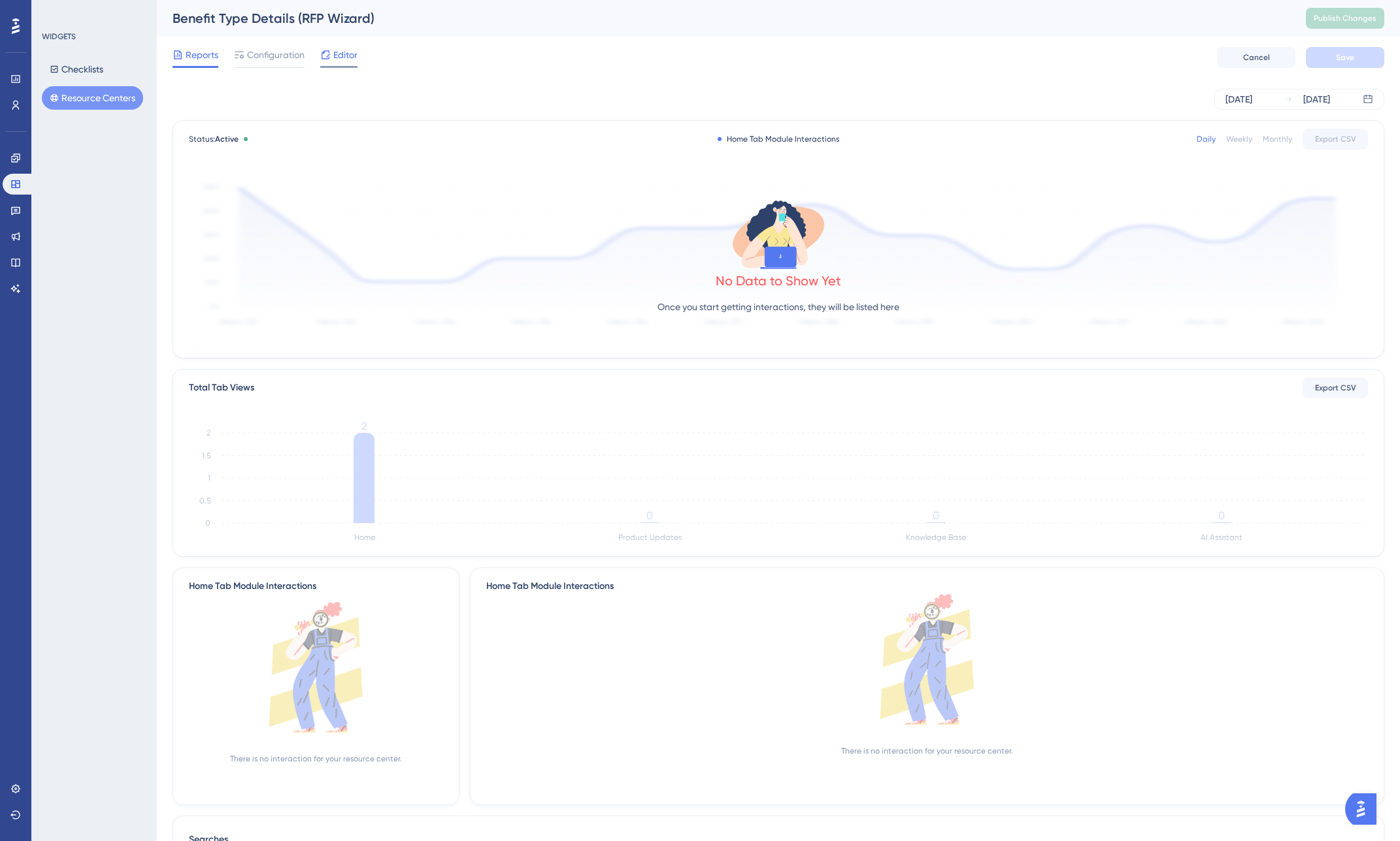
click at [347, 56] on span "Editor" at bounding box center [345, 55] width 24 height 16
click at [92, 101] on button "Resource Centers" at bounding box center [92, 98] width 101 height 24
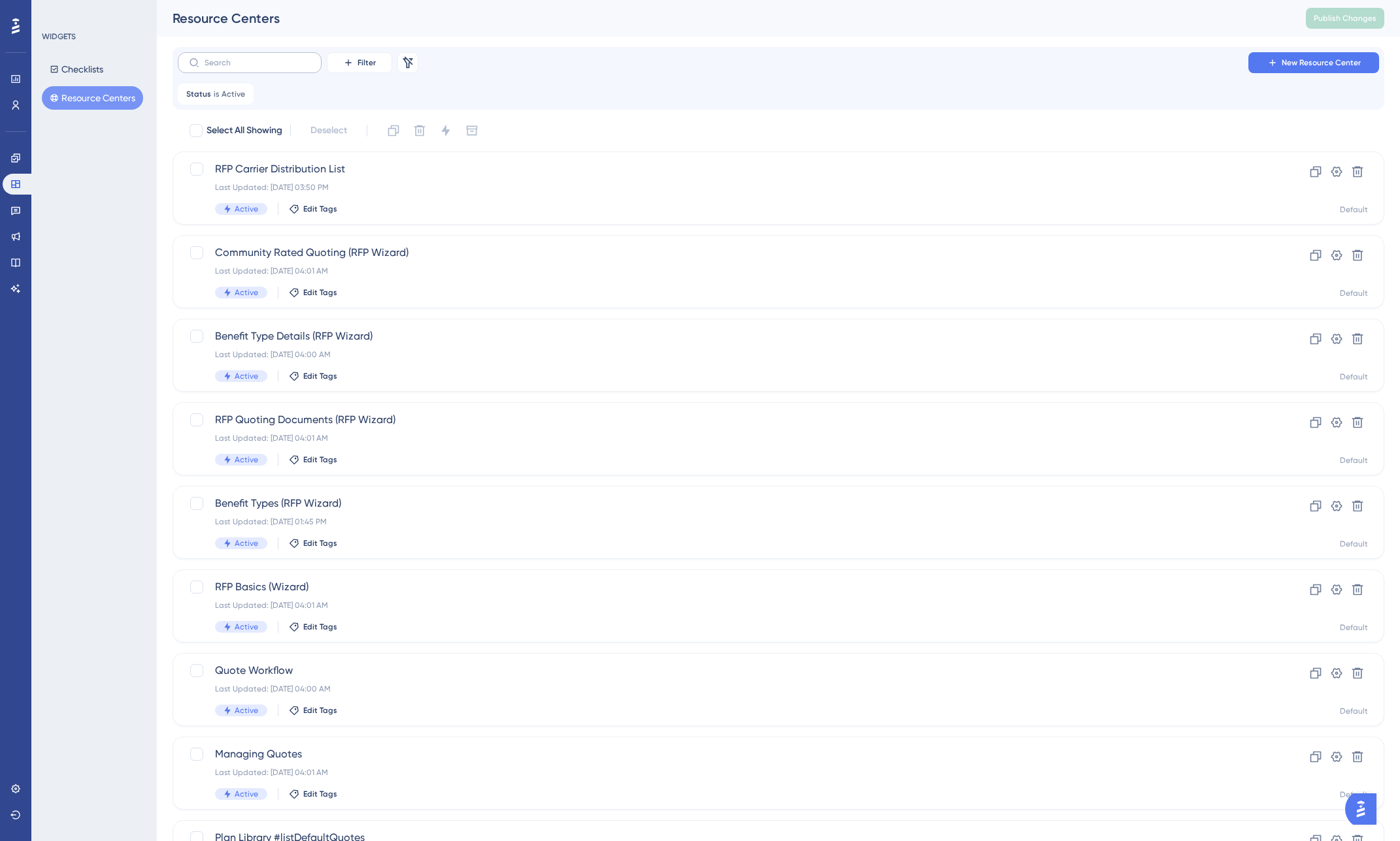
click at [255, 68] on label at bounding box center [249, 63] width 144 height 21
click at [255, 67] on input "text" at bounding box center [257, 63] width 105 height 9
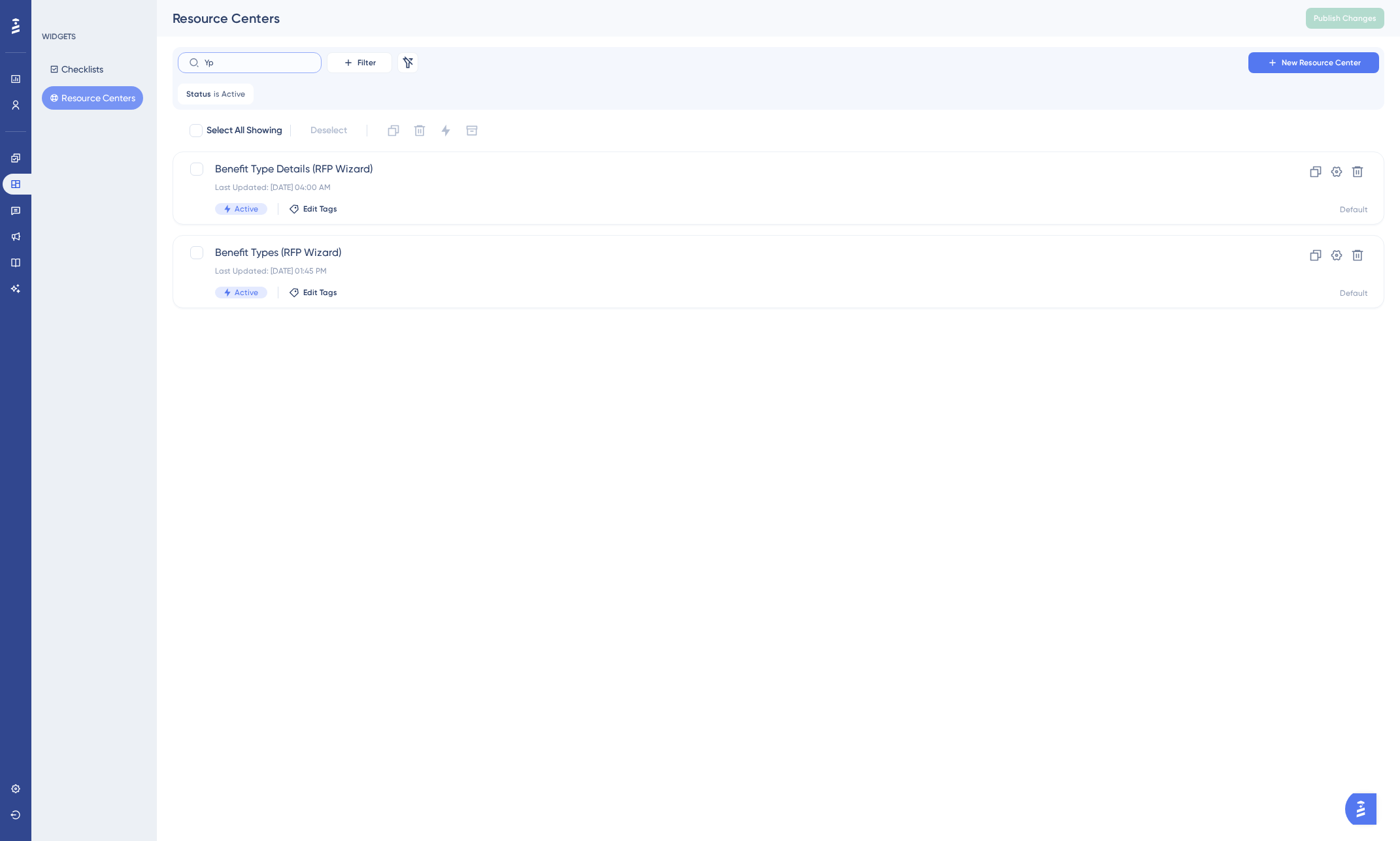
type input "Y"
type input "Type"
click at [275, 265] on div "Benefit Types (RFP Wizard) Last Updated: Sep 25 2025, 01:45 PM Active Edit Tags" at bounding box center [726, 271] width 1022 height 53
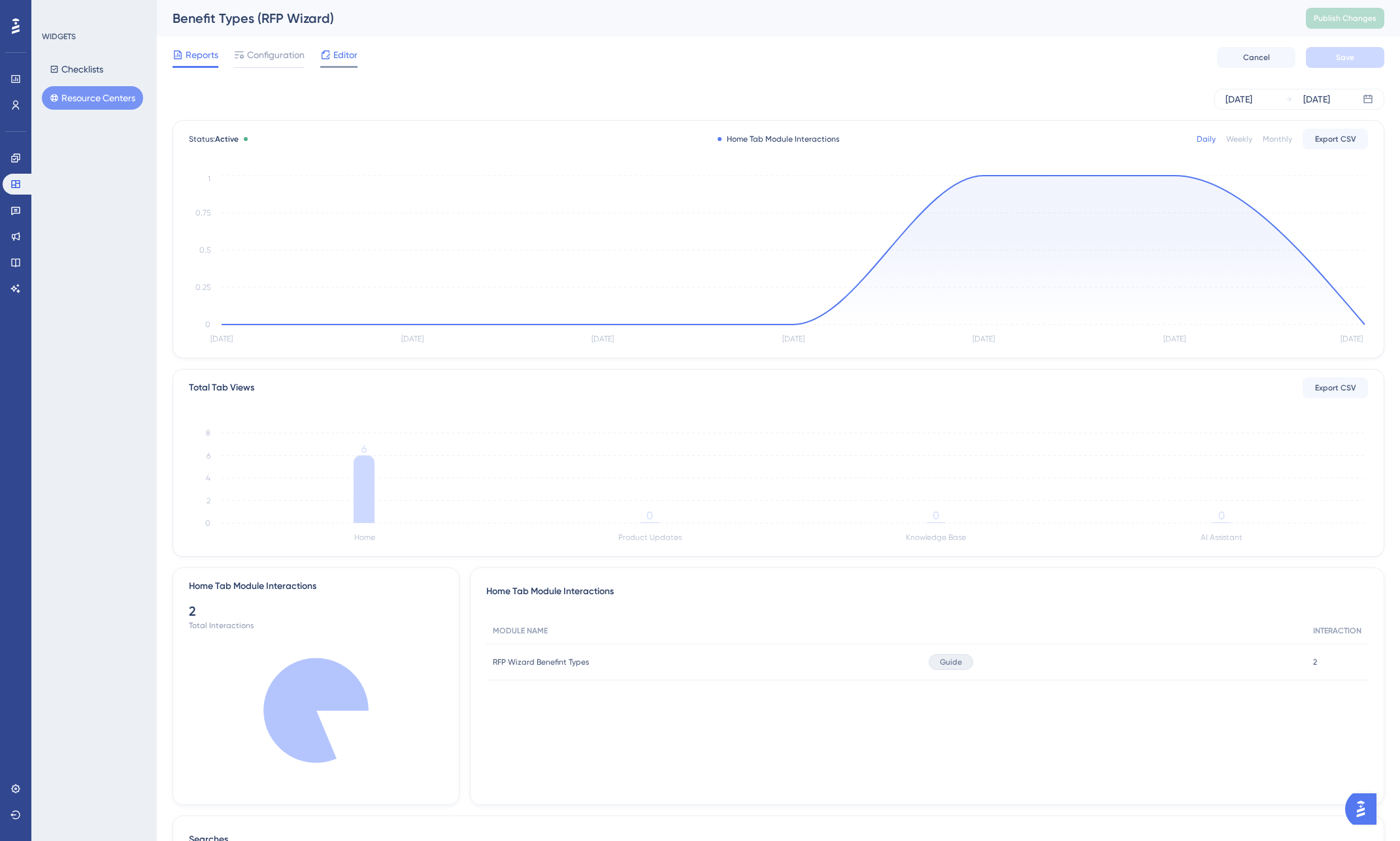
click at [325, 54] on icon at bounding box center [325, 55] width 10 height 10
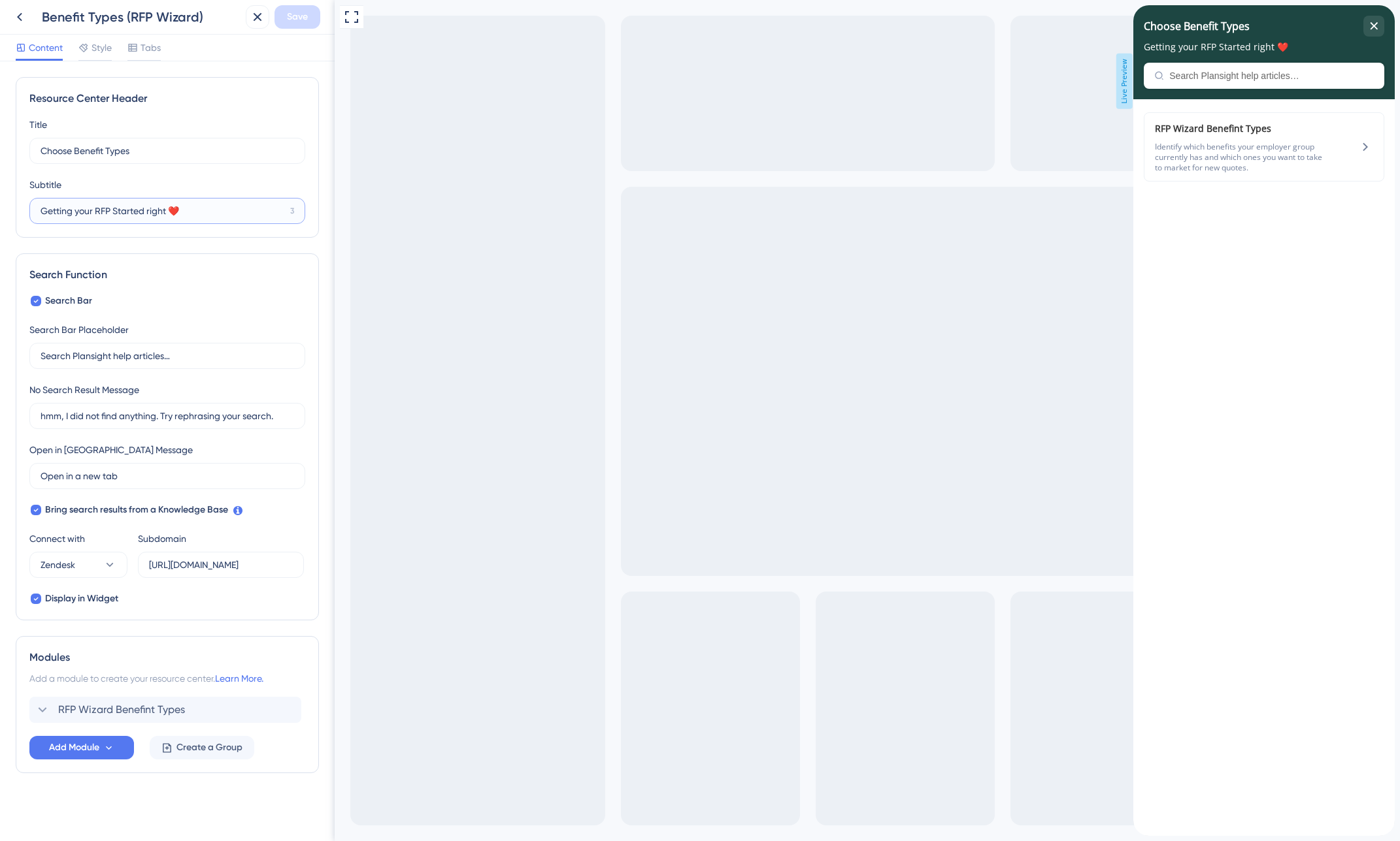
drag, startPoint x: 165, startPoint y: 210, endPoint x: 226, endPoint y: 210, distance: 61.0
click at [226, 210] on input "Getting your RFP Started right ❤️" at bounding box center [162, 211] width 244 height 14
type input "Getting your RFP Started right"
click at [312, 21] on button "Save" at bounding box center [297, 17] width 45 height 24
click at [1375, 28] on icon "close resource center" at bounding box center [1374, 25] width 7 height 7
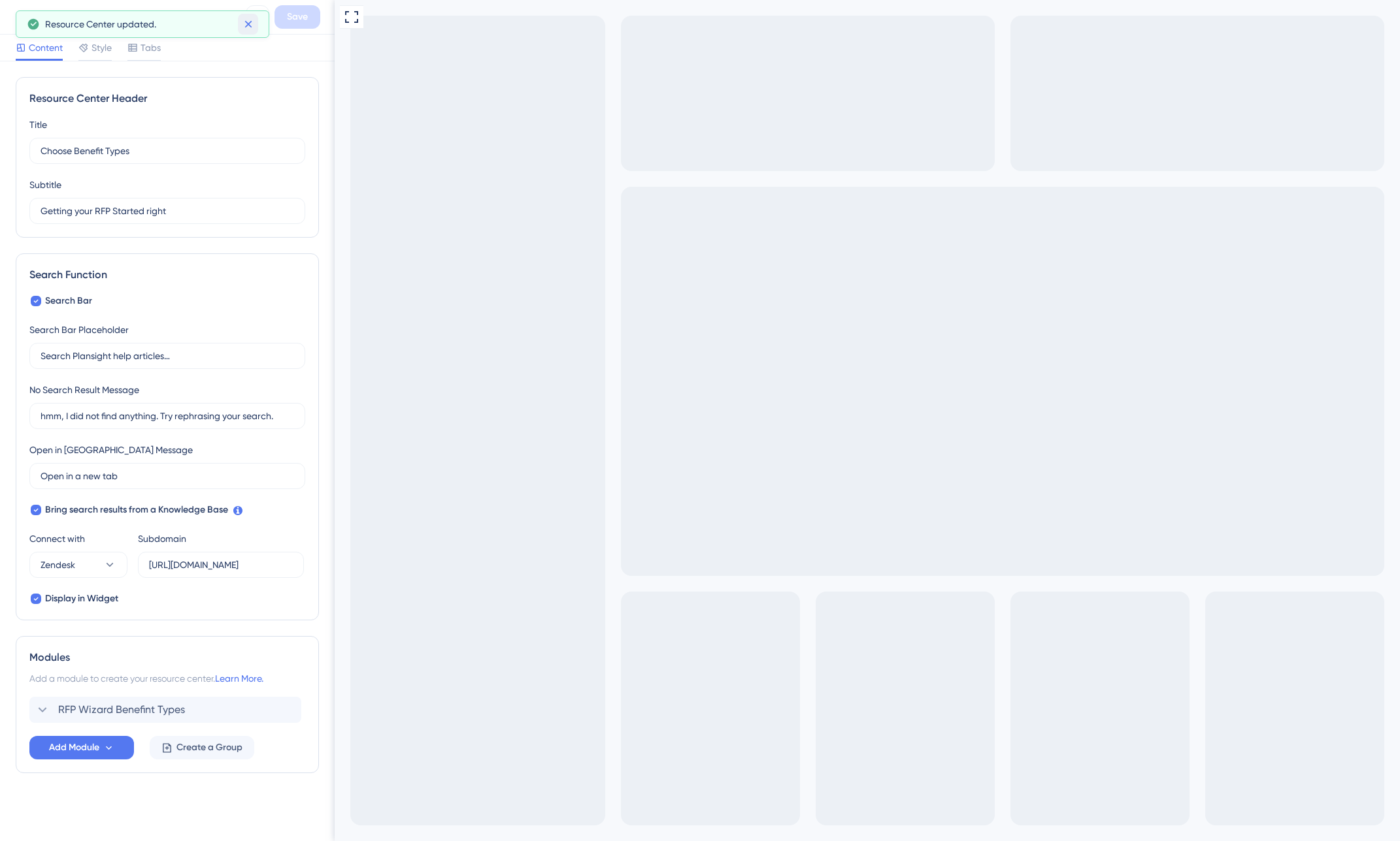
click at [251, 25] on icon at bounding box center [248, 24] width 13 height 13
click at [23, 17] on icon at bounding box center [19, 17] width 16 height 16
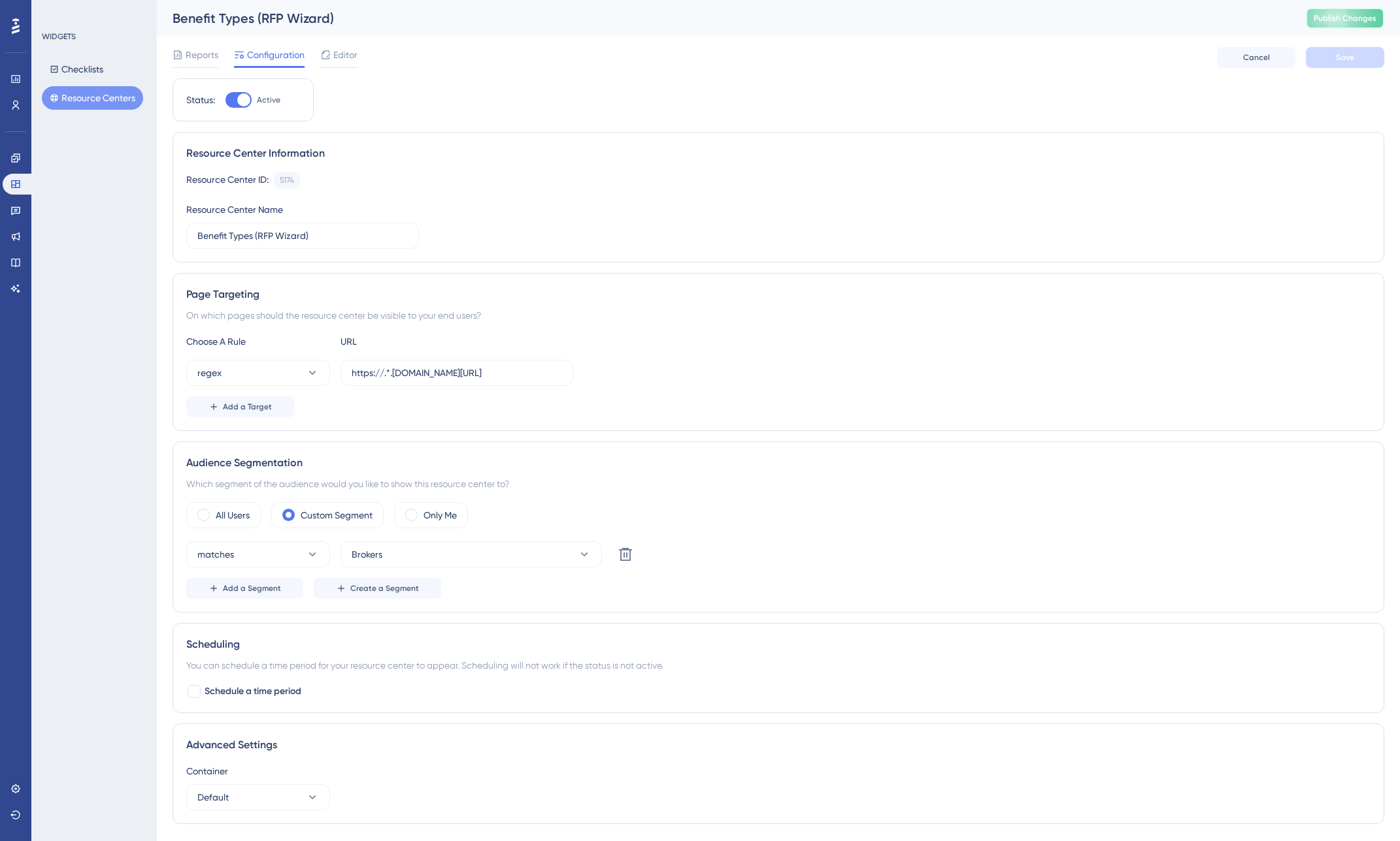
click at [1335, 24] on button "Publish Changes" at bounding box center [1345, 18] width 78 height 21
click at [111, 154] on div "WIDGETS Checklists Resource Centers" at bounding box center [94, 420] width 126 height 841
drag, startPoint x: 468, startPoint y: 372, endPoint x: 622, endPoint y: 376, distance: 154.1
click at [622, 376] on div "regex https://.*.plansight.com/.*.#rfpBuilderPlanTypes" at bounding box center [778, 373] width 1184 height 26
click at [336, 52] on span "Editor" at bounding box center [345, 55] width 24 height 16
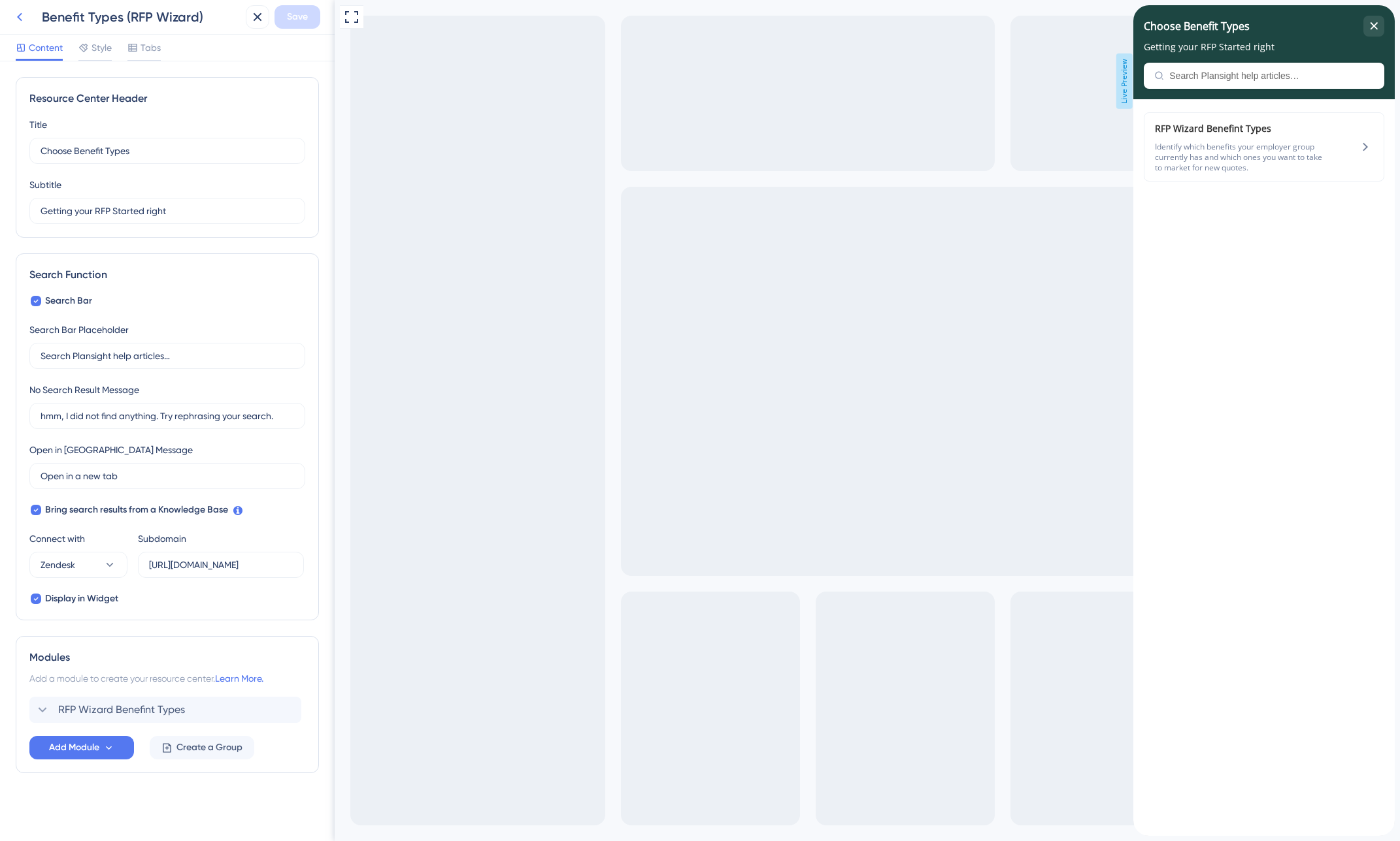
click at [25, 17] on icon at bounding box center [19, 17] width 16 height 16
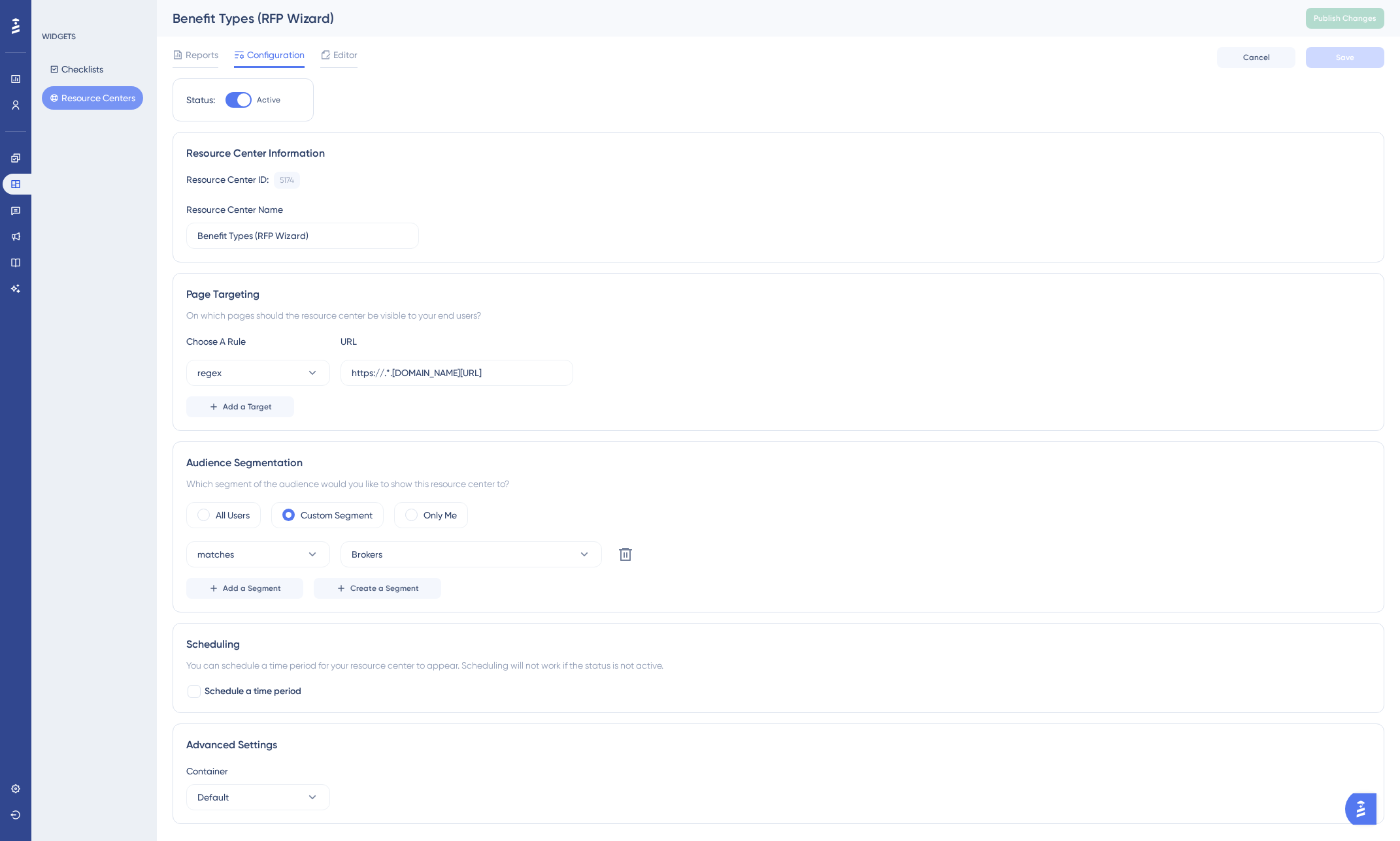
click at [77, 95] on button "Resource Centers" at bounding box center [92, 98] width 101 height 24
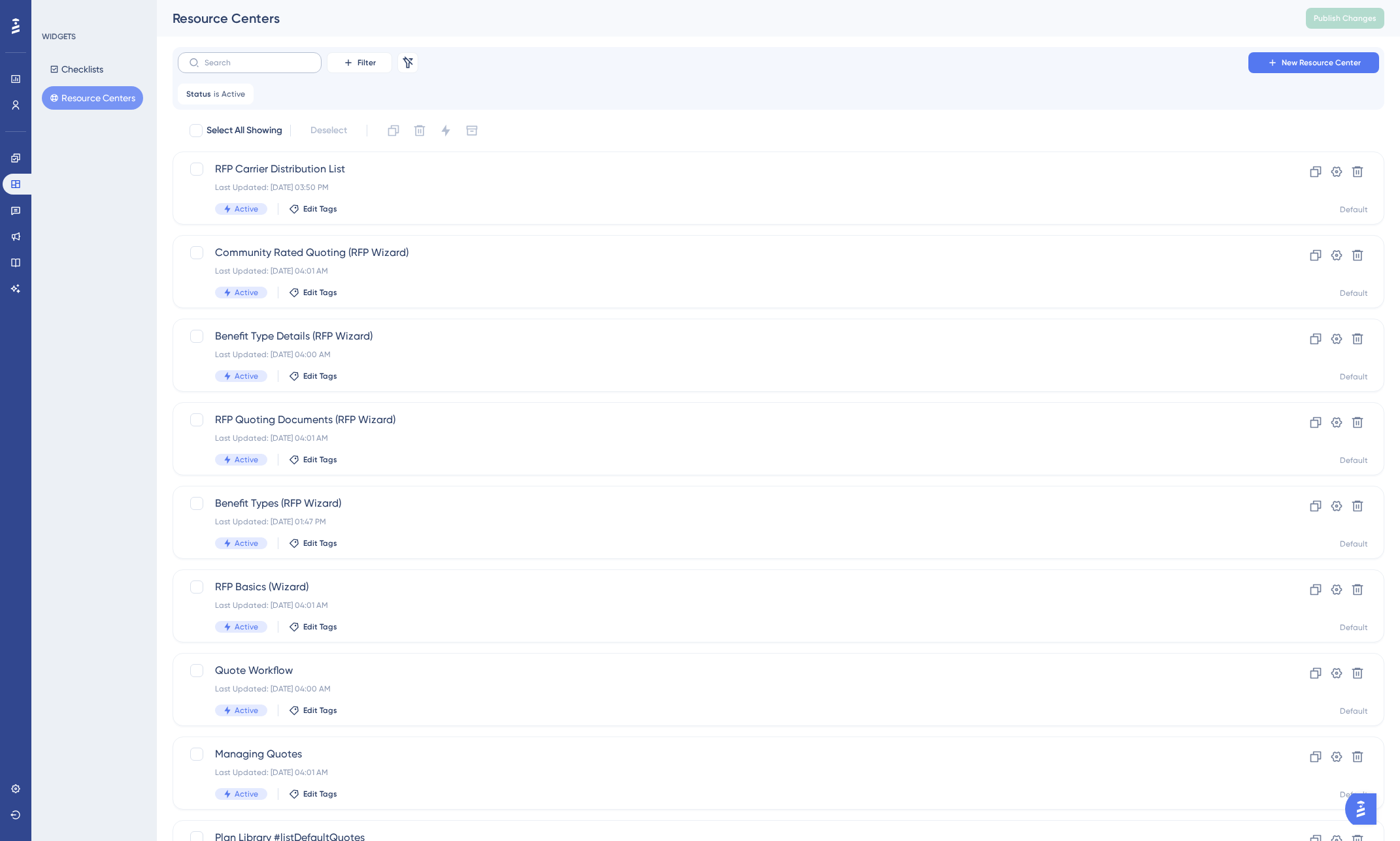
click at [273, 58] on label at bounding box center [249, 63] width 144 height 21
click at [273, 58] on input "text" at bounding box center [257, 63] width 105 height 9
type input "tu"
checkbox input "true"
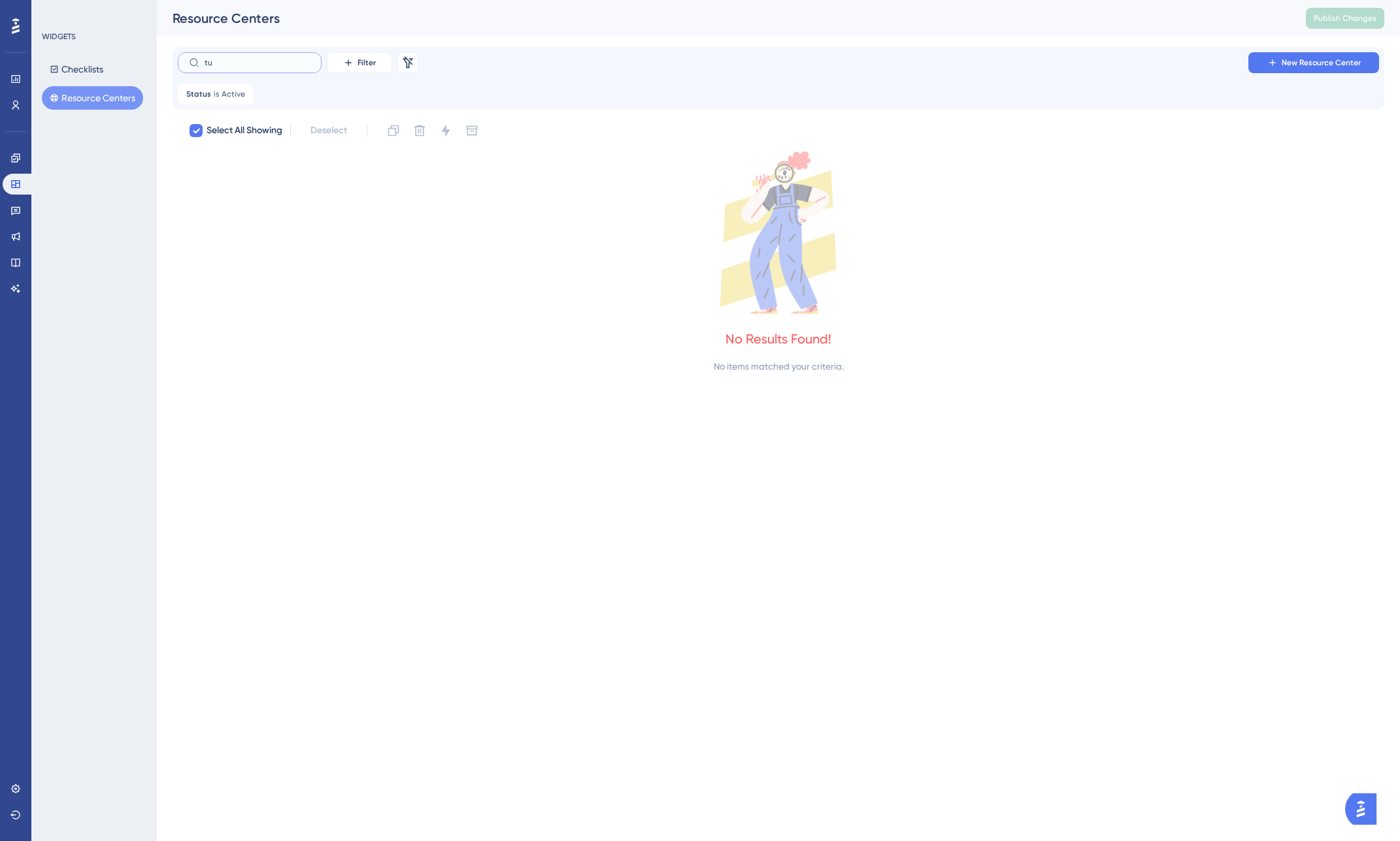
type input "t"
checkbox input "false"
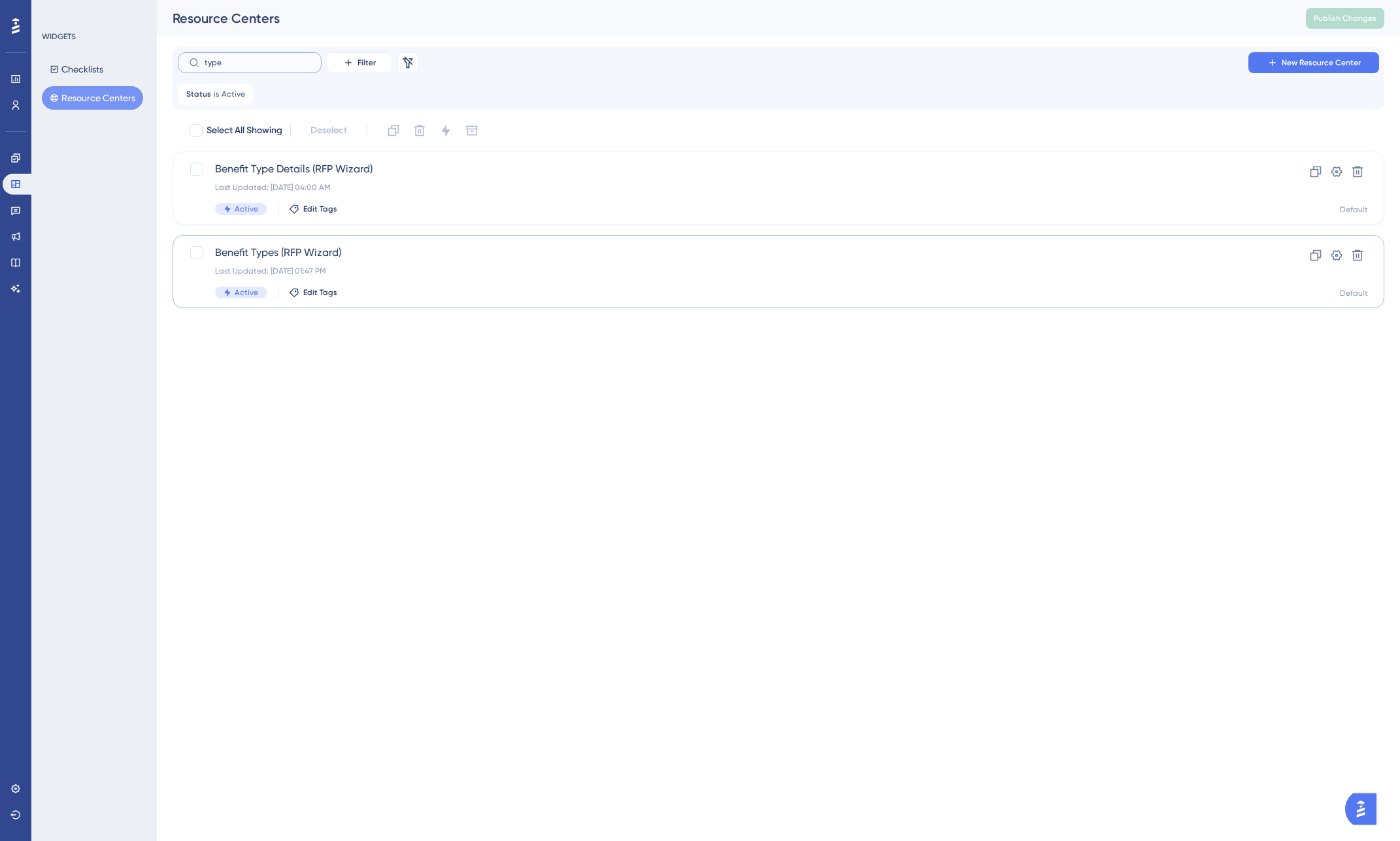
type input "type"
click at [282, 252] on span "Benefit Types (RFP Wizard)" at bounding box center [726, 253] width 1022 height 16
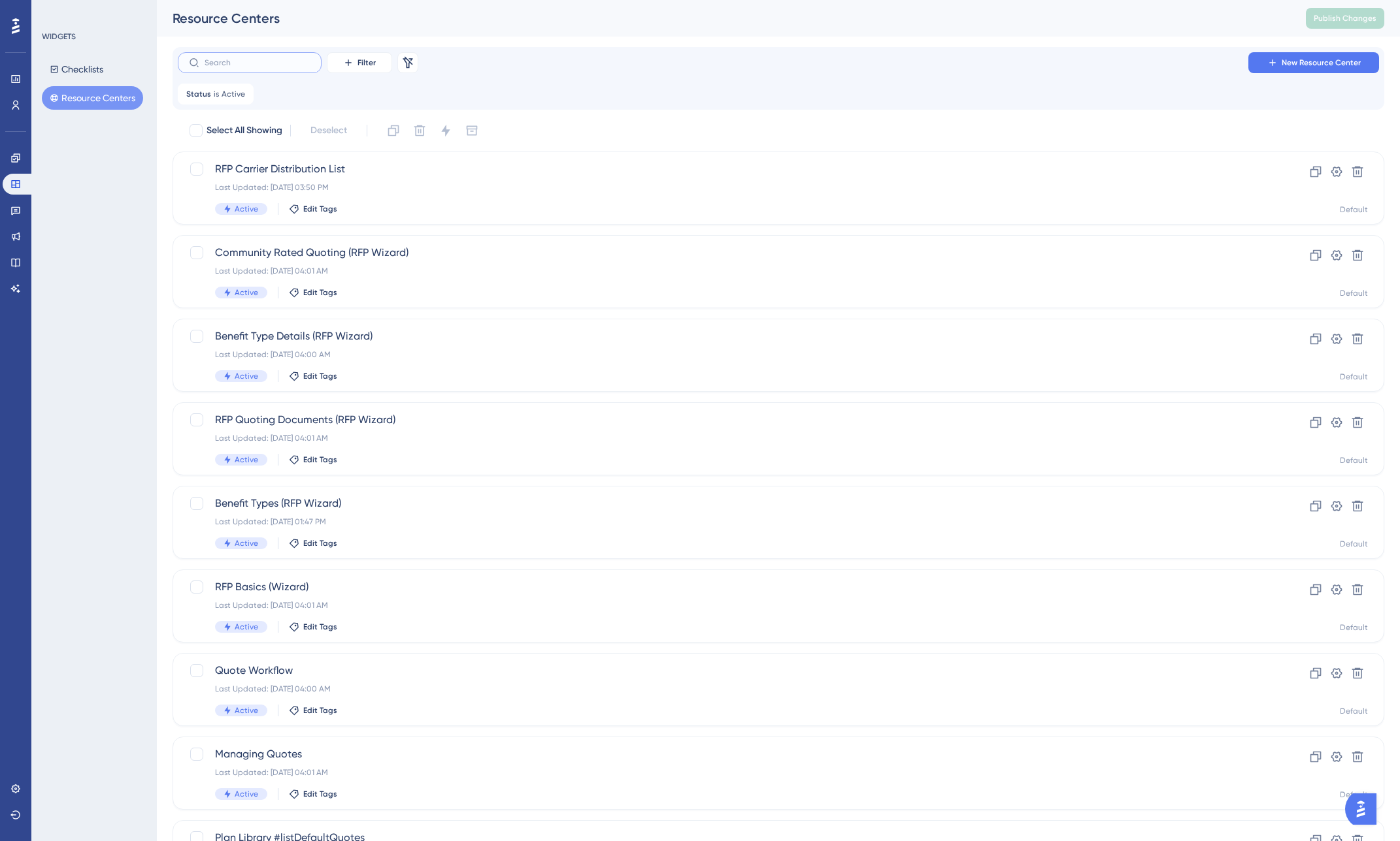
click at [270, 64] on input "text" at bounding box center [257, 63] width 105 height 9
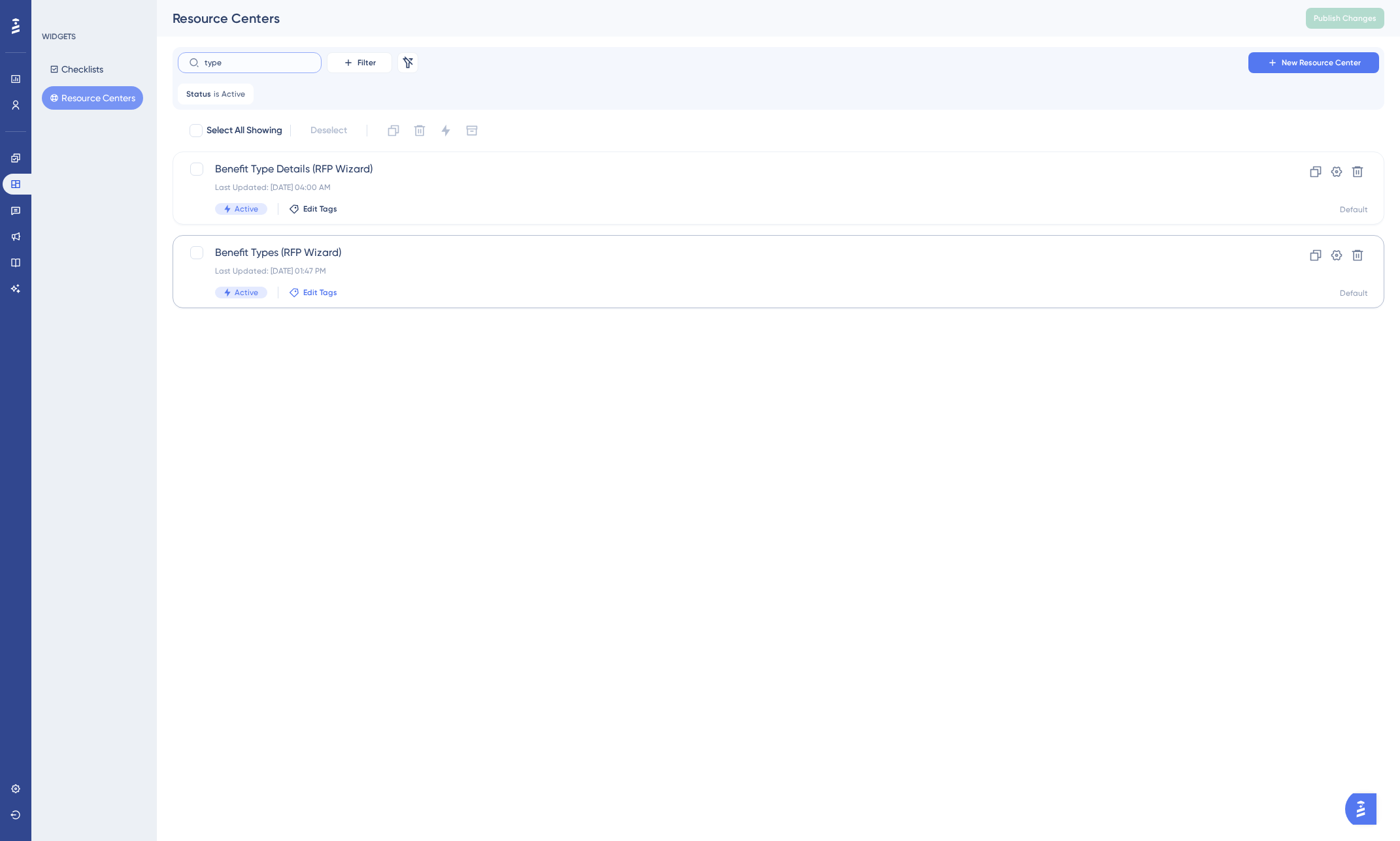
type input "type"
click at [310, 296] on span "Edit Tags" at bounding box center [320, 293] width 34 height 10
click at [334, 323] on input at bounding box center [358, 323] width 99 height 10
type input "#rfpBuilderPlanTypes"
click at [350, 379] on span "New Tag" at bounding box center [341, 383] width 37 height 16
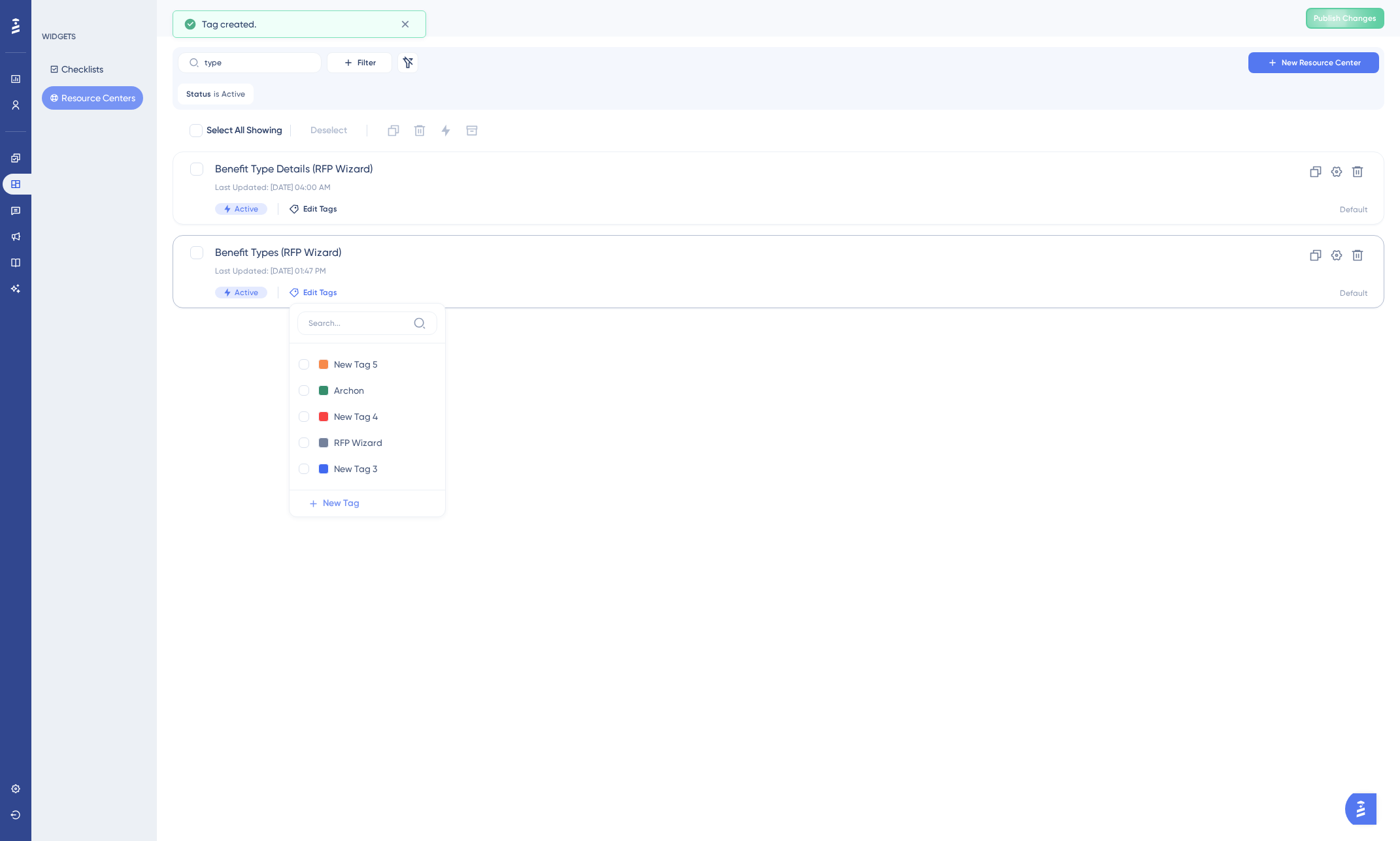
click at [635, 0] on html "Performance Users Engagement Widgets Feedback Product Updates Knowledge Base AI…" at bounding box center [700, 0] width 1400 height 0
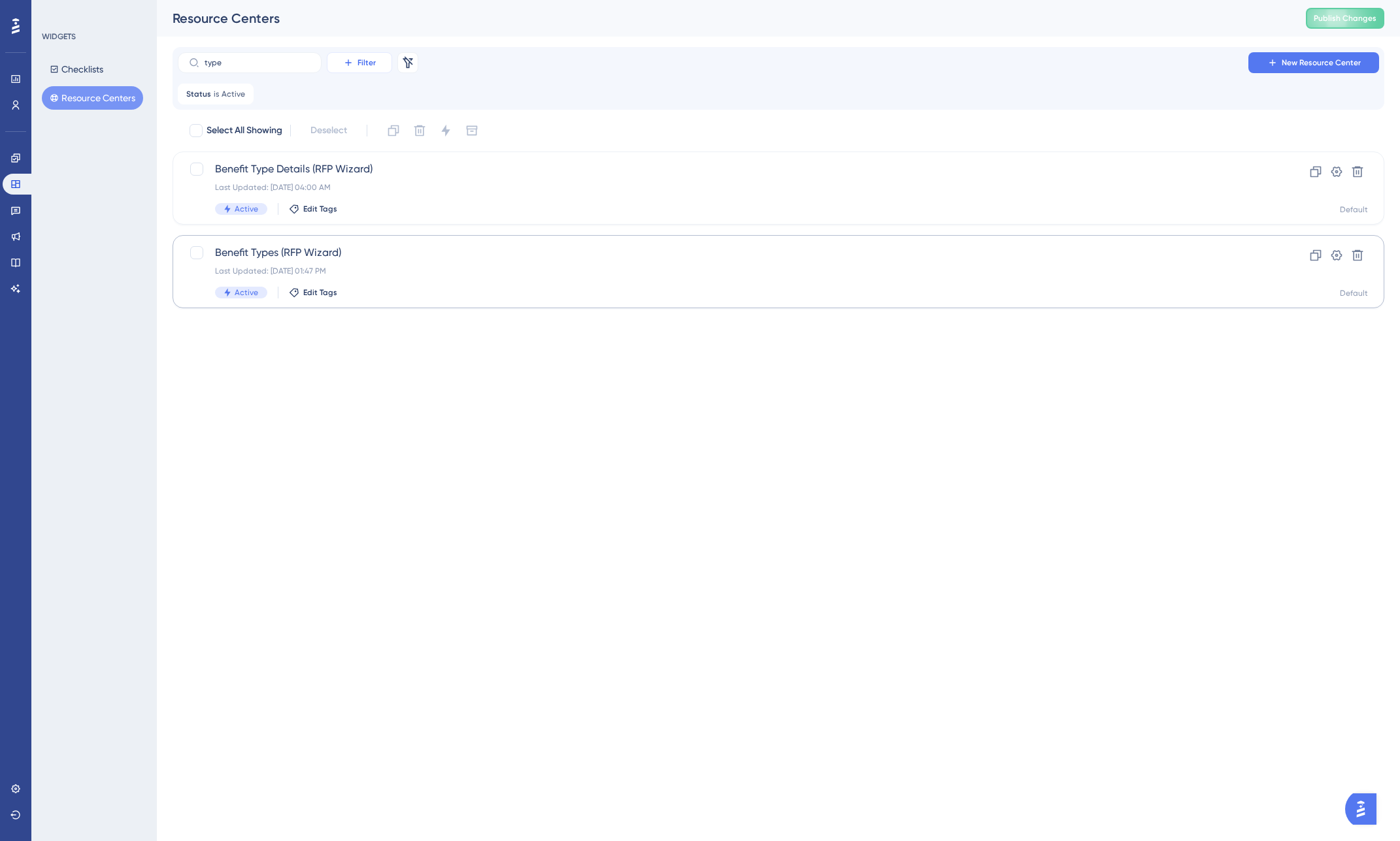
click at [368, 67] on span "Filter" at bounding box center [366, 63] width 18 height 10
drag, startPoint x: 541, startPoint y: 424, endPoint x: 547, endPoint y: 343, distance: 81.2
click at [544, 0] on html "Performance Users Engagement Widgets Feedback Product Updates Knowledge Base AI…" at bounding box center [700, 0] width 1400 height 0
click at [411, 59] on icon at bounding box center [407, 61] width 10 height 11
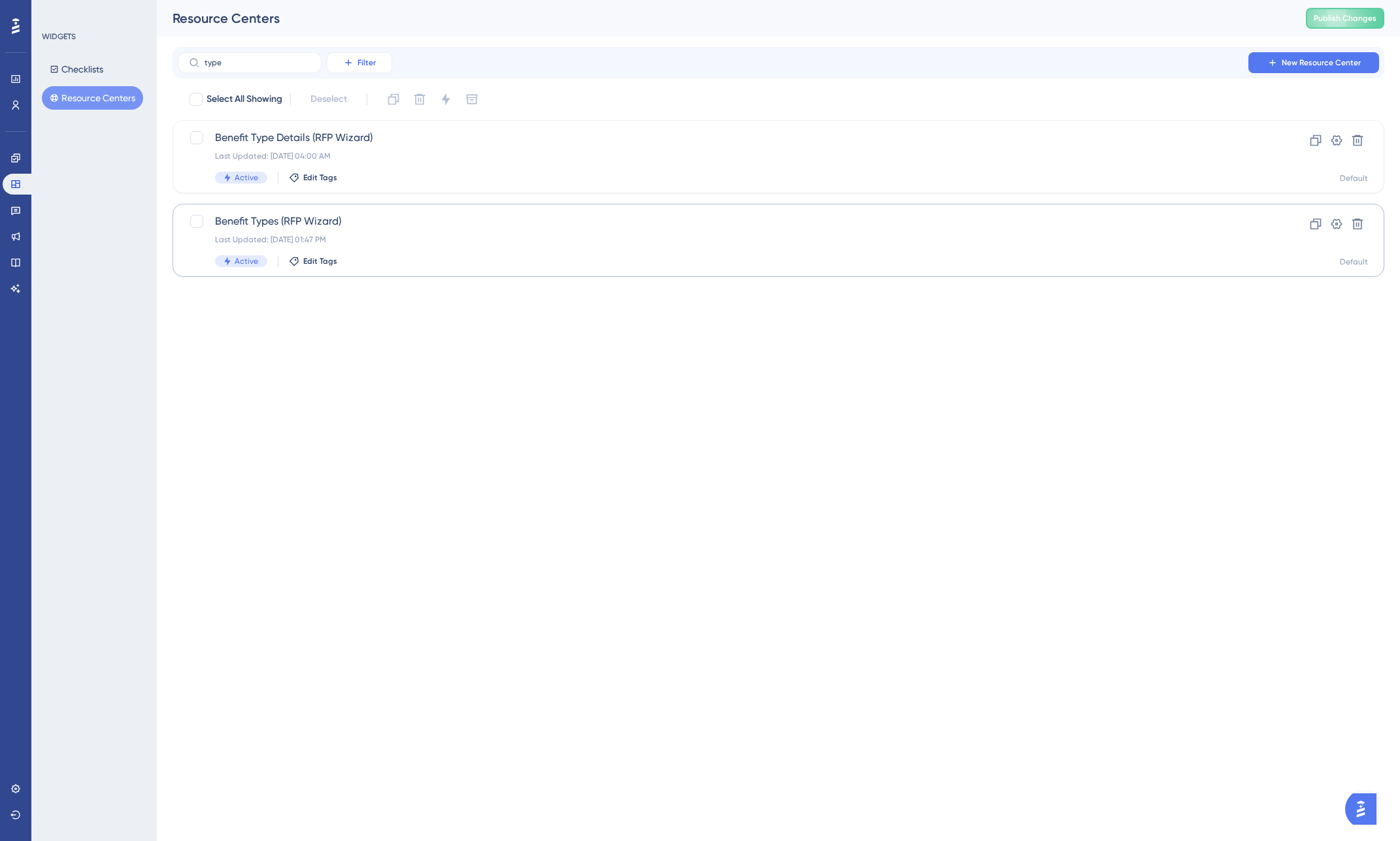
click at [348, 65] on icon at bounding box center [348, 62] width 6 height 6
click at [364, 100] on span "Tags" at bounding box center [356, 100] width 20 height 16
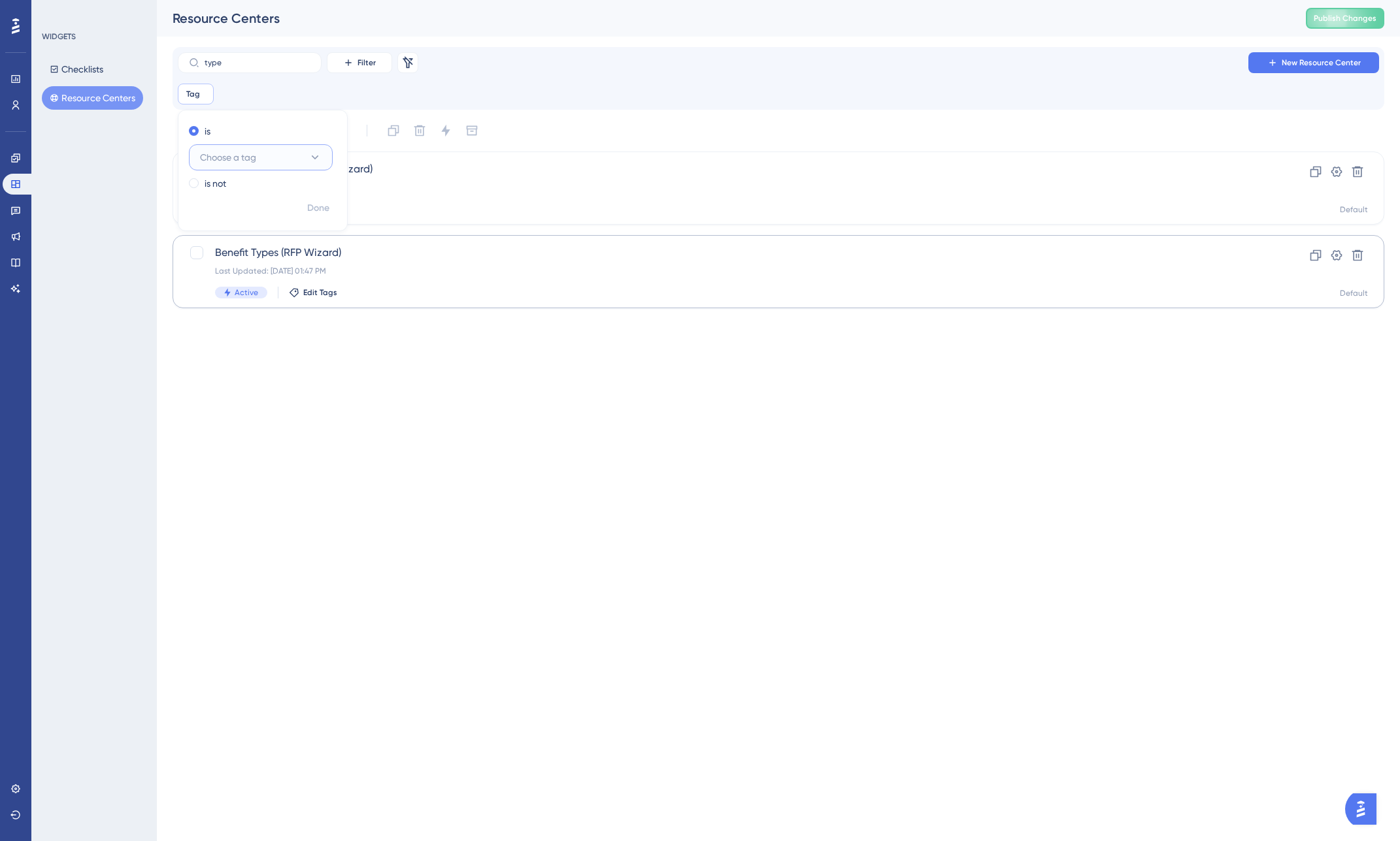
click at [268, 153] on button "Choose a tag" at bounding box center [261, 158] width 144 height 26
type input "#"
click at [334, 0] on html "Performance Users Engagement Widgets Feedback Product Updates Knowledge Base AI…" at bounding box center [700, 0] width 1400 height 0
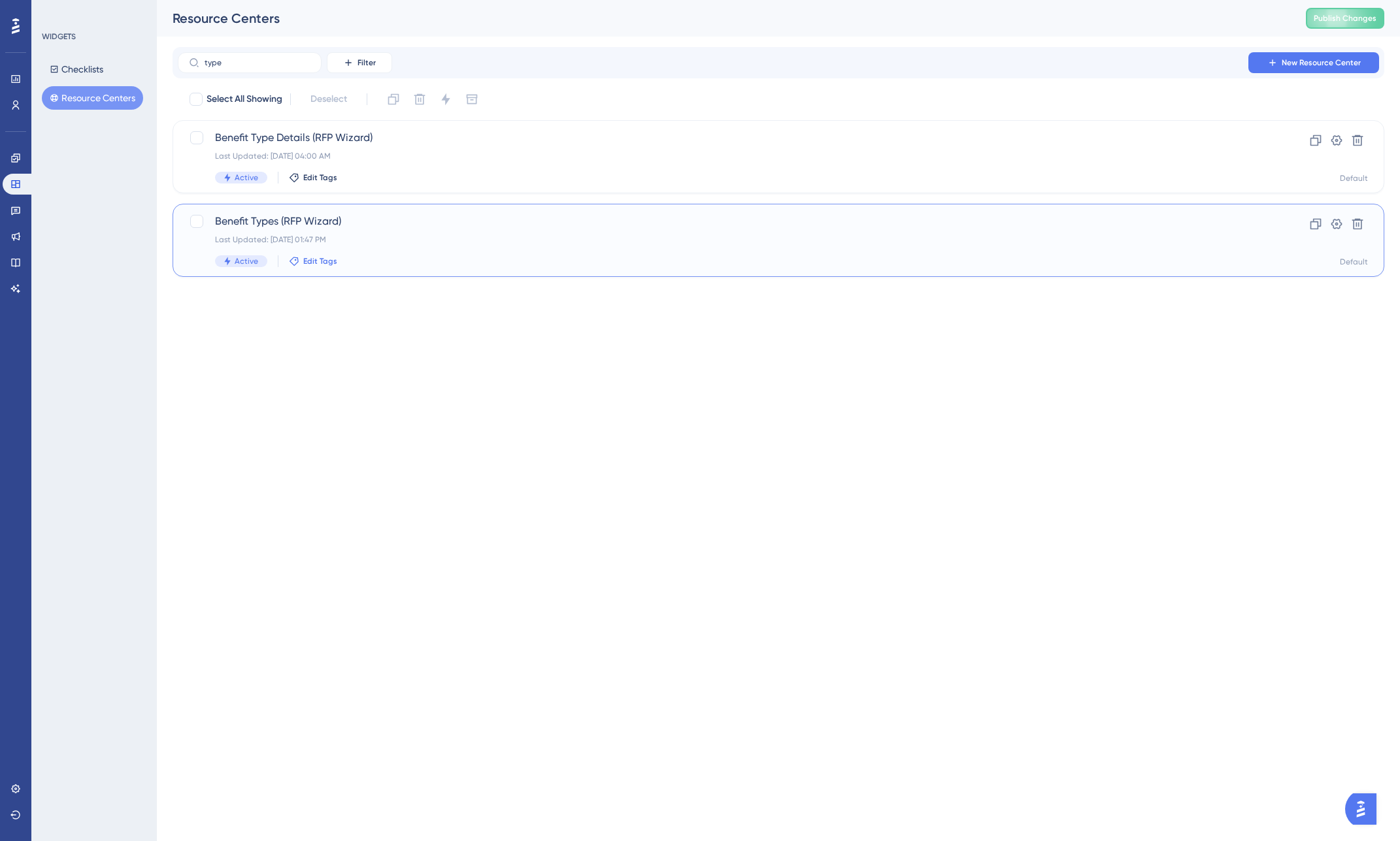
click at [320, 261] on span "Edit Tags" at bounding box center [320, 261] width 34 height 10
click at [345, 471] on span "New Tag" at bounding box center [341, 472] width 37 height 16
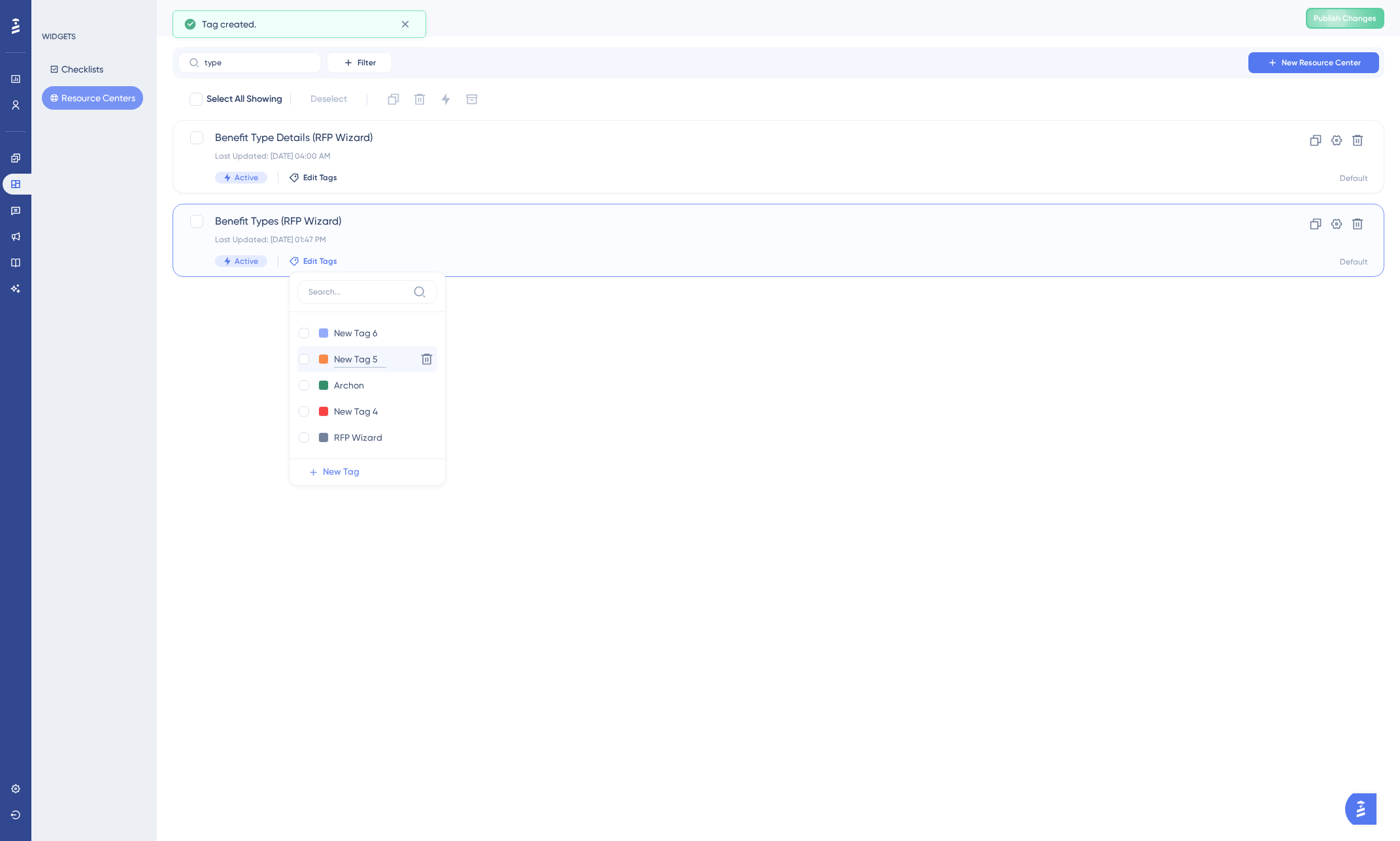
click at [354, 359] on input "New Tag 5" at bounding box center [360, 359] width 52 height 17
drag, startPoint x: 377, startPoint y: 359, endPoint x: 333, endPoint y: 358, distance: 44.0
click at [334, 358] on input "New Tag 5" at bounding box center [360, 359] width 52 height 17
paste input "#rfpBuilderPlanTy"
type input "#rfpBuilderPlanTy"
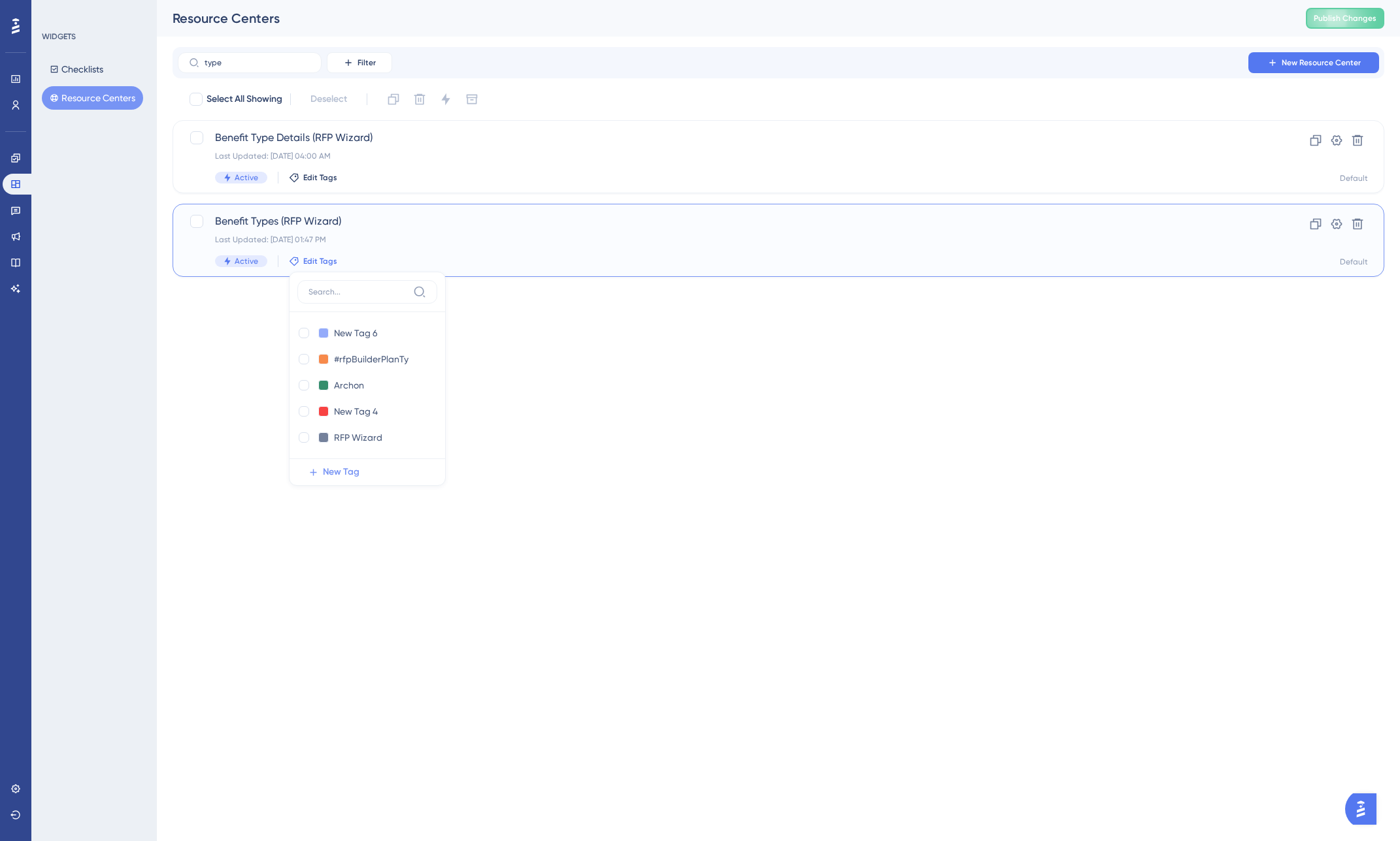
click at [556, 0] on html "Performance Users Engagement Widgets Feedback Product Updates Knowledge Base AI…" at bounding box center [700, 0] width 1400 height 0
click at [315, 261] on span "Edit Tags" at bounding box center [320, 261] width 34 height 10
click at [304, 361] on div at bounding box center [304, 359] width 10 height 10
checkbox input "true"
click at [624, 0] on html "Performance Users Engagement Widgets Feedback Product Updates Knowledge Base AI…" at bounding box center [700, 0] width 1400 height 0
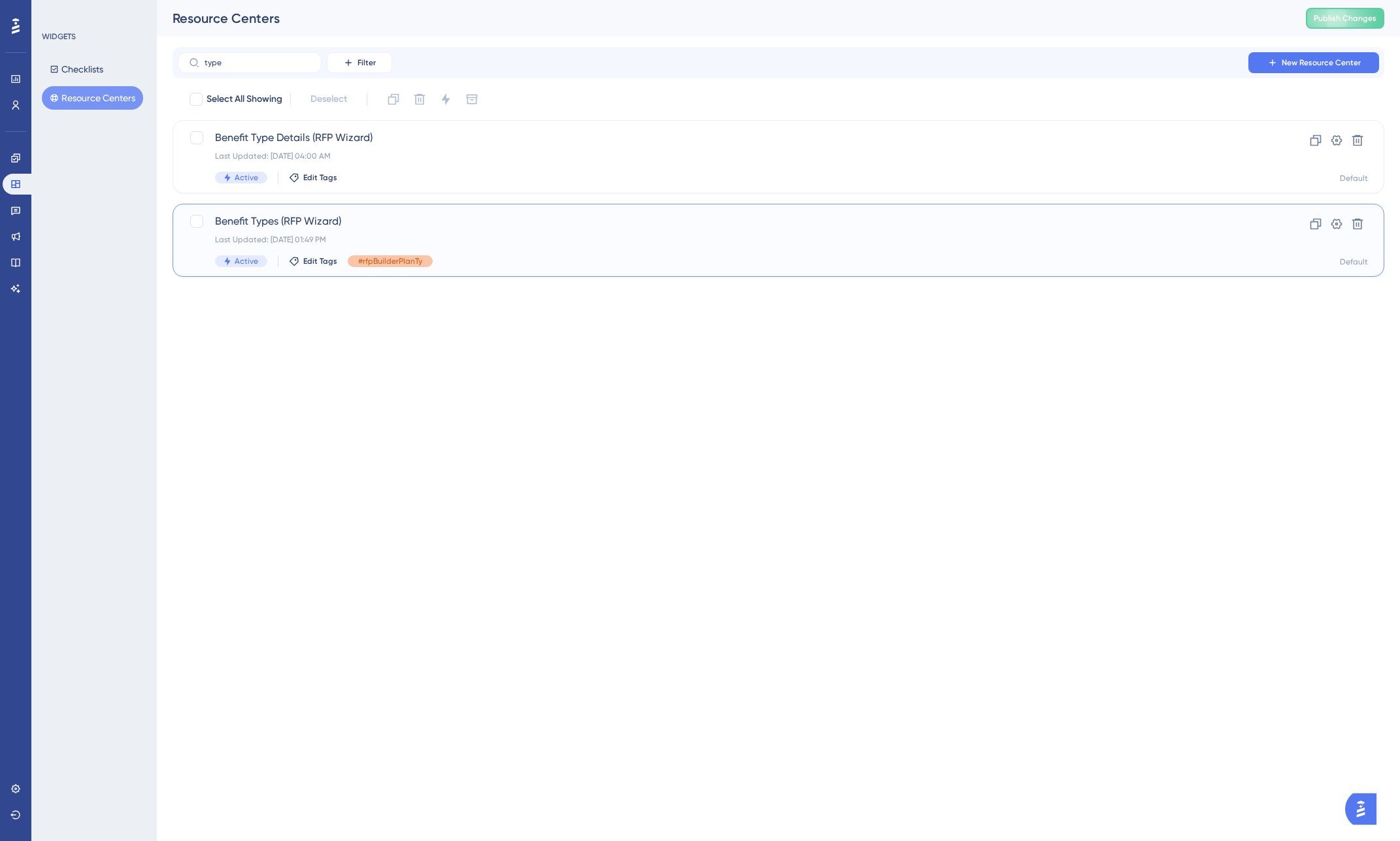
click at [408, 263] on span "#rfpBuilderPlanTy" at bounding box center [390, 261] width 64 height 10
drag, startPoint x: 375, startPoint y: 363, endPoint x: 425, endPoint y: 360, distance: 50.1
click at [425, 360] on div "#rfpBuilderPlanTy #rfpBuilderPlanTy Delete" at bounding box center [367, 359] width 139 height 26
click at [356, 360] on input "#rfpBuilderPlanTy" at bounding box center [372, 359] width 77 height 17
click at [570, 0] on html "Performance Users Engagement Widgets Feedback Product Updates Knowledge Base AI…" at bounding box center [700, 0] width 1400 height 0
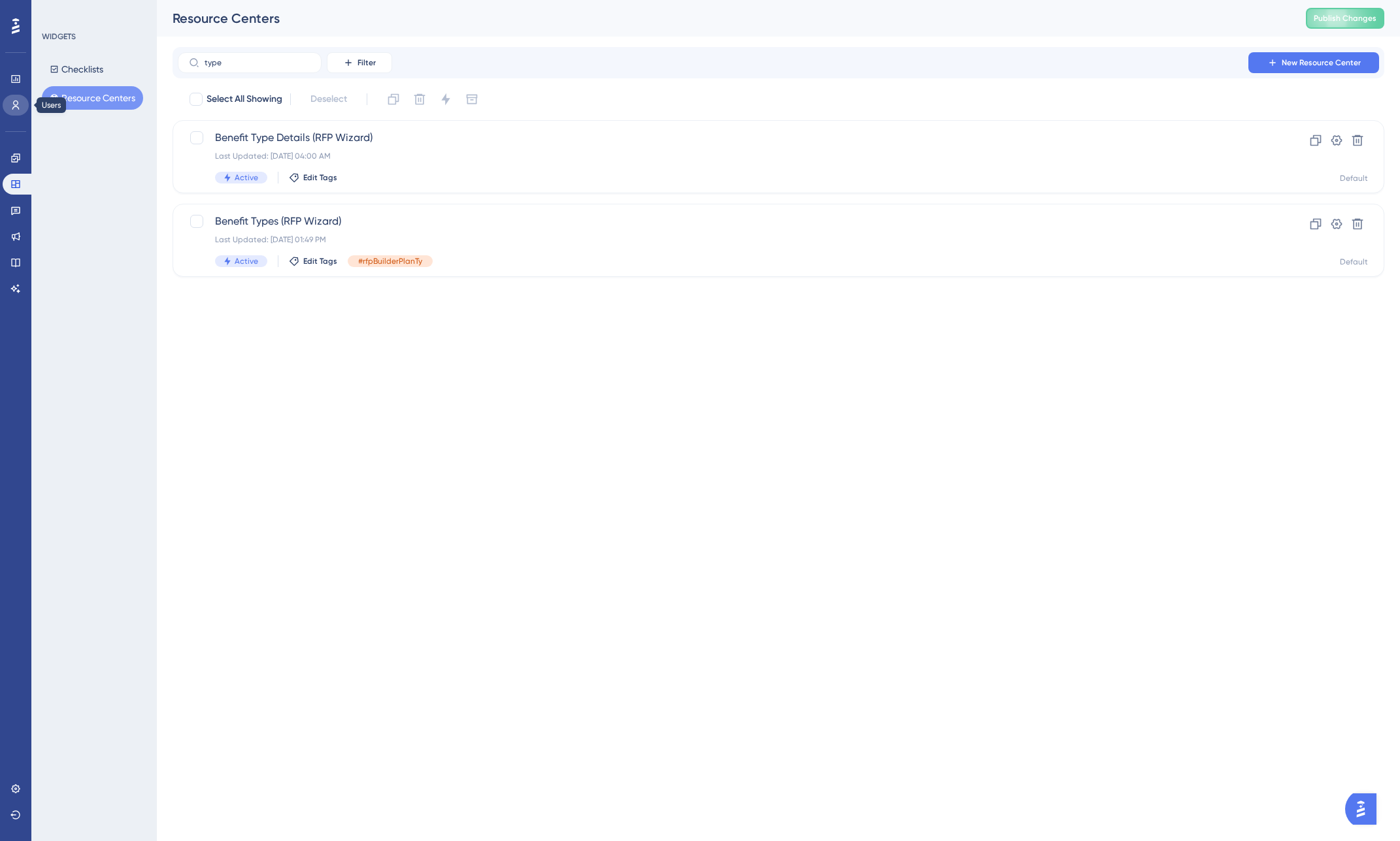
click at [15, 115] on link at bounding box center [16, 105] width 26 height 21
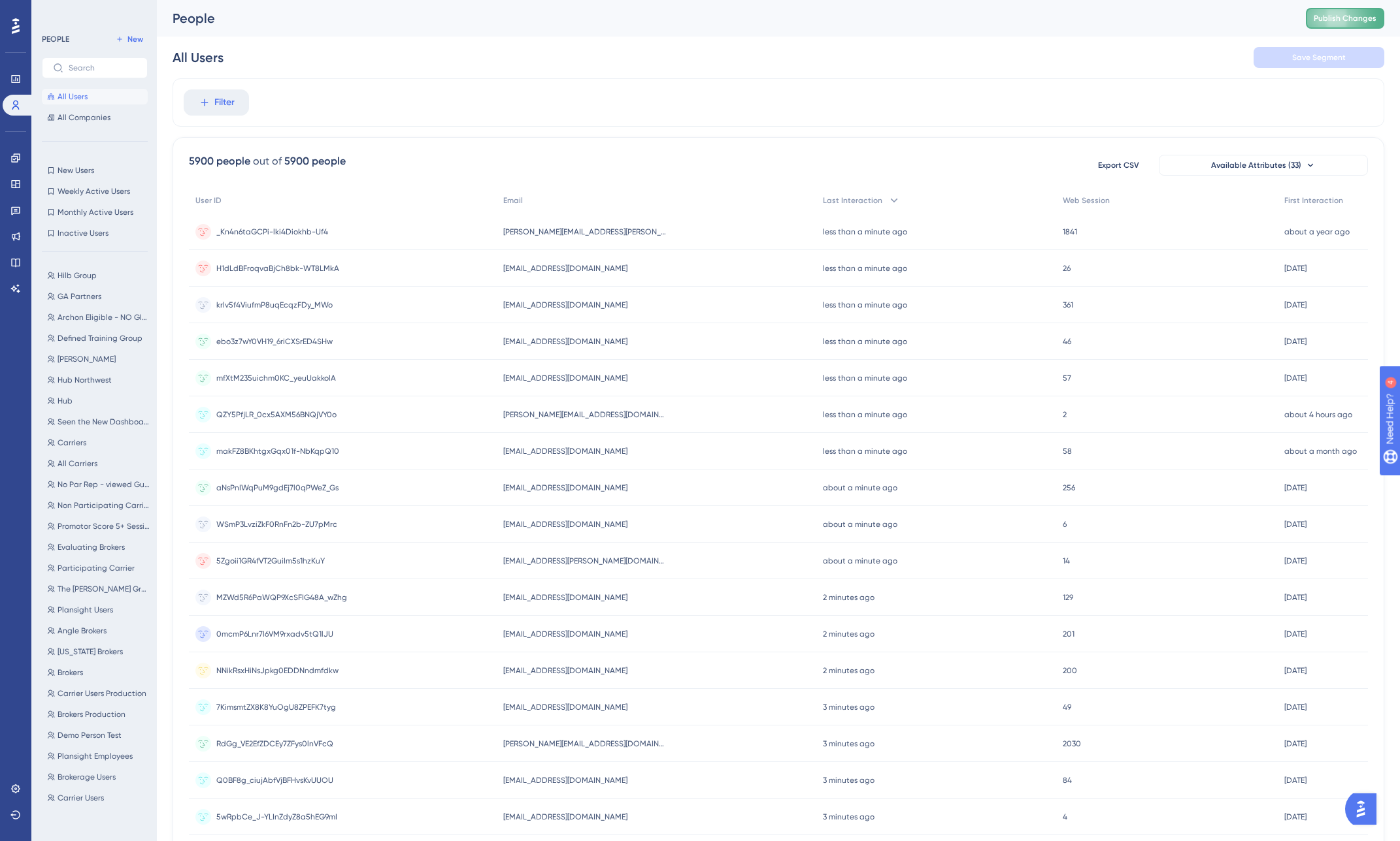
click at [1324, 11] on button "Publish Changes" at bounding box center [1345, 18] width 78 height 21
click at [104, 99] on button "All Users" at bounding box center [94, 97] width 105 height 16
click at [12, 790] on icon at bounding box center [16, 789] width 9 height 9
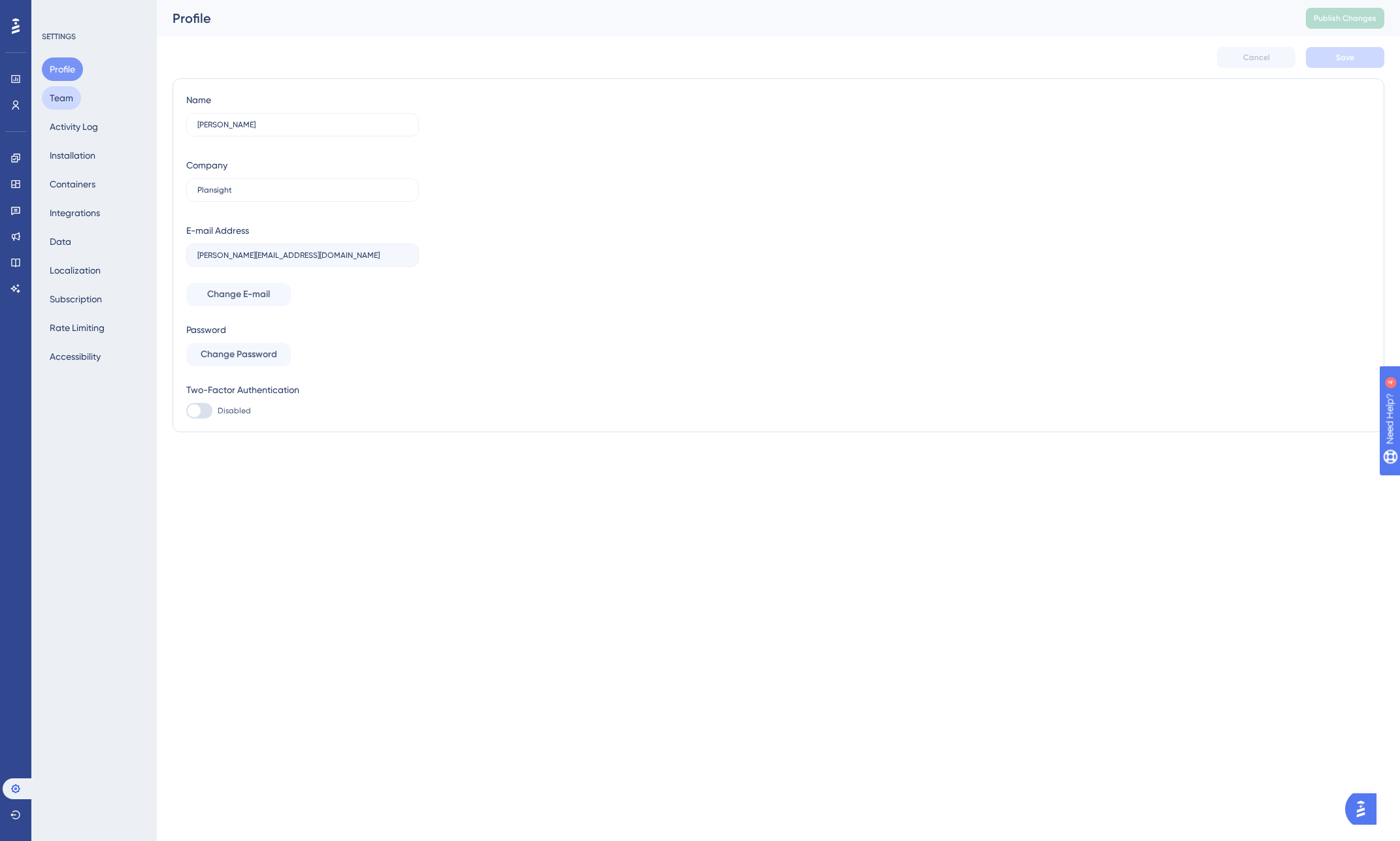
click at [71, 100] on button "Team" at bounding box center [61, 98] width 39 height 24
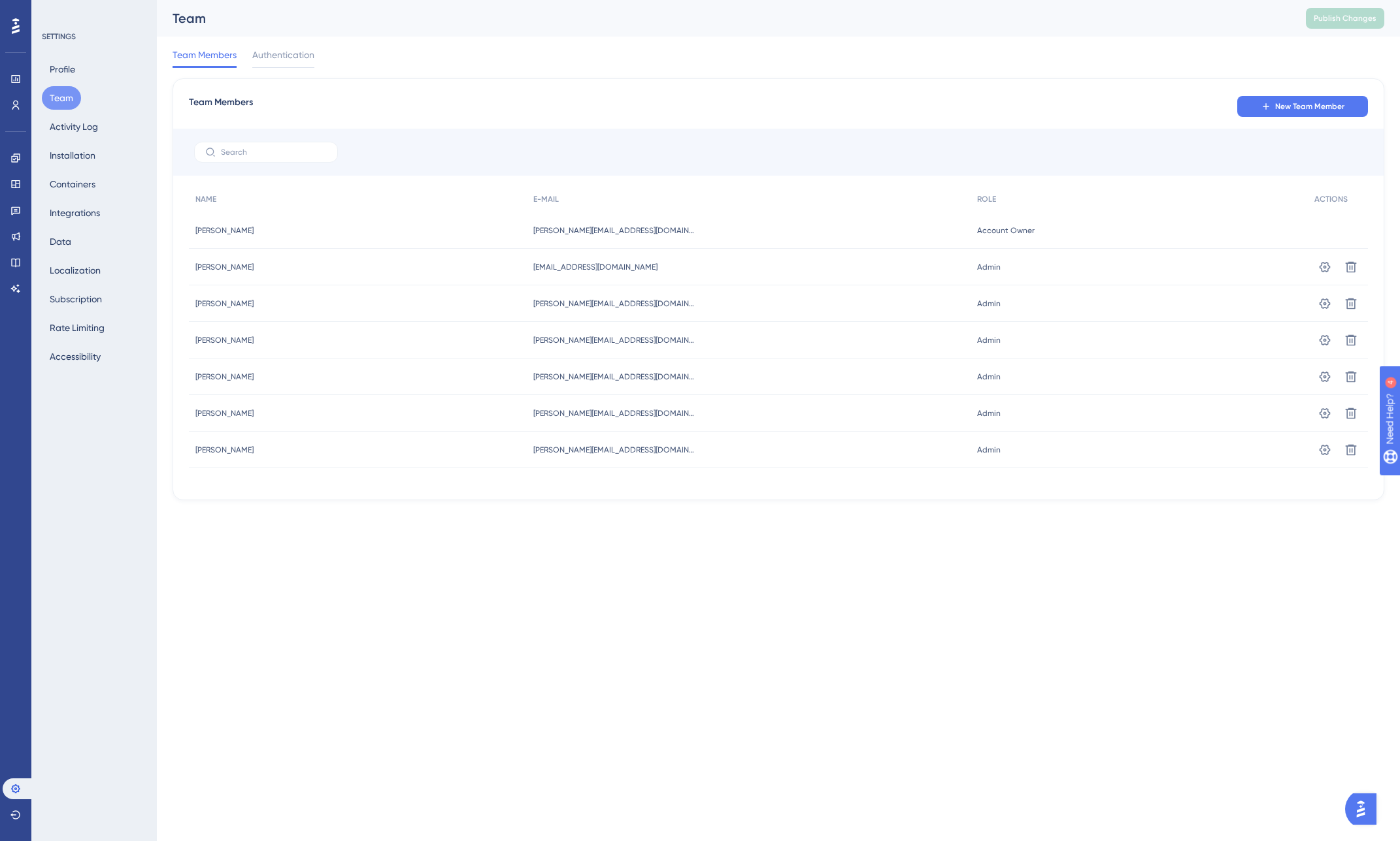
drag, startPoint x: 622, startPoint y: 452, endPoint x: 510, endPoint y: 452, distance: 112.0
click at [0, 0] on div "Austin Overton Austin Overton a.overton@plansight.com a.overton@plansight.com A…" at bounding box center [0, 0] width 0 height 0
click at [1369, 815] on img "Open AI Assistant Launcher" at bounding box center [1360, 809] width 24 height 24
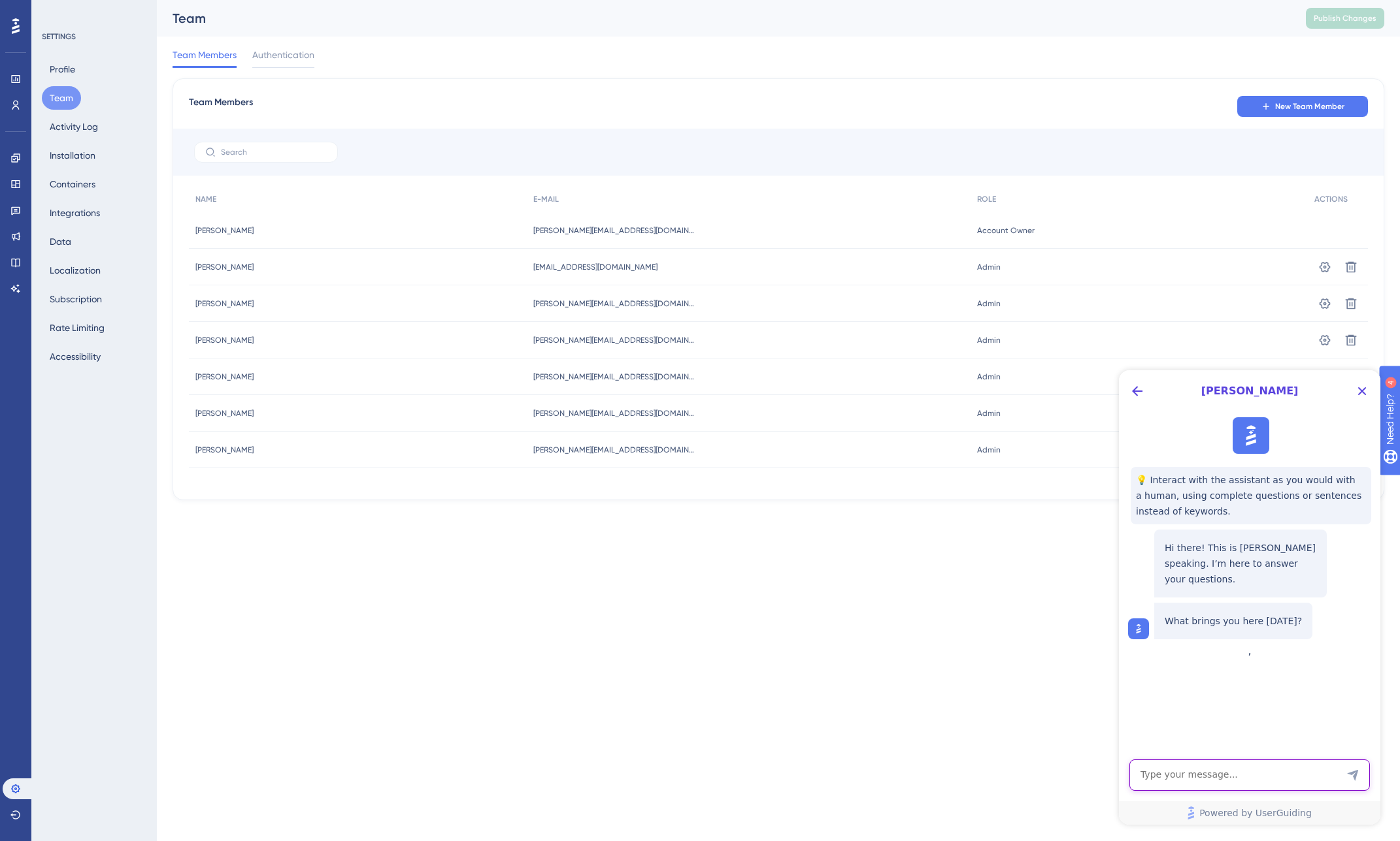
click at [1240, 775] on textarea "AI Assistant Text Input" at bounding box center [1249, 776] width 241 height 31
type textarea "t"
type textarea "tell me about resource centers"
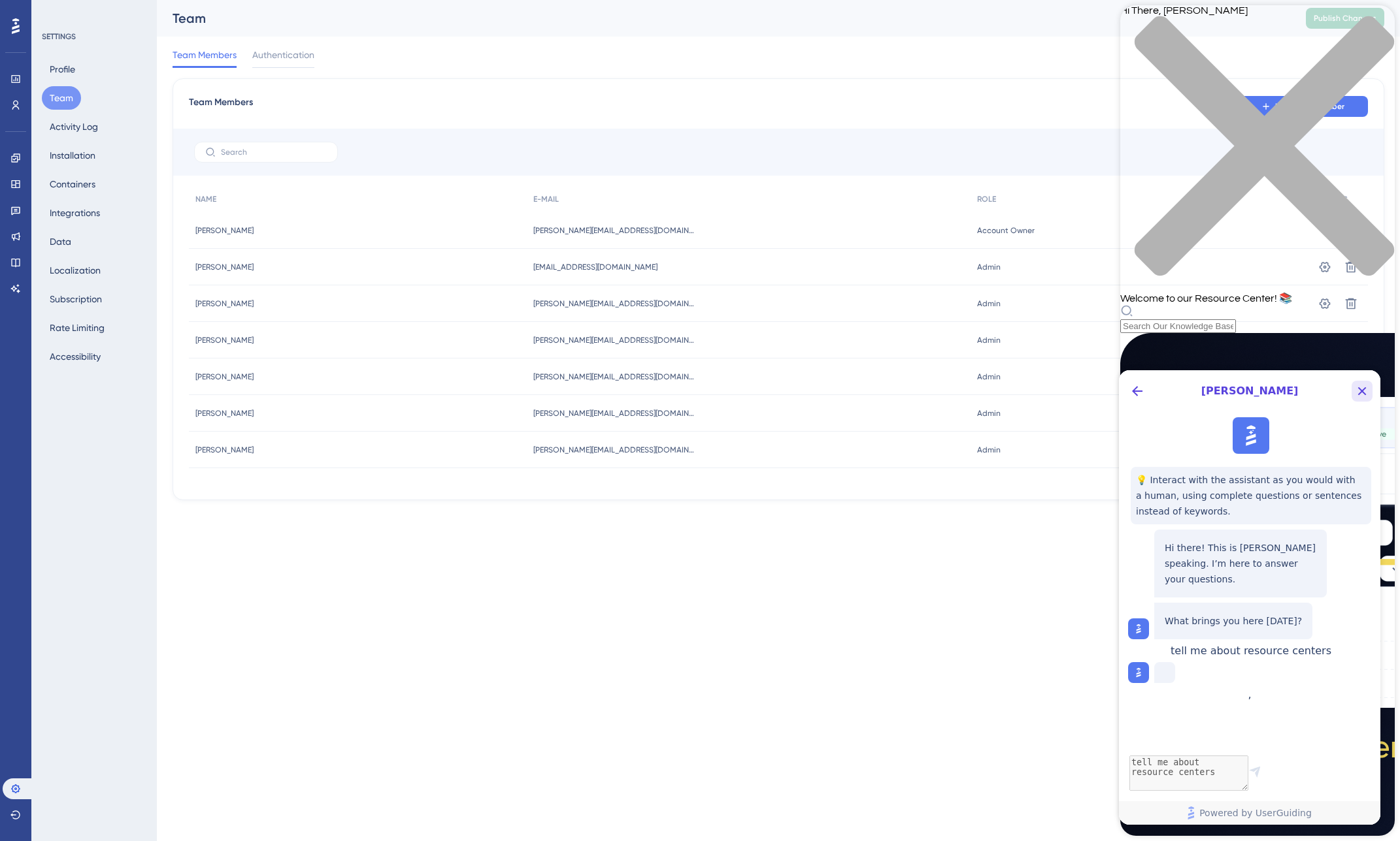
click at [1366, 395] on icon "Close Button" at bounding box center [1362, 391] width 16 height 16
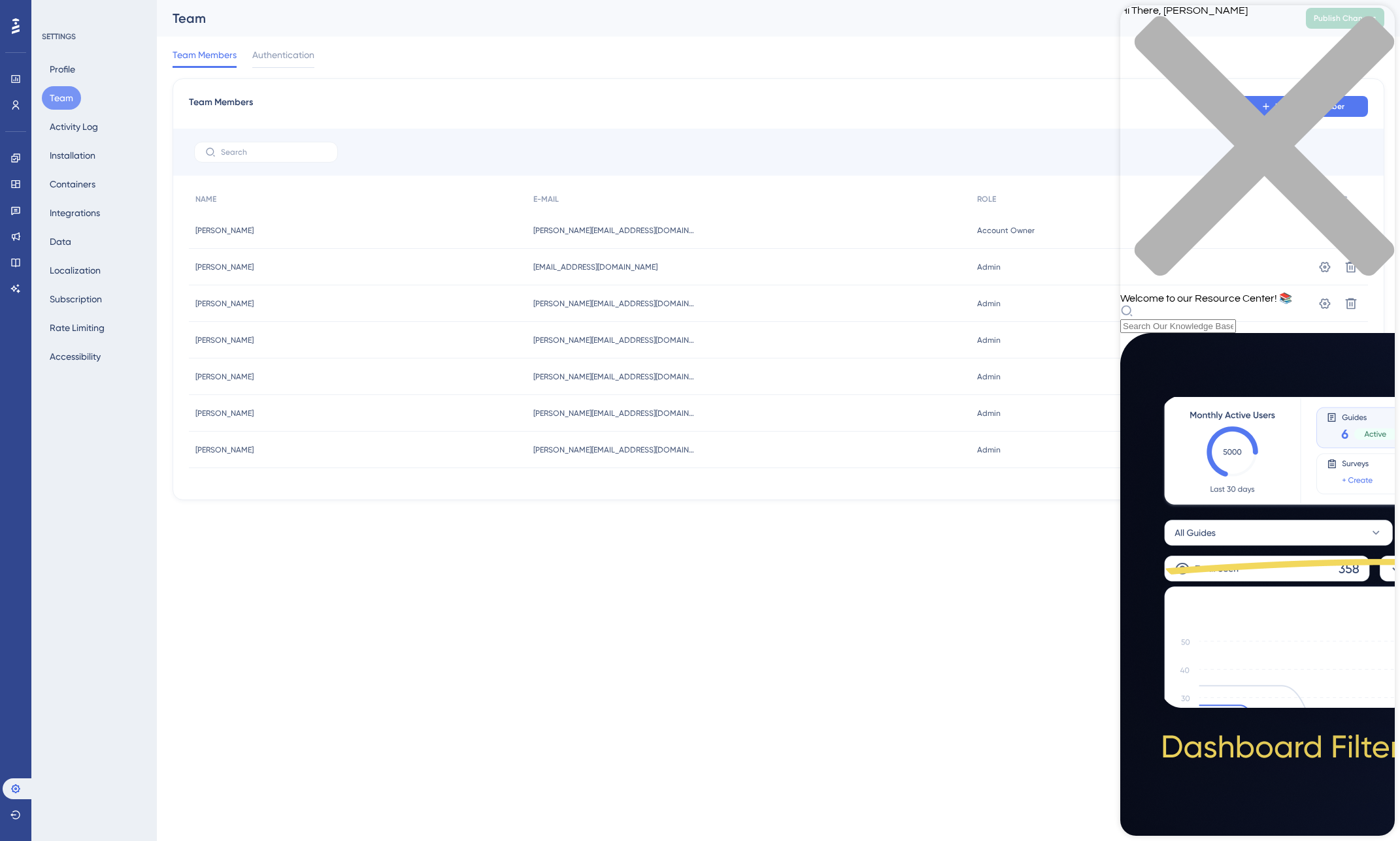
click at [1226, 73] on div "Hi There, Steve 👋 Welcome to our Resource Center! 📚" at bounding box center [1257, 169] width 275 height 328
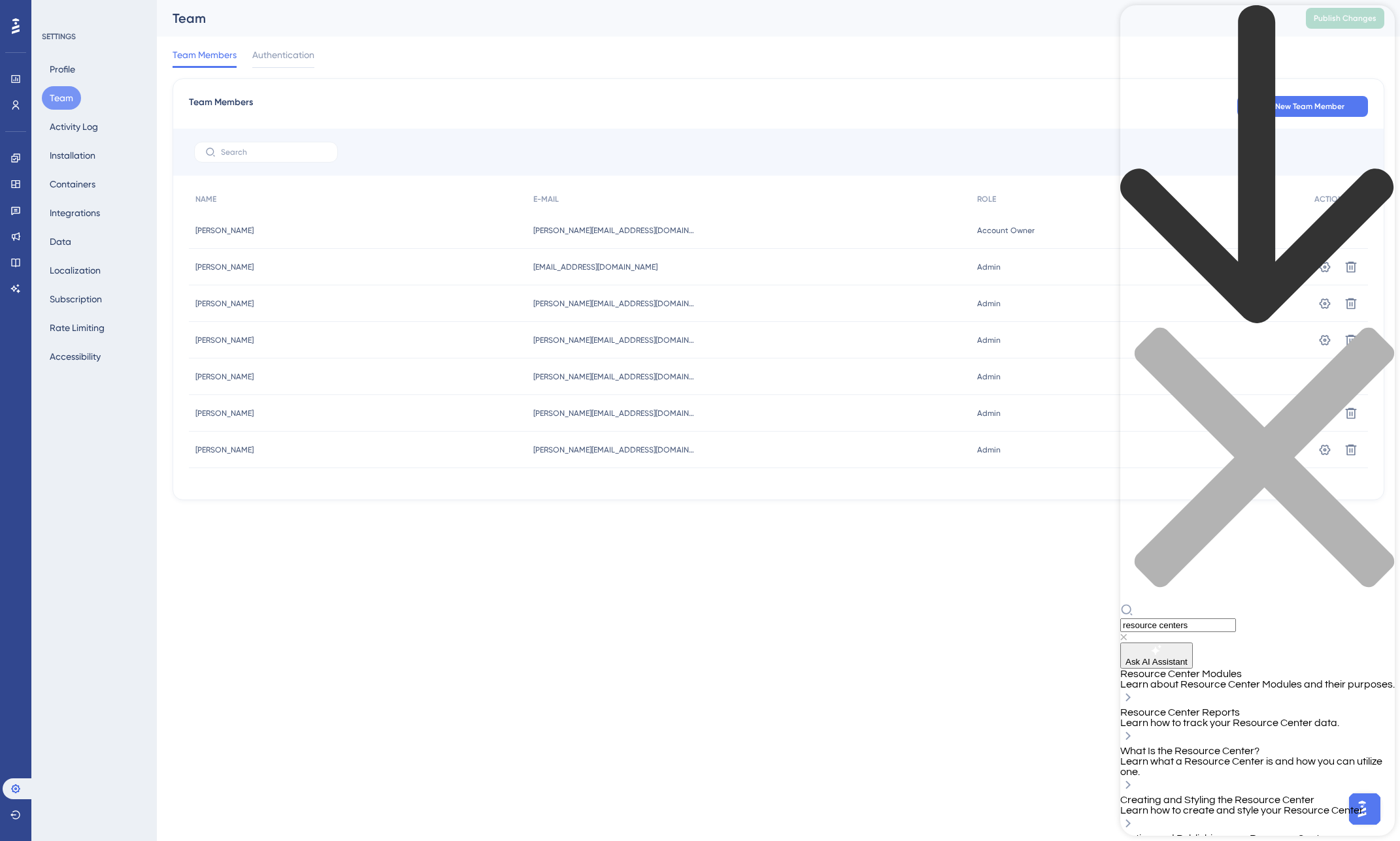
type input "resource centers"
click at [1226, 680] on span "Learn about Resource Center Modules and their purposes." at bounding box center [1257, 685] width 275 height 10
